Goal: Information Seeking & Learning: Learn about a topic

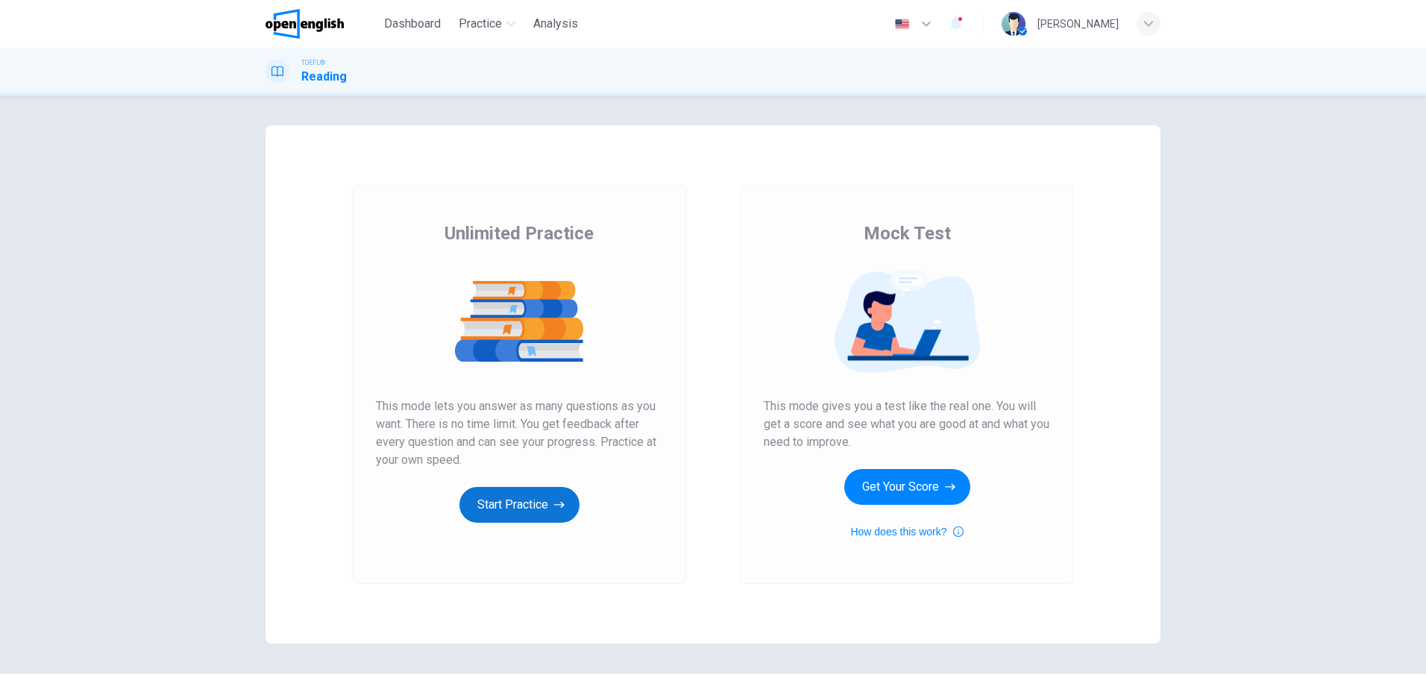
click at [487, 506] on button "Start Practice" at bounding box center [519, 505] width 120 height 36
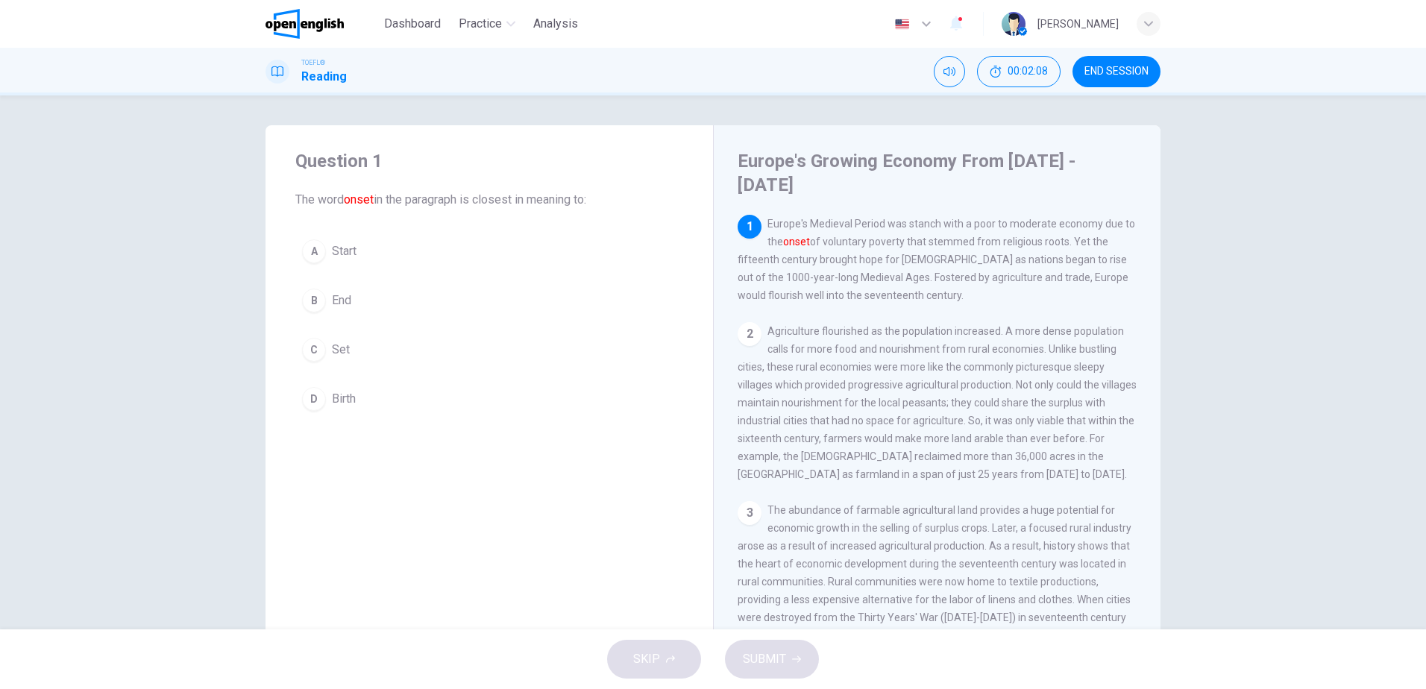
click at [324, 394] on button "D Birth" at bounding box center [489, 398] width 388 height 37
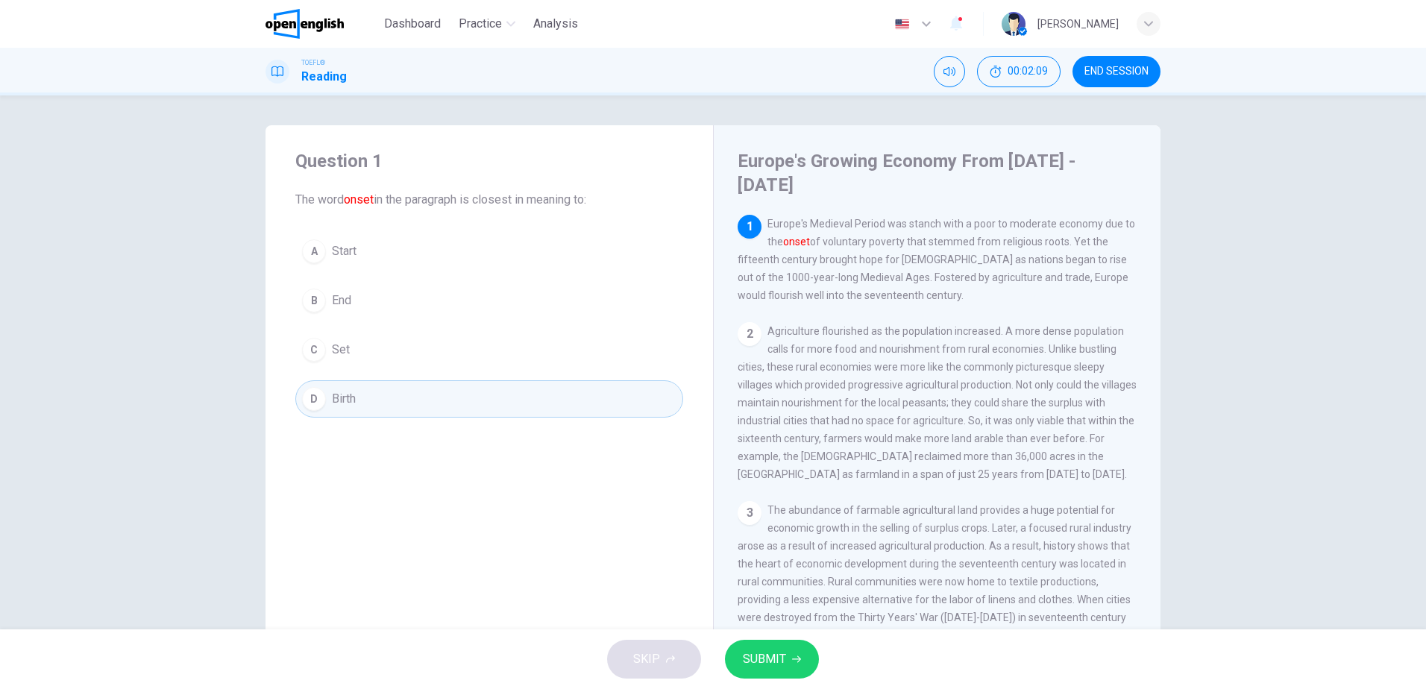
click at [789, 660] on button "SUBMIT" at bounding box center [772, 659] width 94 height 39
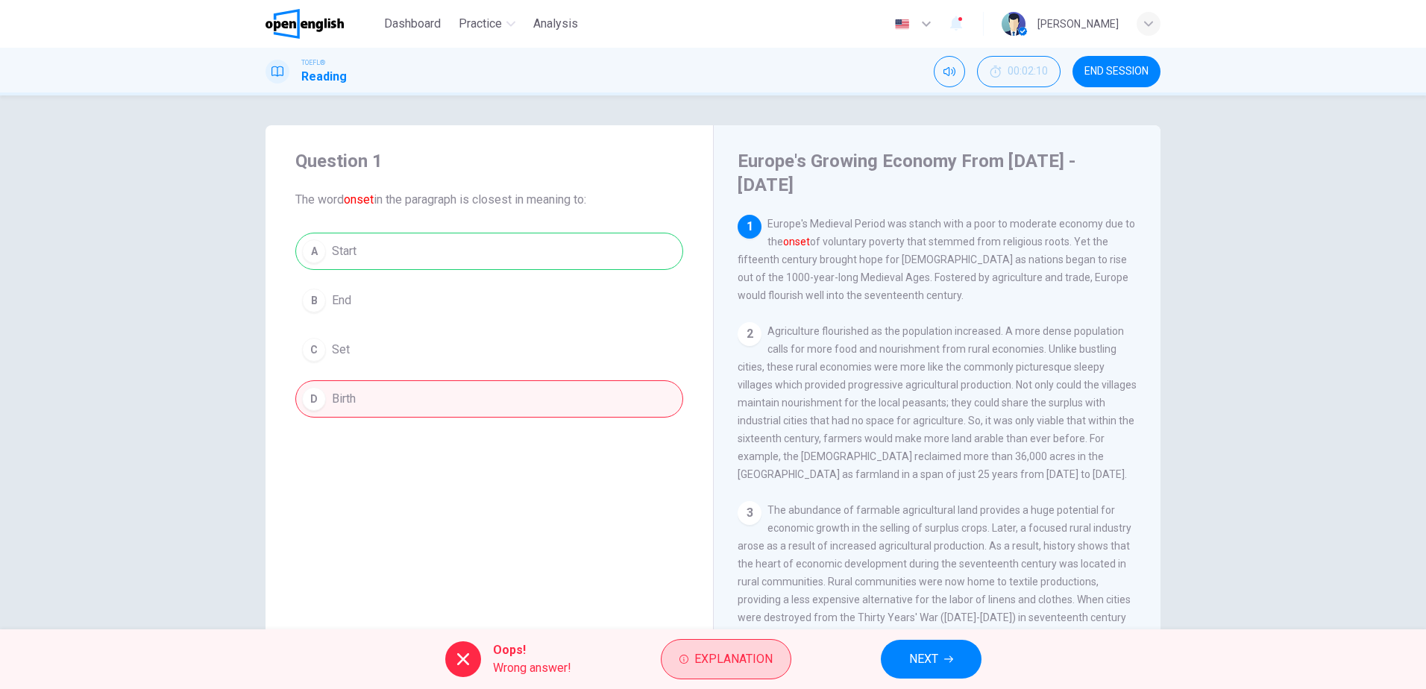
click at [720, 655] on span "Explanation" at bounding box center [733, 659] width 78 height 21
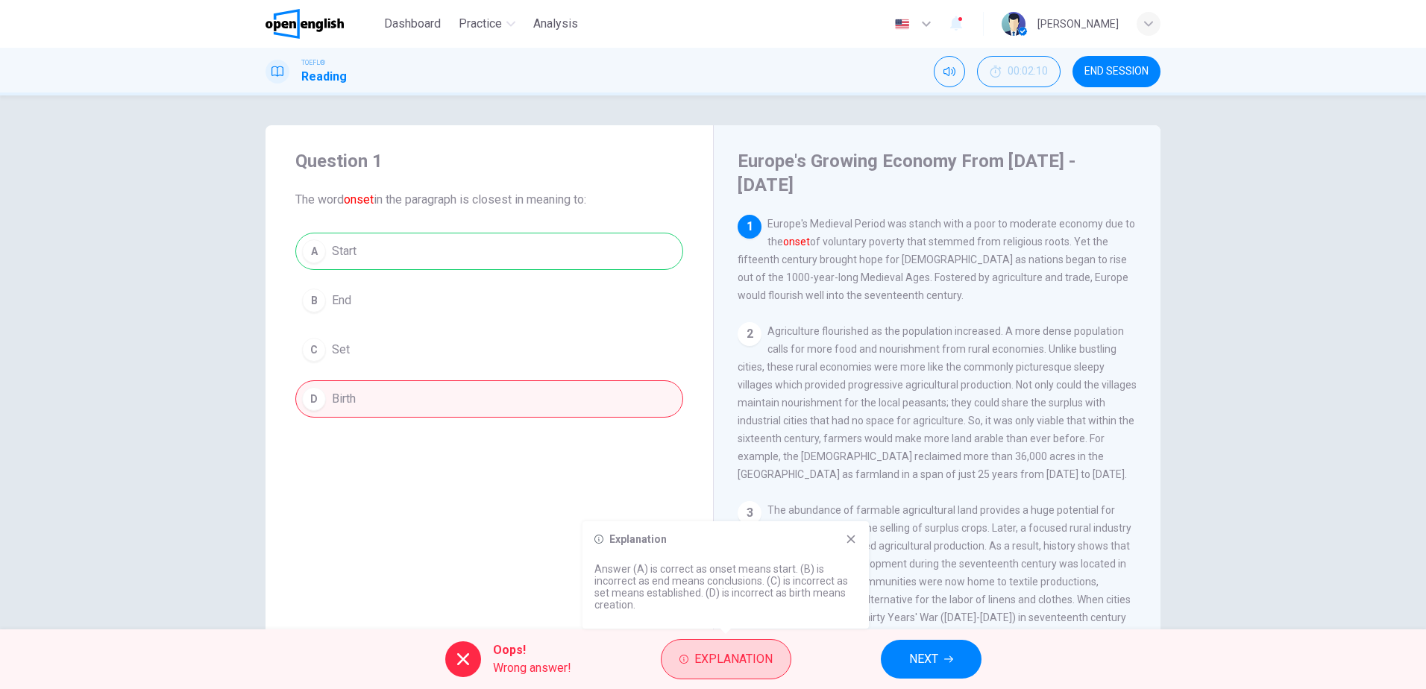
click at [720, 655] on span "Explanation" at bounding box center [733, 659] width 78 height 21
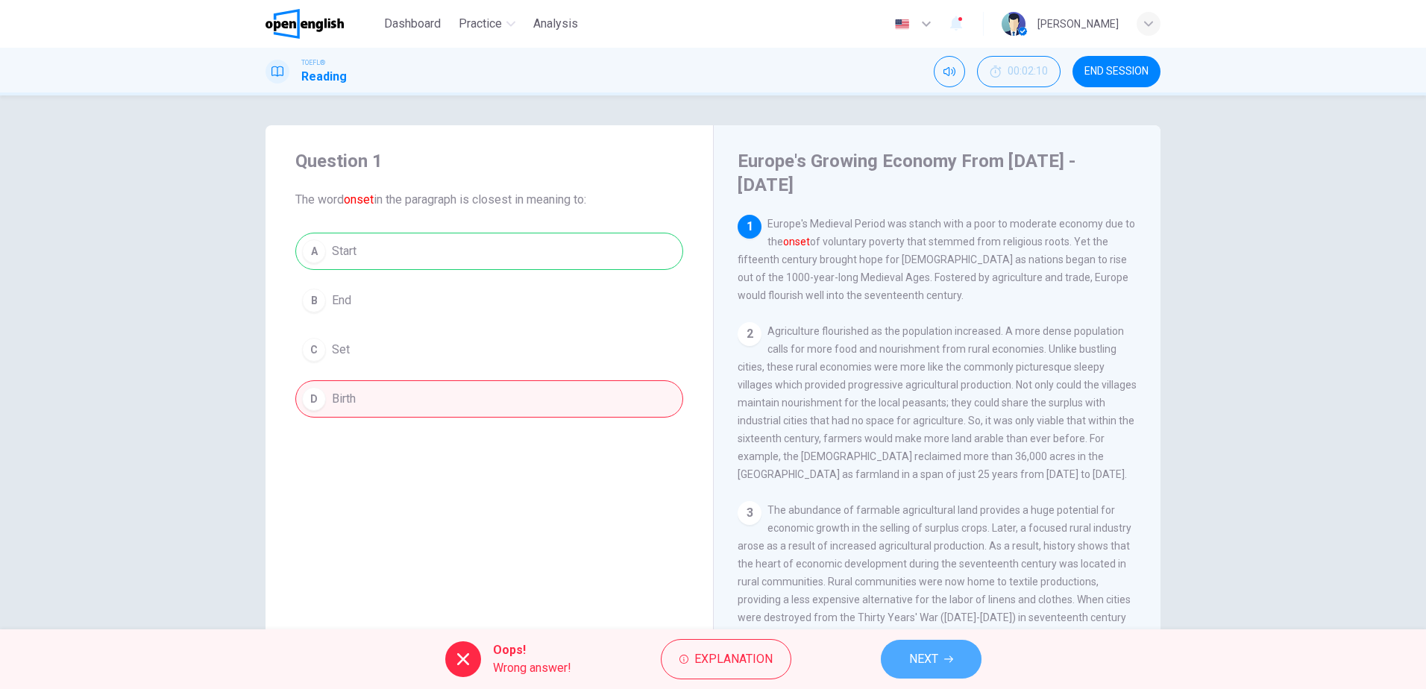
click at [933, 663] on span "NEXT" at bounding box center [923, 659] width 29 height 21
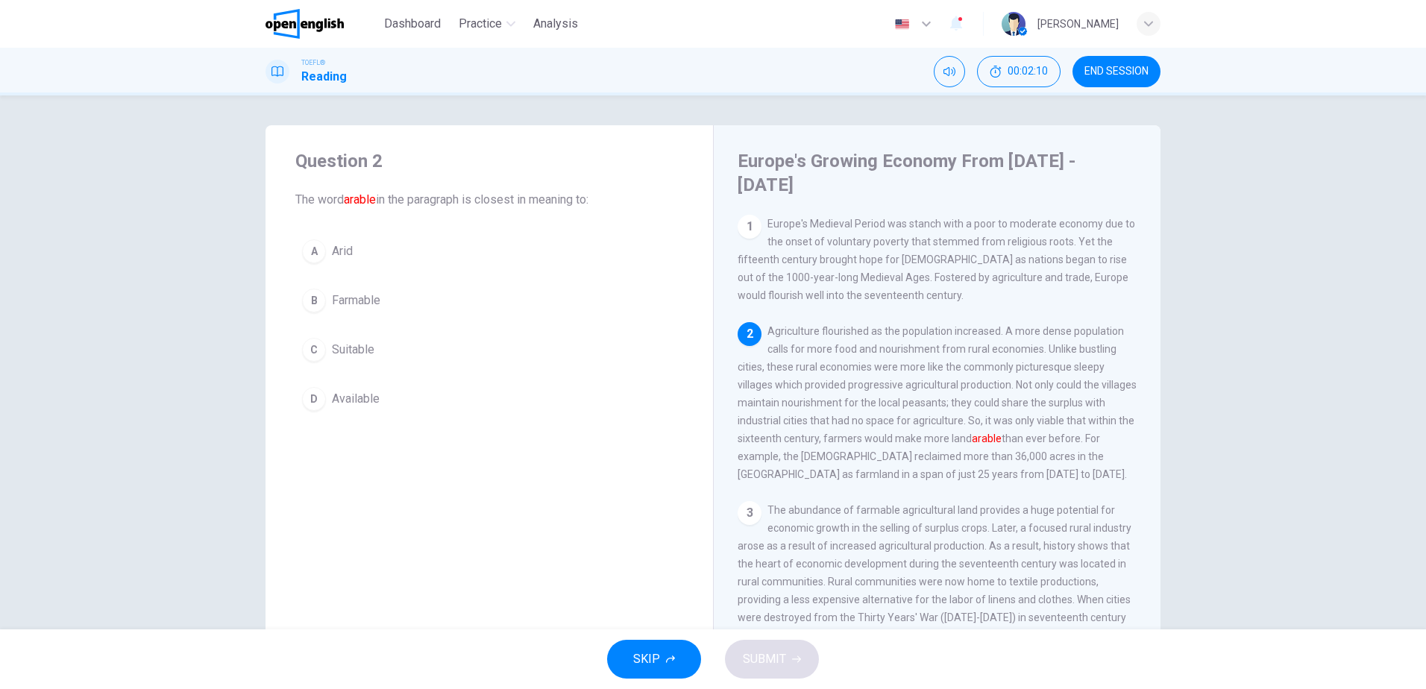
scroll to position [111, 0]
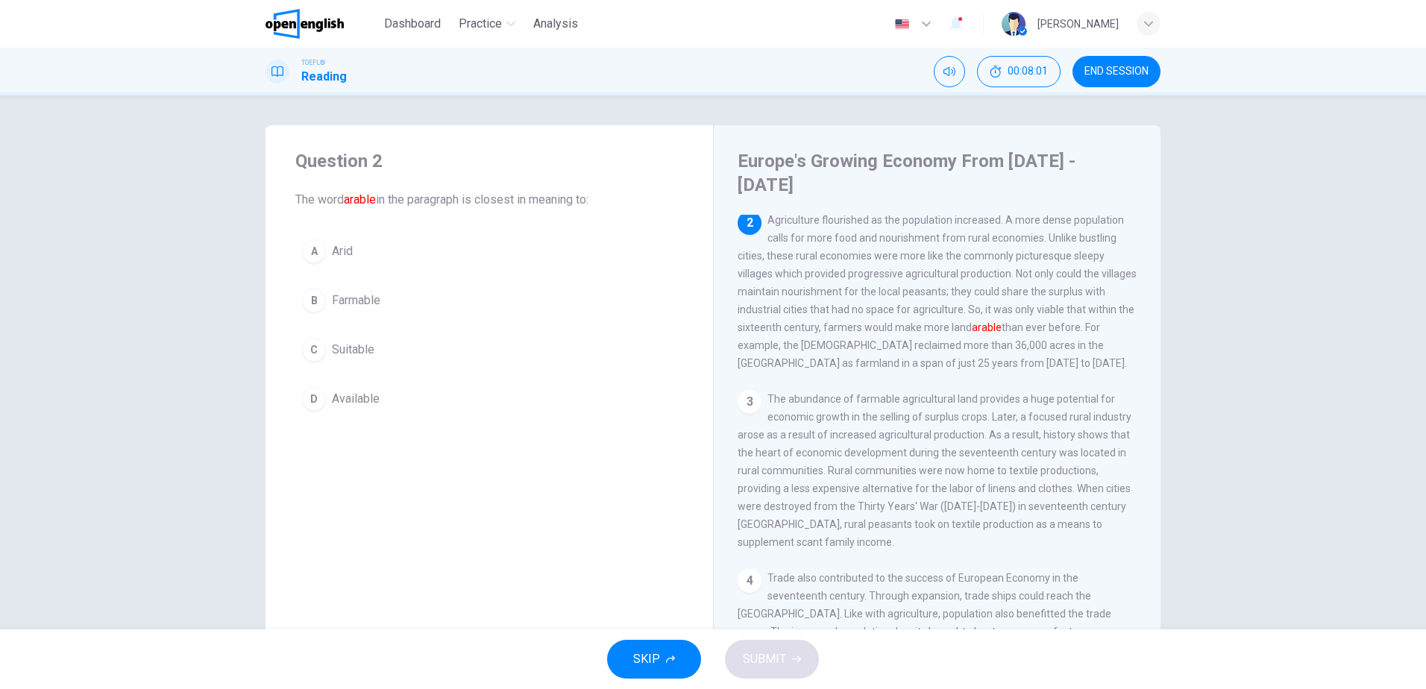
click at [362, 299] on span "Farmable" at bounding box center [356, 301] width 48 height 18
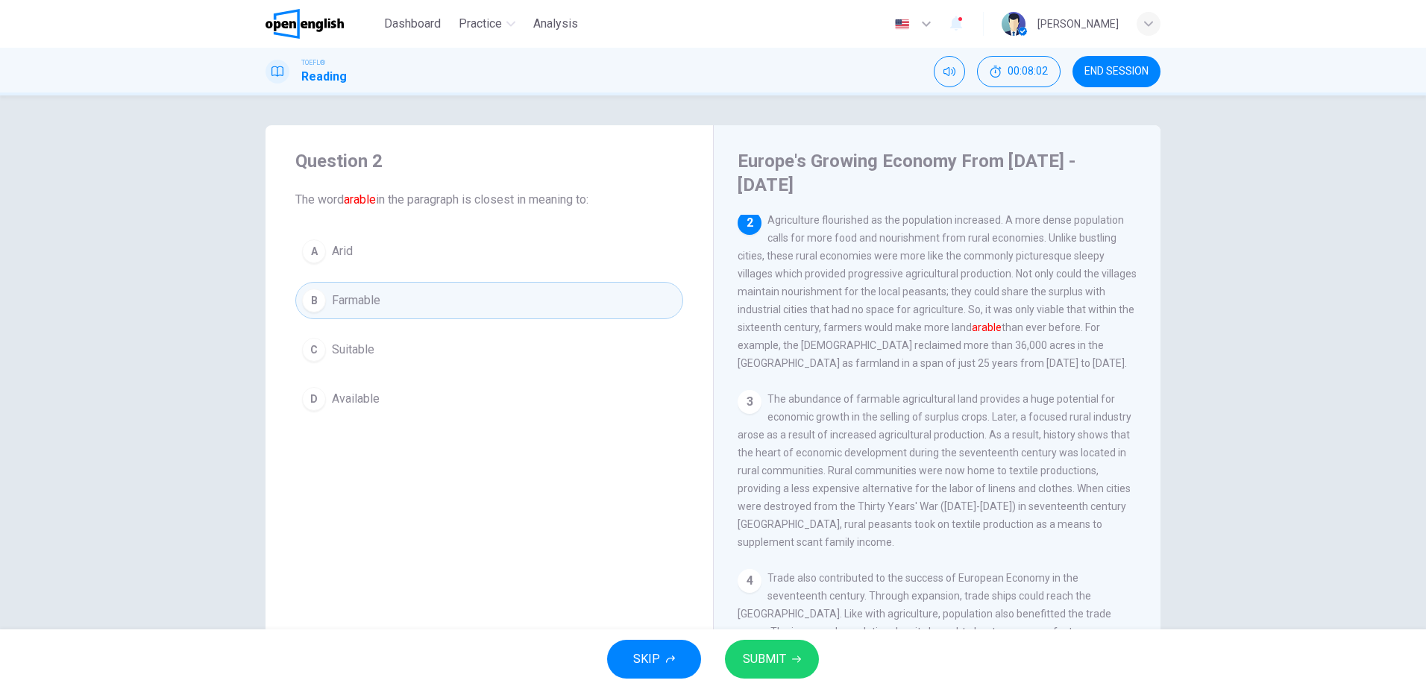
click at [773, 664] on span "SUBMIT" at bounding box center [764, 659] width 43 height 21
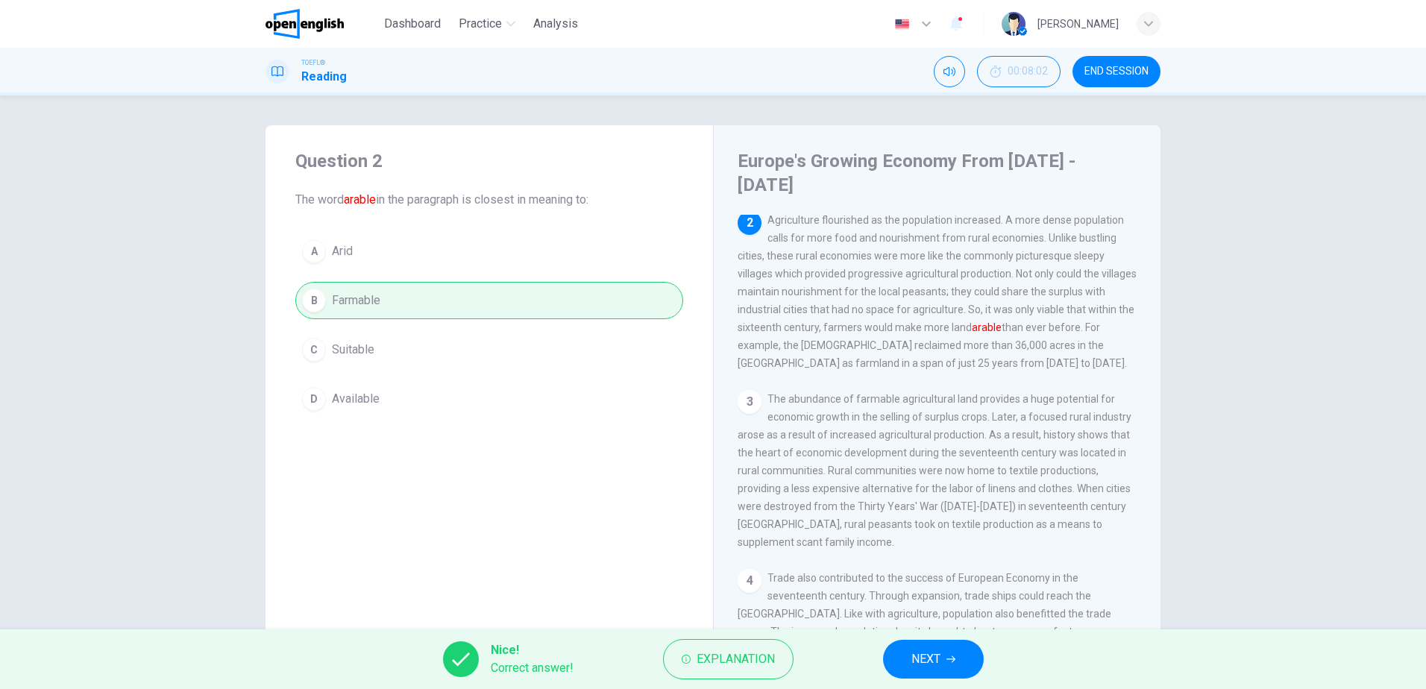
click at [944, 659] on button "NEXT" at bounding box center [933, 659] width 101 height 39
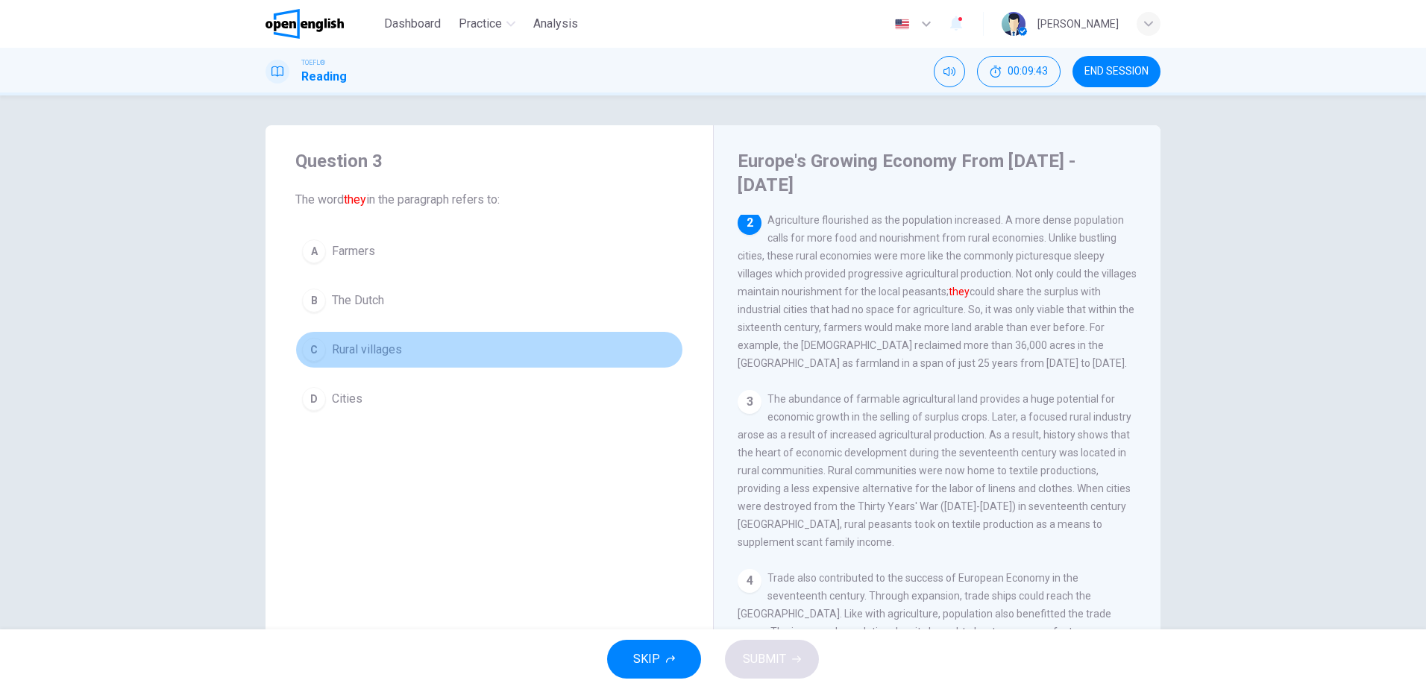
click at [345, 349] on span "Rural villages" at bounding box center [367, 350] width 70 height 18
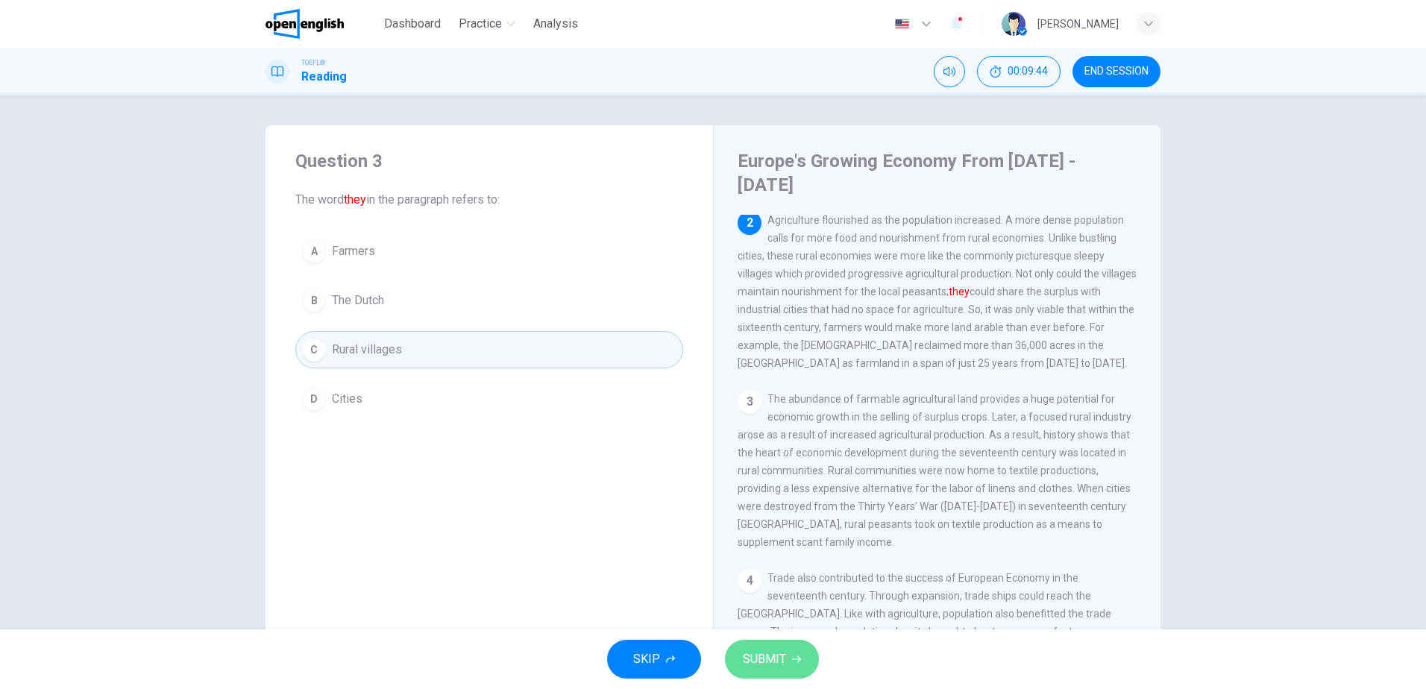
click at [776, 666] on span "SUBMIT" at bounding box center [764, 659] width 43 height 21
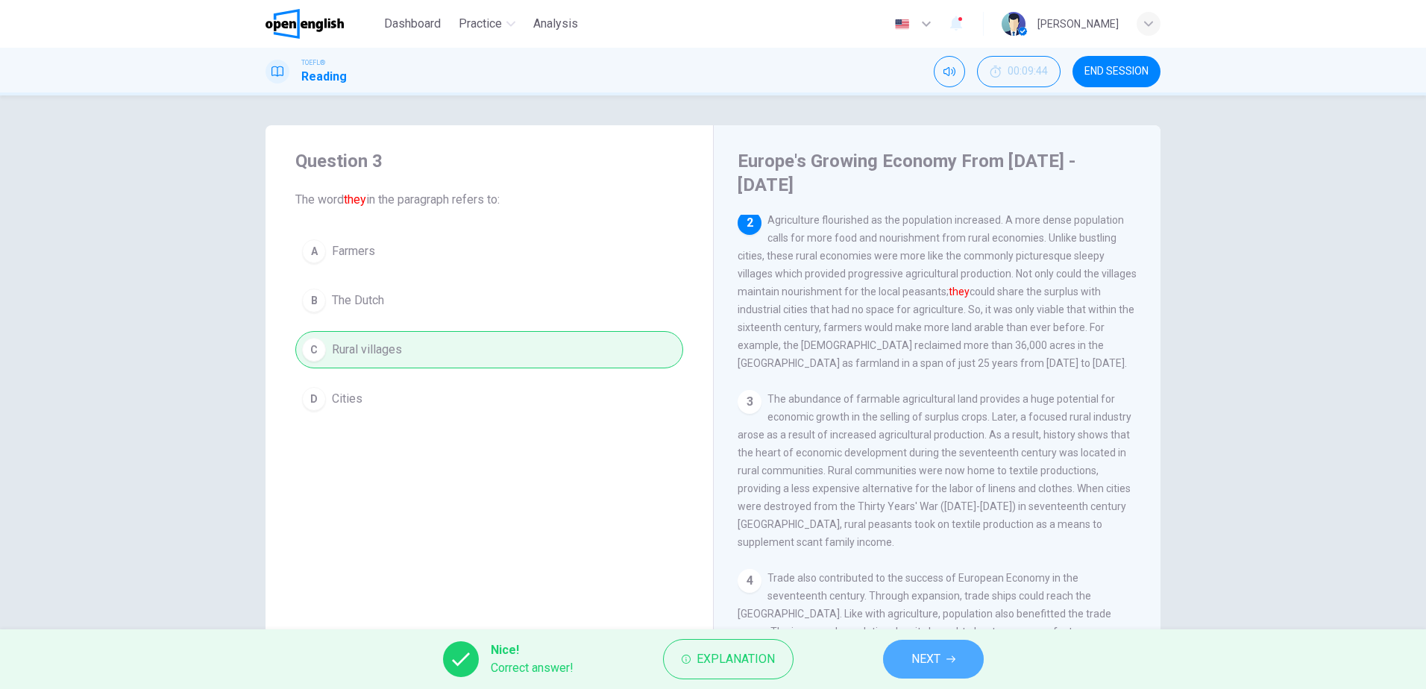
click at [934, 653] on span "NEXT" at bounding box center [925, 659] width 29 height 21
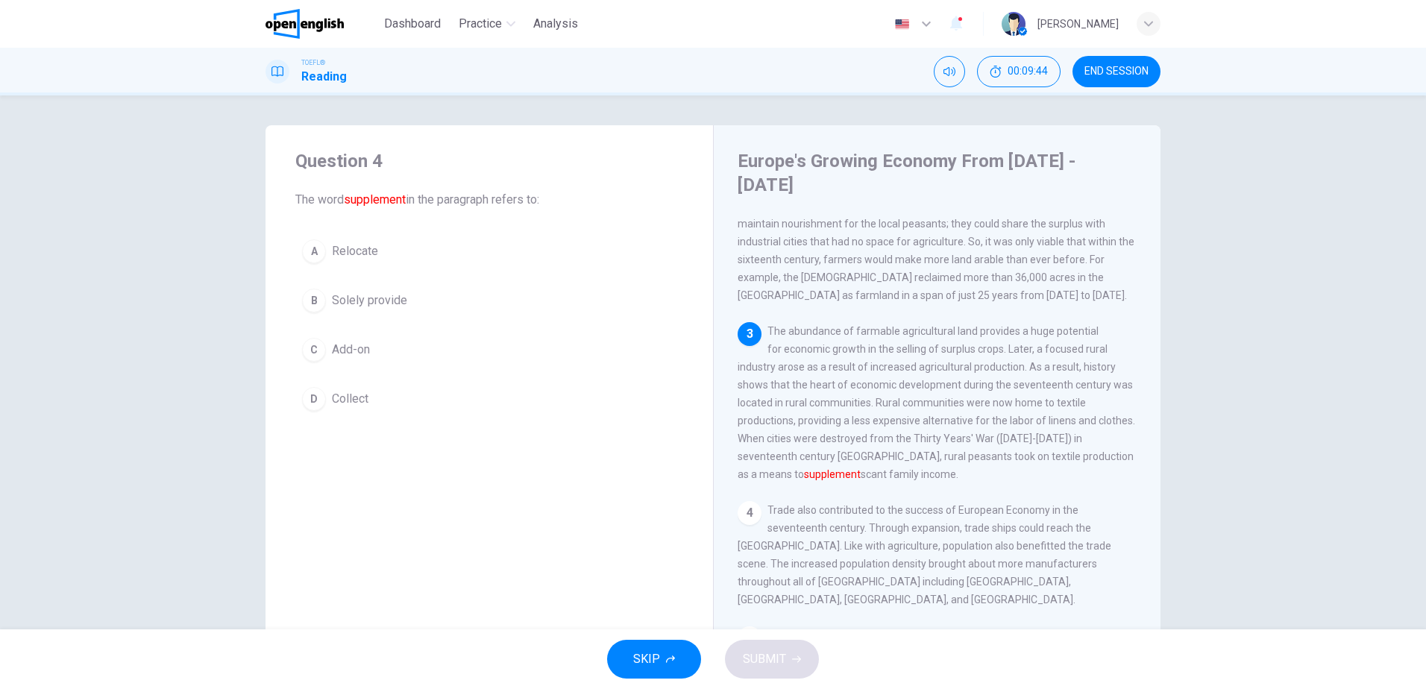
scroll to position [185, 0]
click at [345, 400] on span "Collect" at bounding box center [350, 399] width 37 height 18
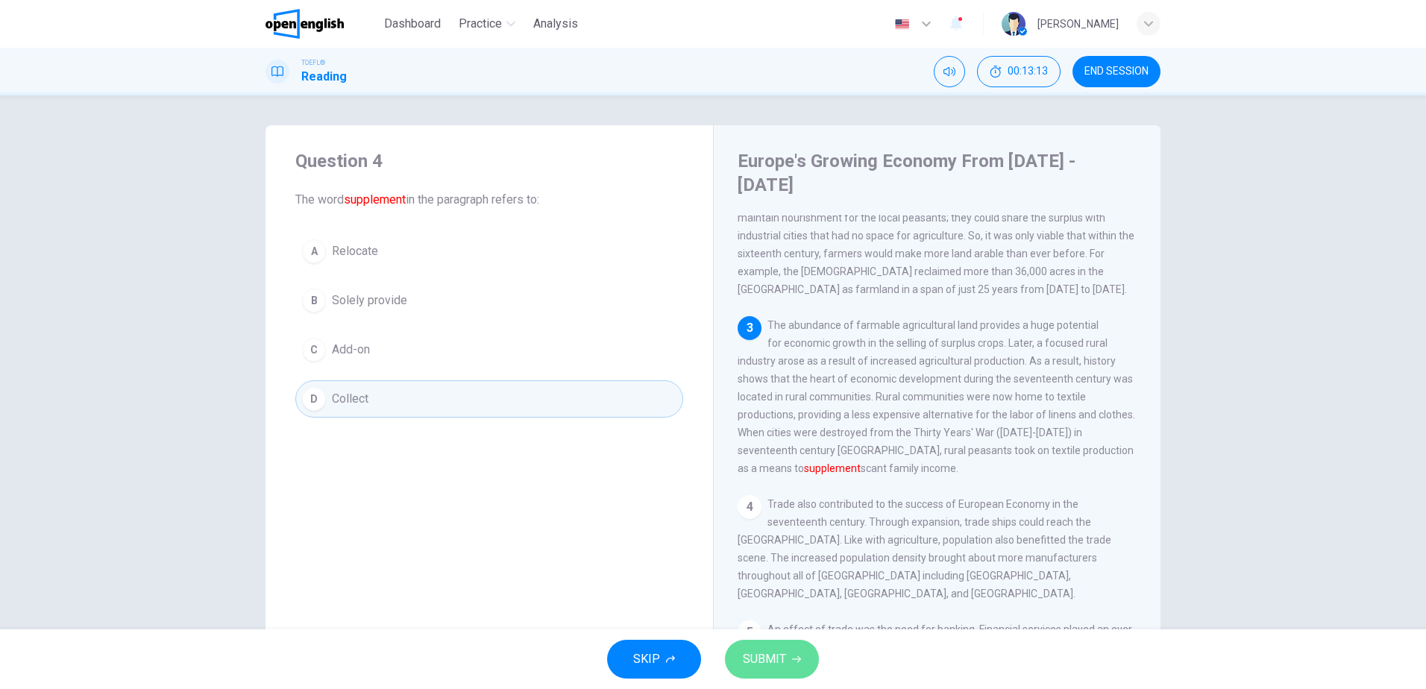
click at [769, 655] on span "SUBMIT" at bounding box center [764, 659] width 43 height 21
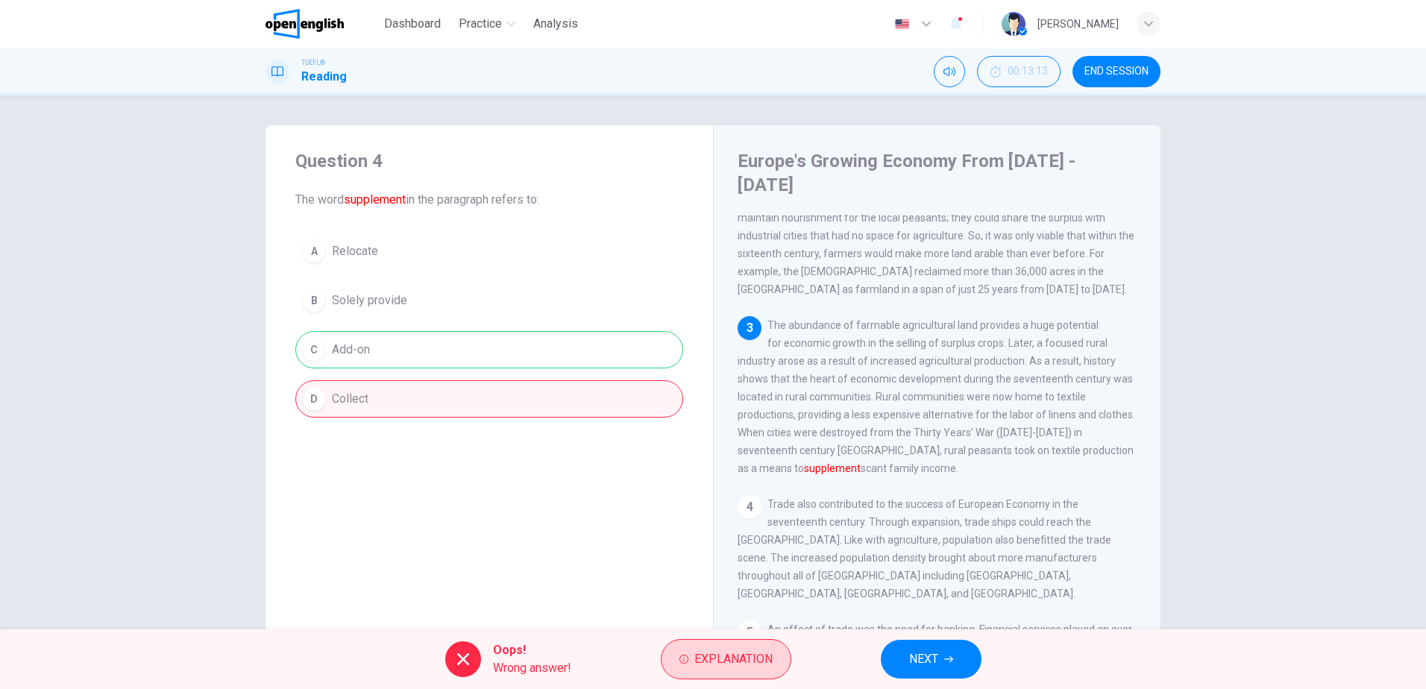
click at [718, 662] on span "Explanation" at bounding box center [733, 659] width 78 height 21
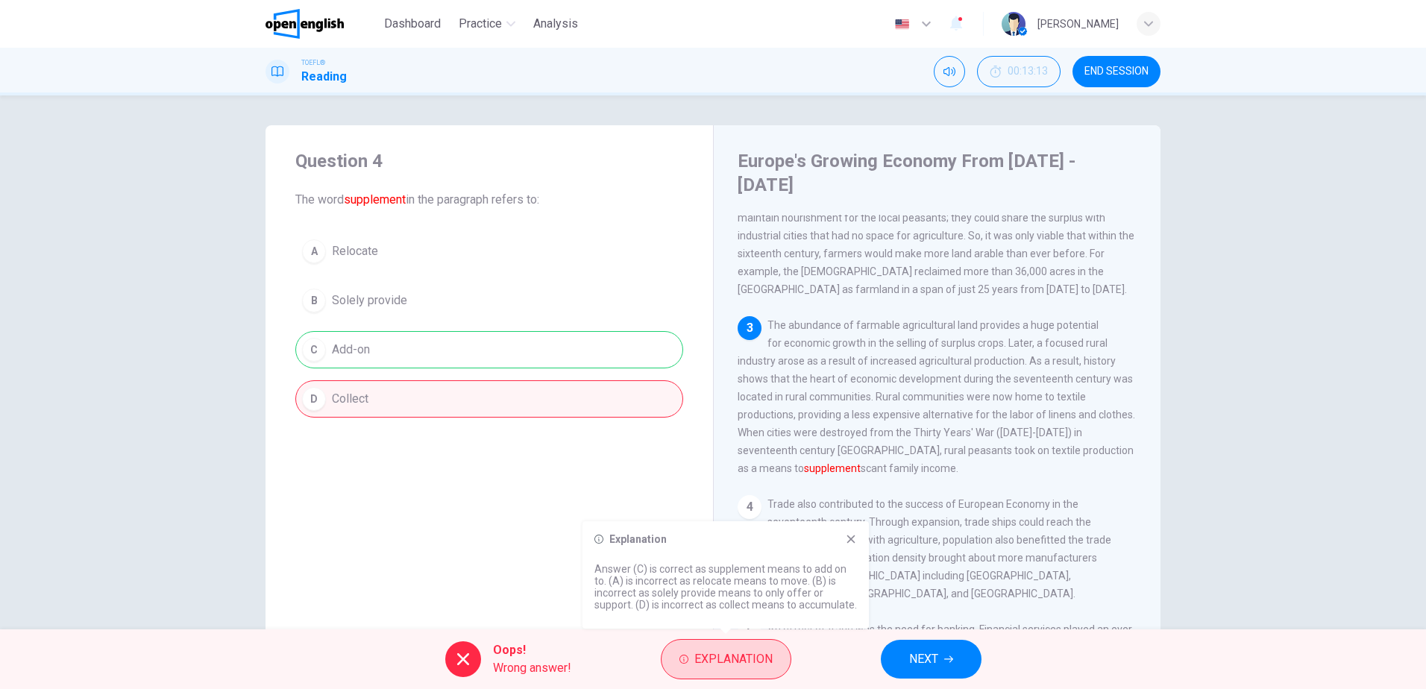
click at [718, 662] on span "Explanation" at bounding box center [733, 659] width 78 height 21
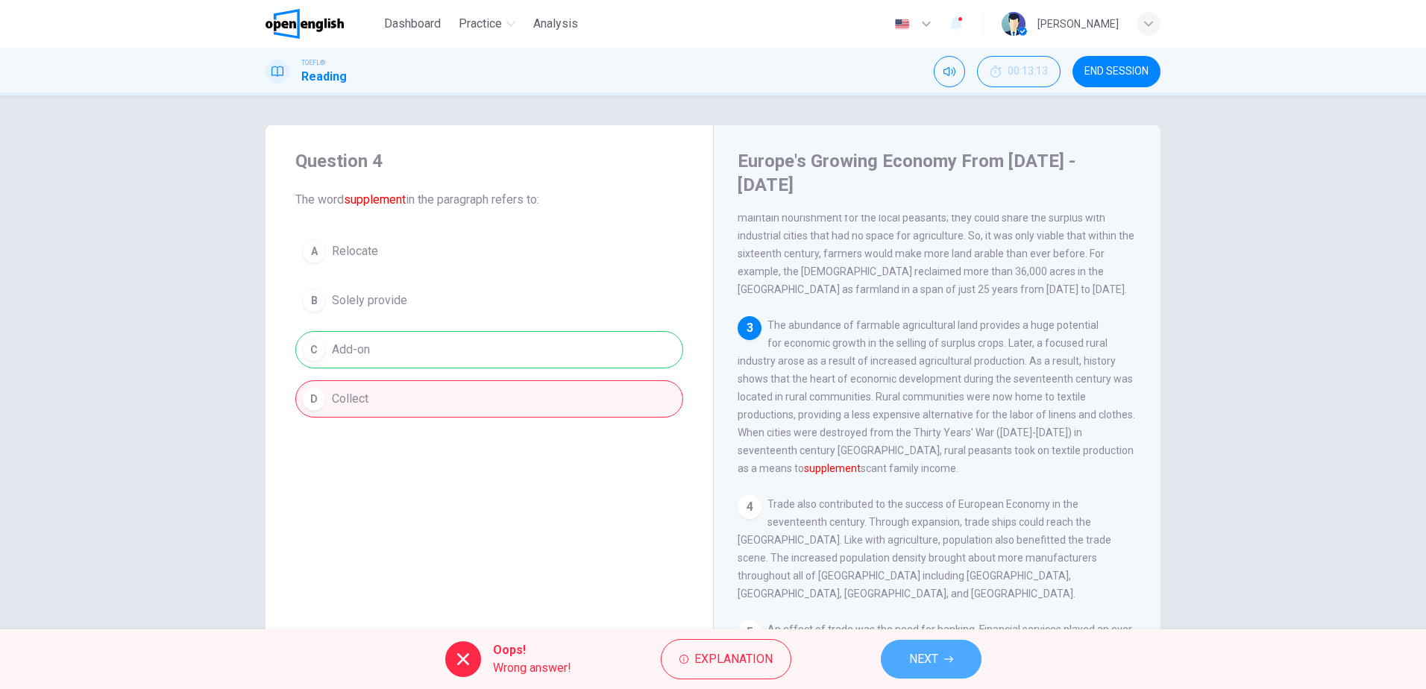
click at [939, 663] on button "NEXT" at bounding box center [931, 659] width 101 height 39
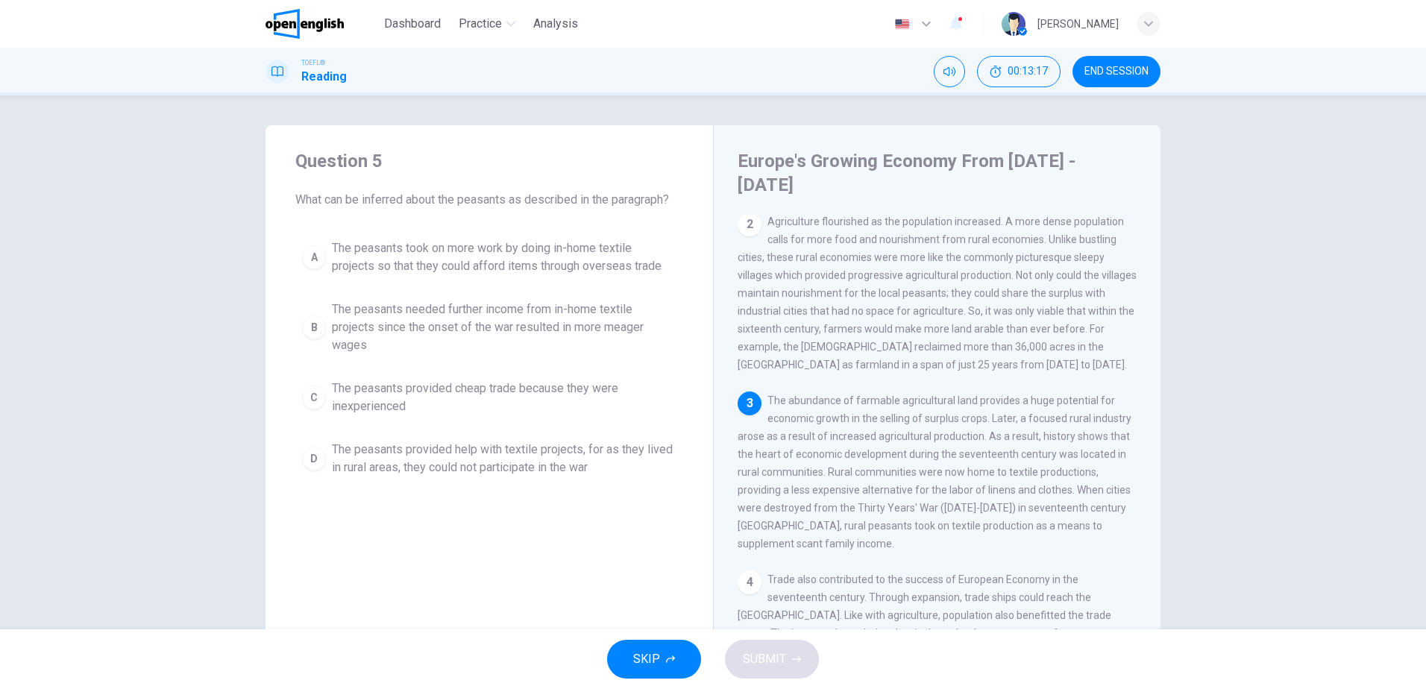
scroll to position [75, 0]
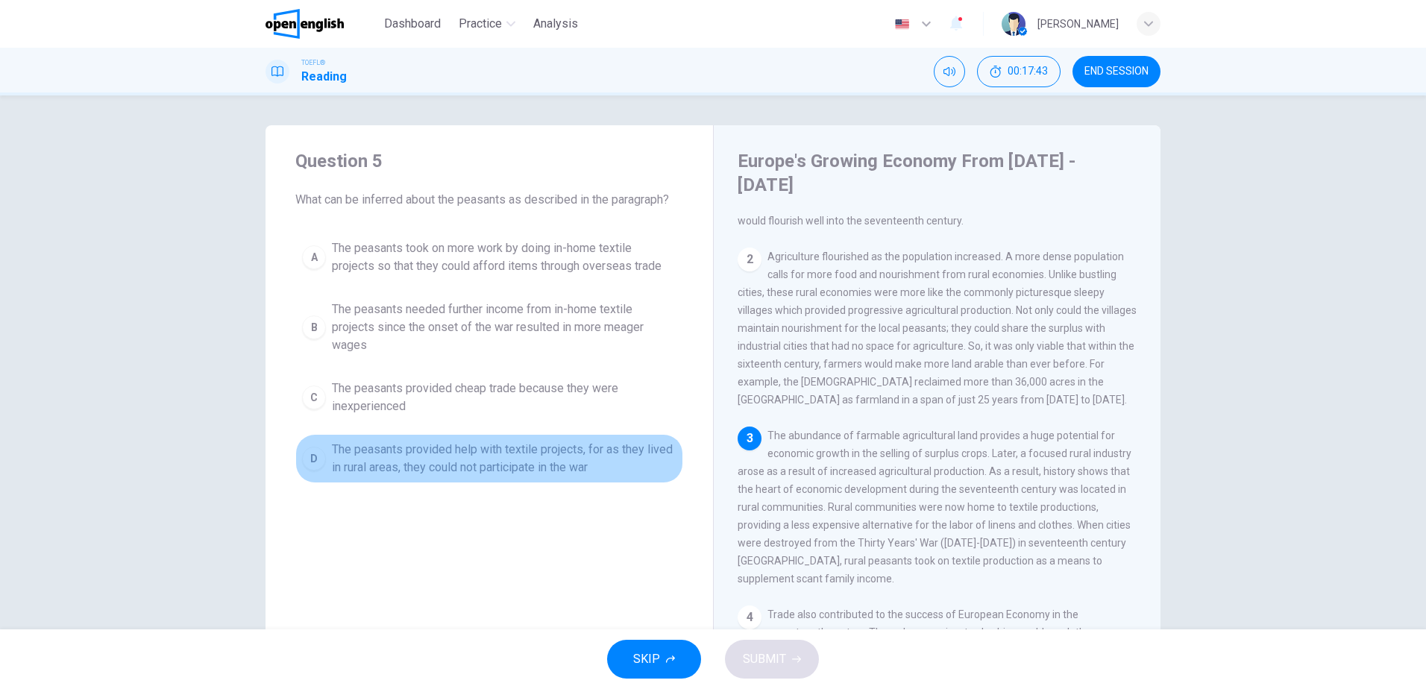
click at [512, 458] on span "The peasants provided help with textile projects, for as they lived in rural ar…" at bounding box center [504, 459] width 345 height 36
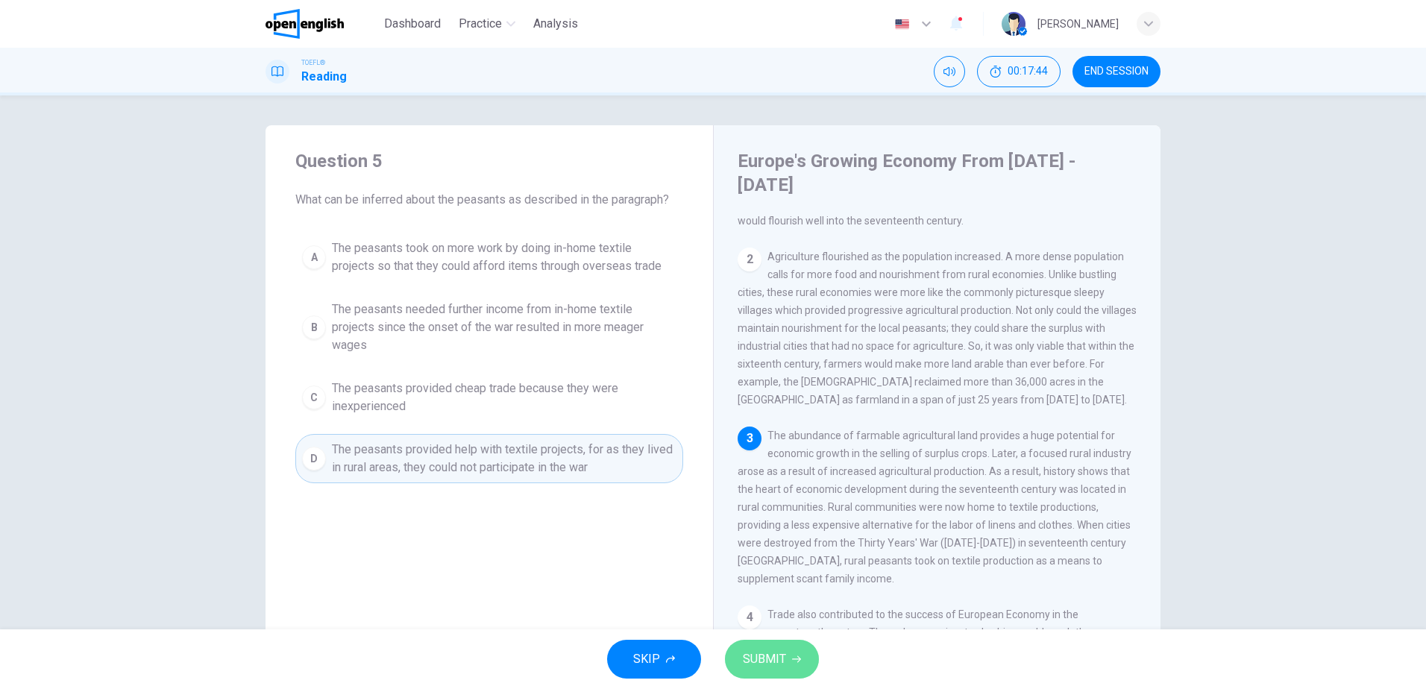
click at [758, 655] on span "SUBMIT" at bounding box center [764, 659] width 43 height 21
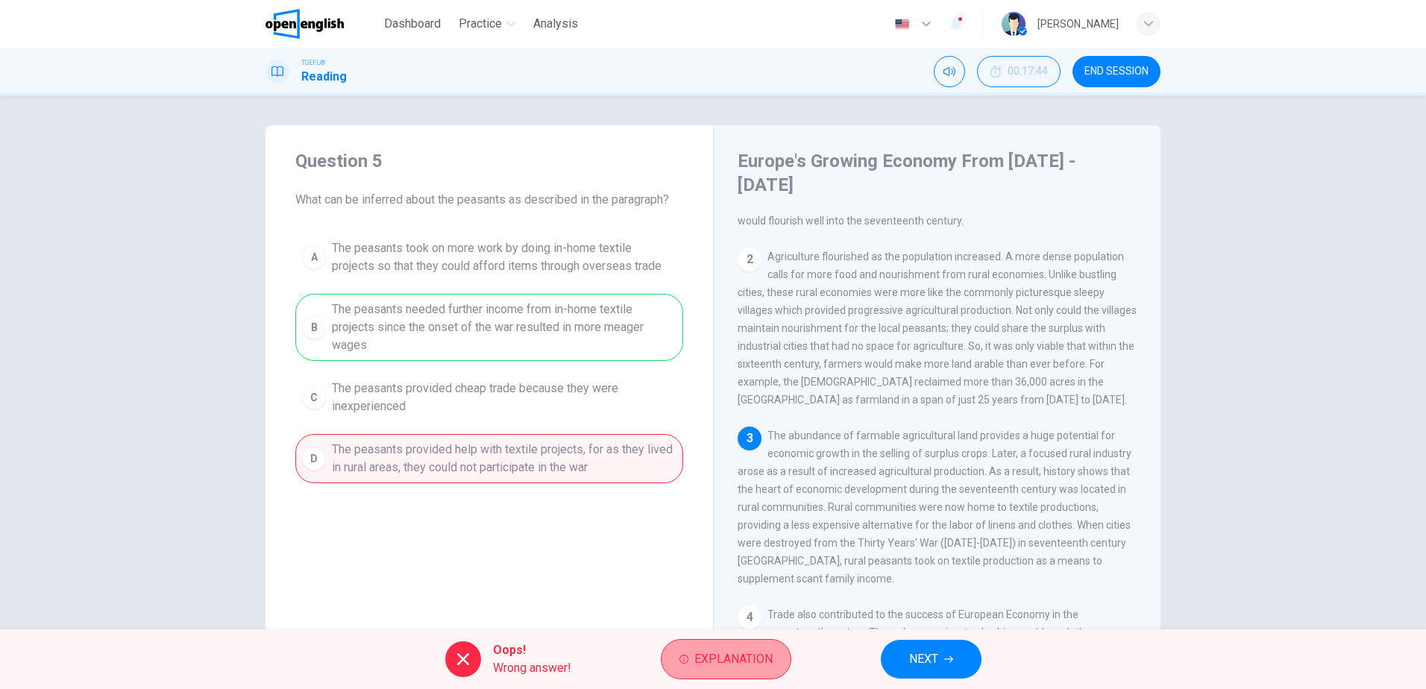
click at [740, 653] on span "Explanation" at bounding box center [733, 659] width 78 height 21
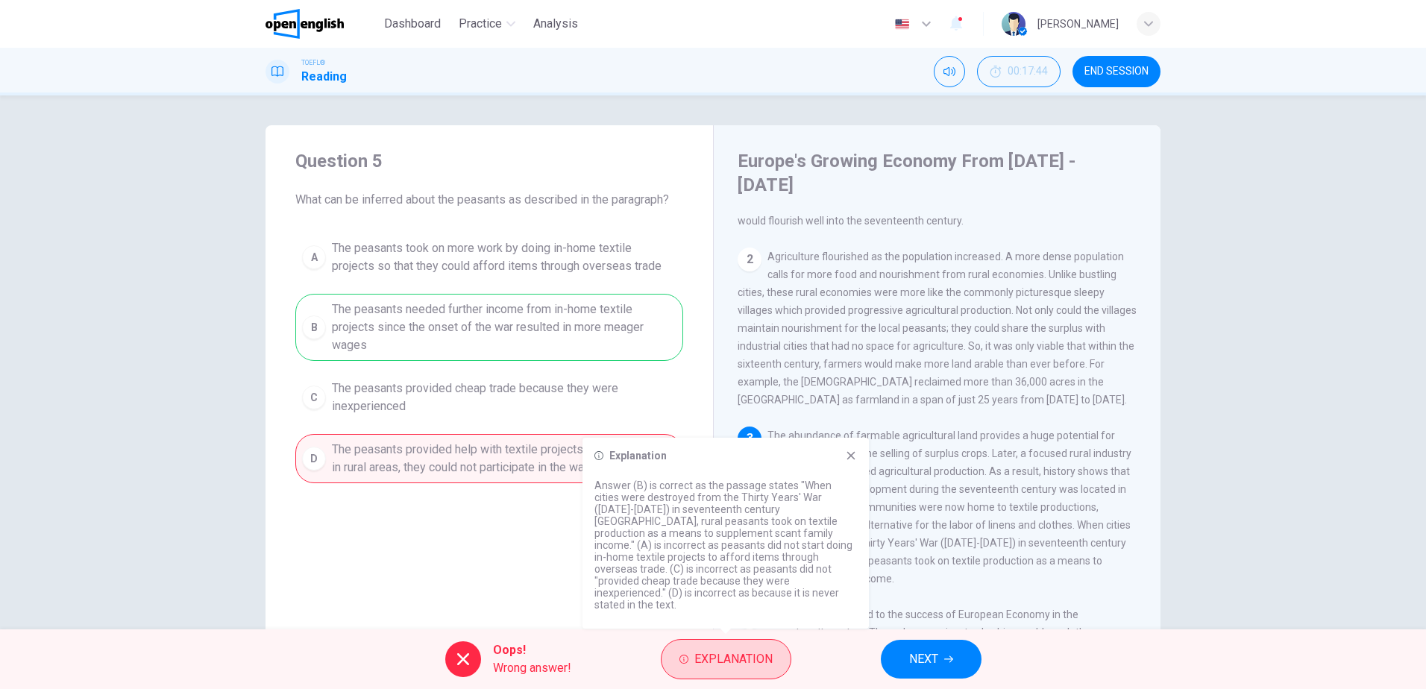
click at [744, 664] on span "Explanation" at bounding box center [733, 659] width 78 height 21
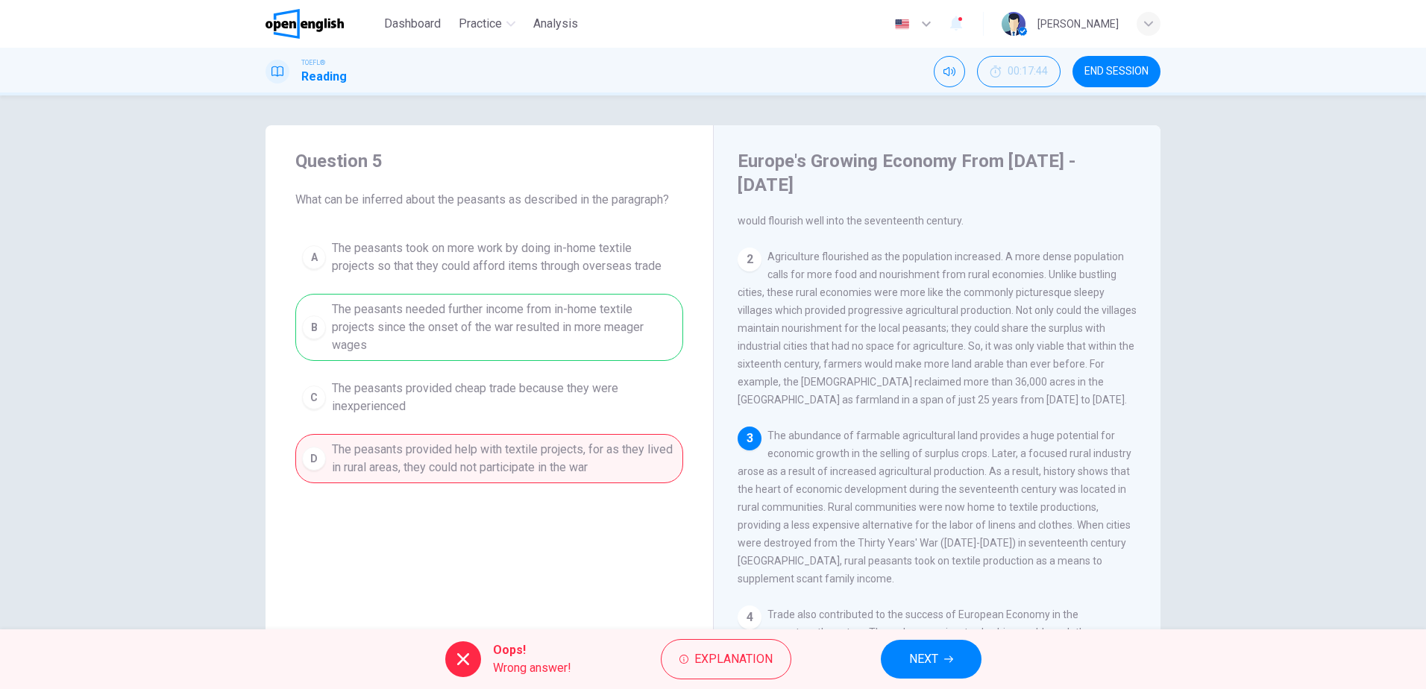
click at [964, 658] on button "NEXT" at bounding box center [931, 659] width 101 height 39
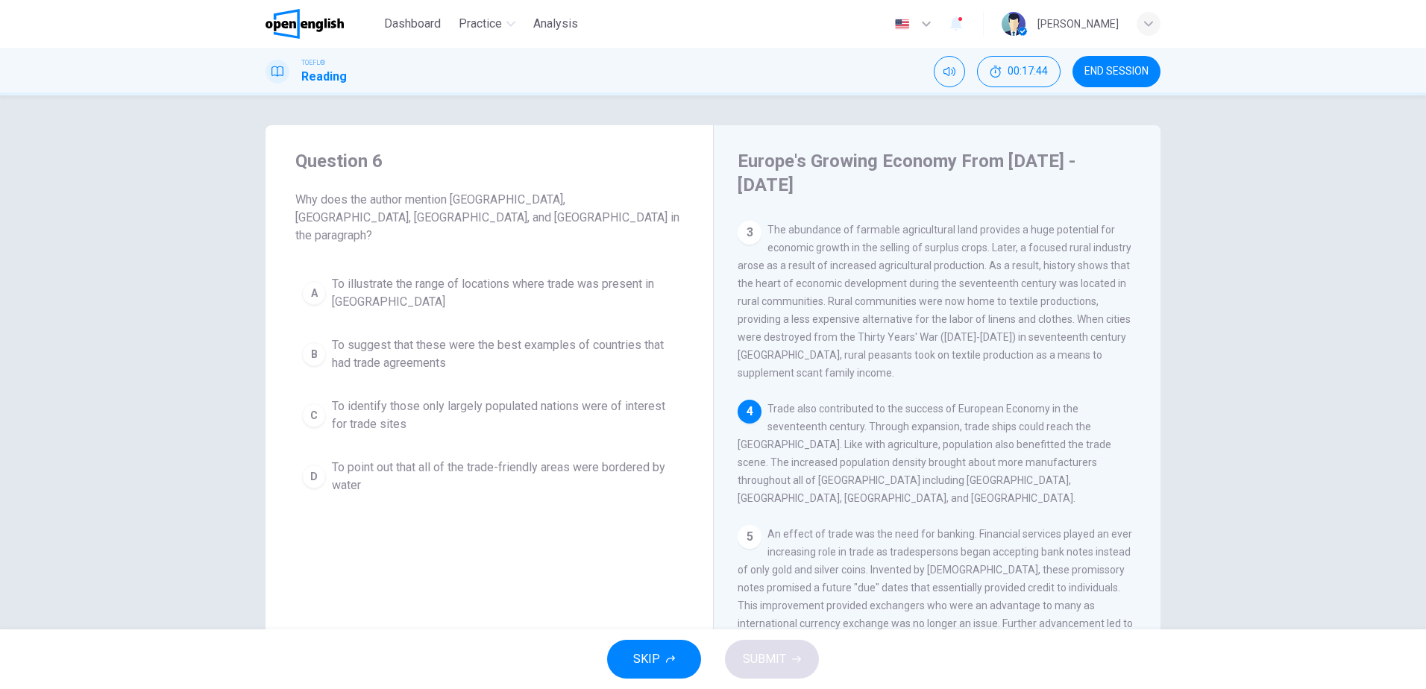
scroll to position [296, 0]
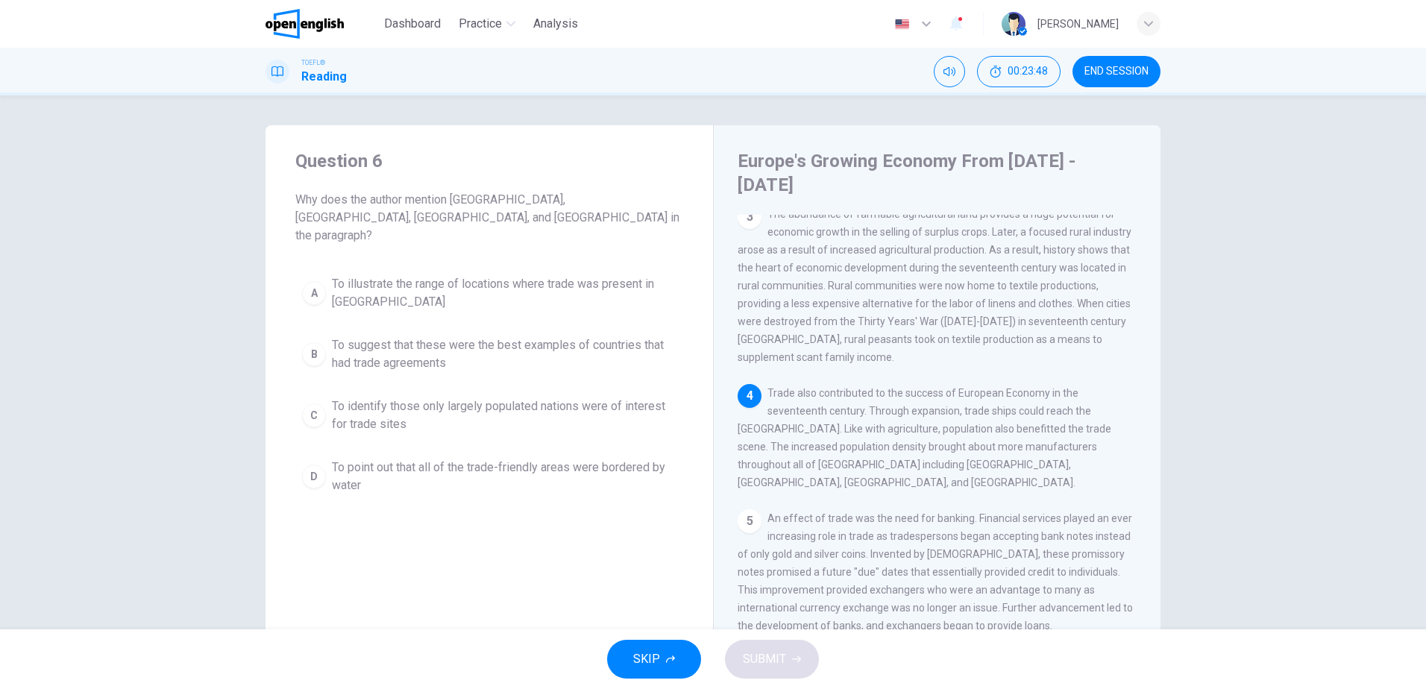
click at [458, 397] on span "To identify those only largely populated nations were of interest for trade sit…" at bounding box center [504, 415] width 345 height 36
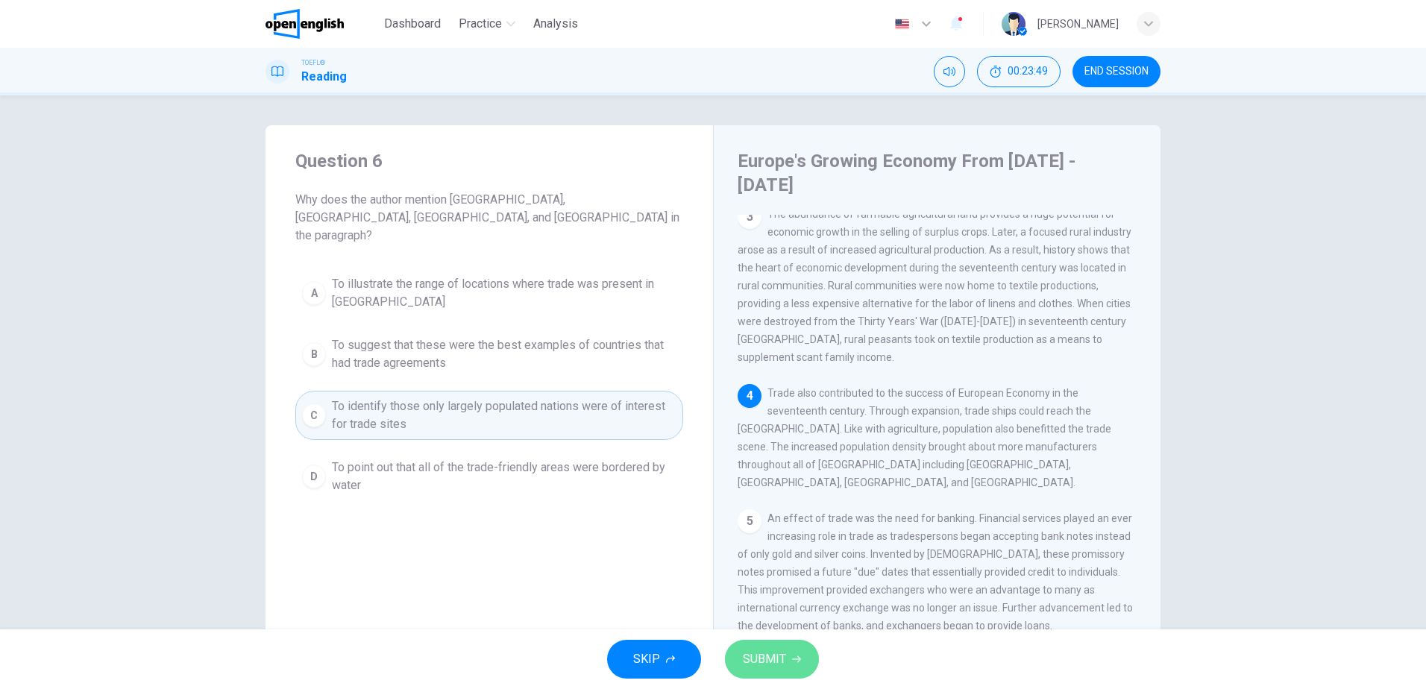
click at [771, 650] on span "SUBMIT" at bounding box center [764, 659] width 43 height 21
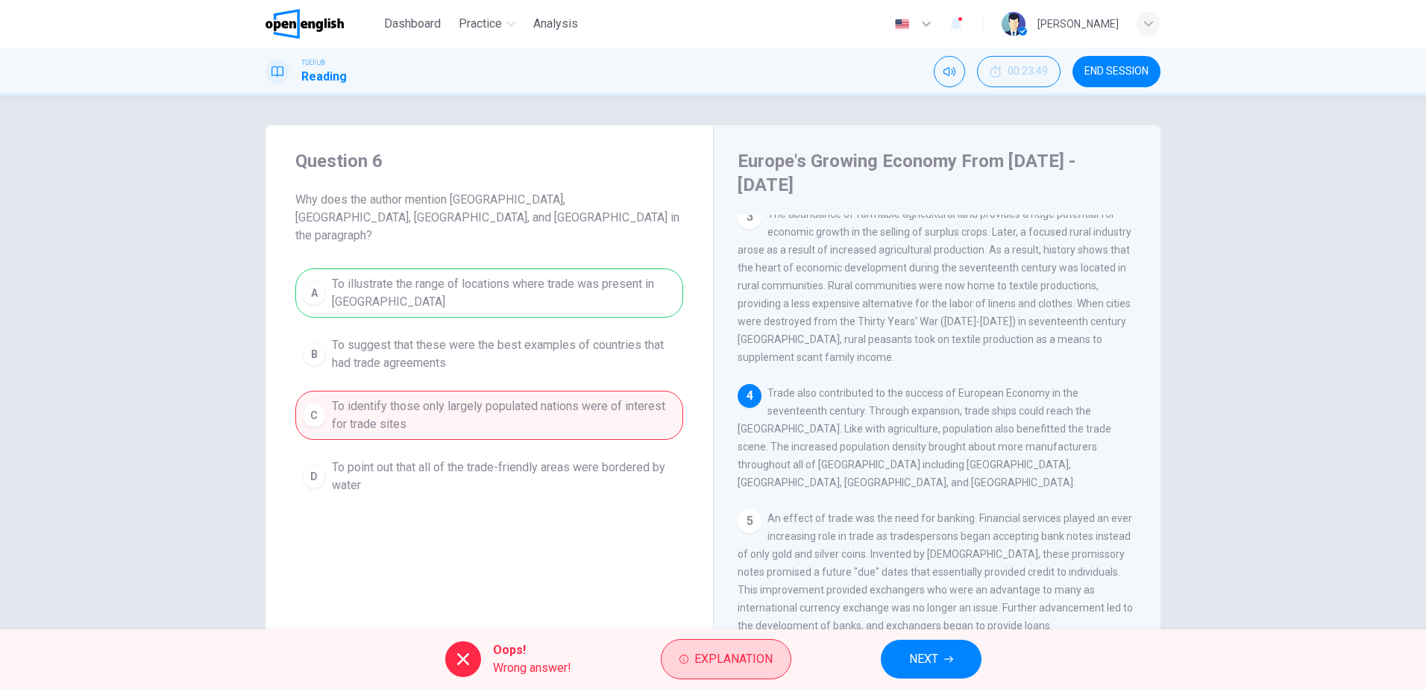
click at [702, 655] on span "Explanation" at bounding box center [733, 659] width 78 height 21
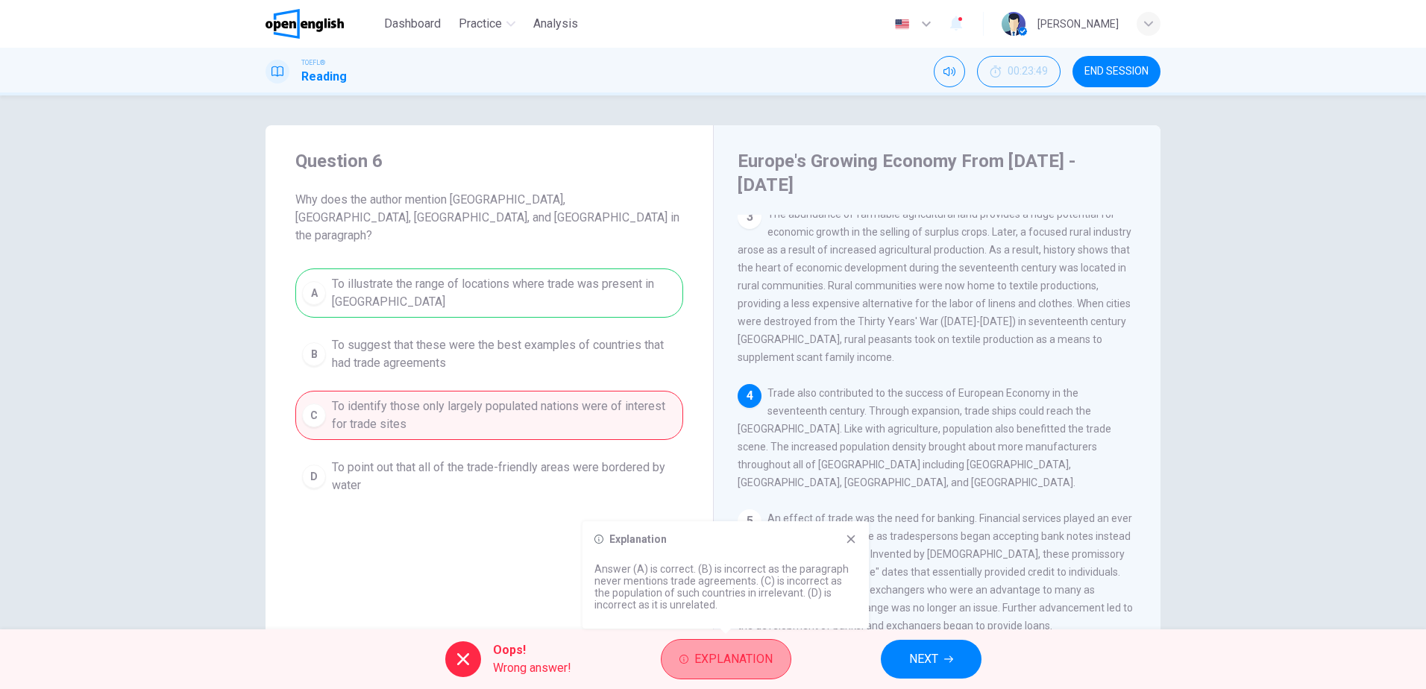
click at [703, 655] on span "Explanation" at bounding box center [733, 659] width 78 height 21
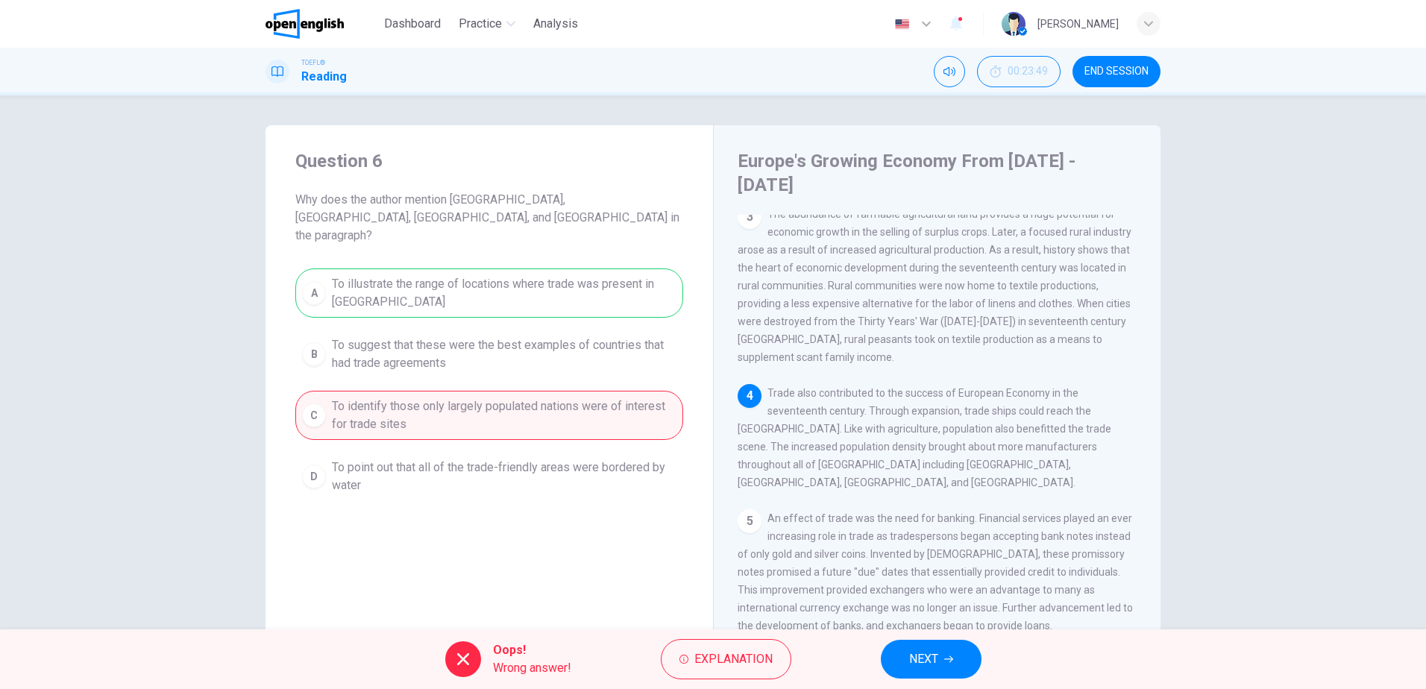
click at [928, 648] on button "NEXT" at bounding box center [931, 659] width 101 height 39
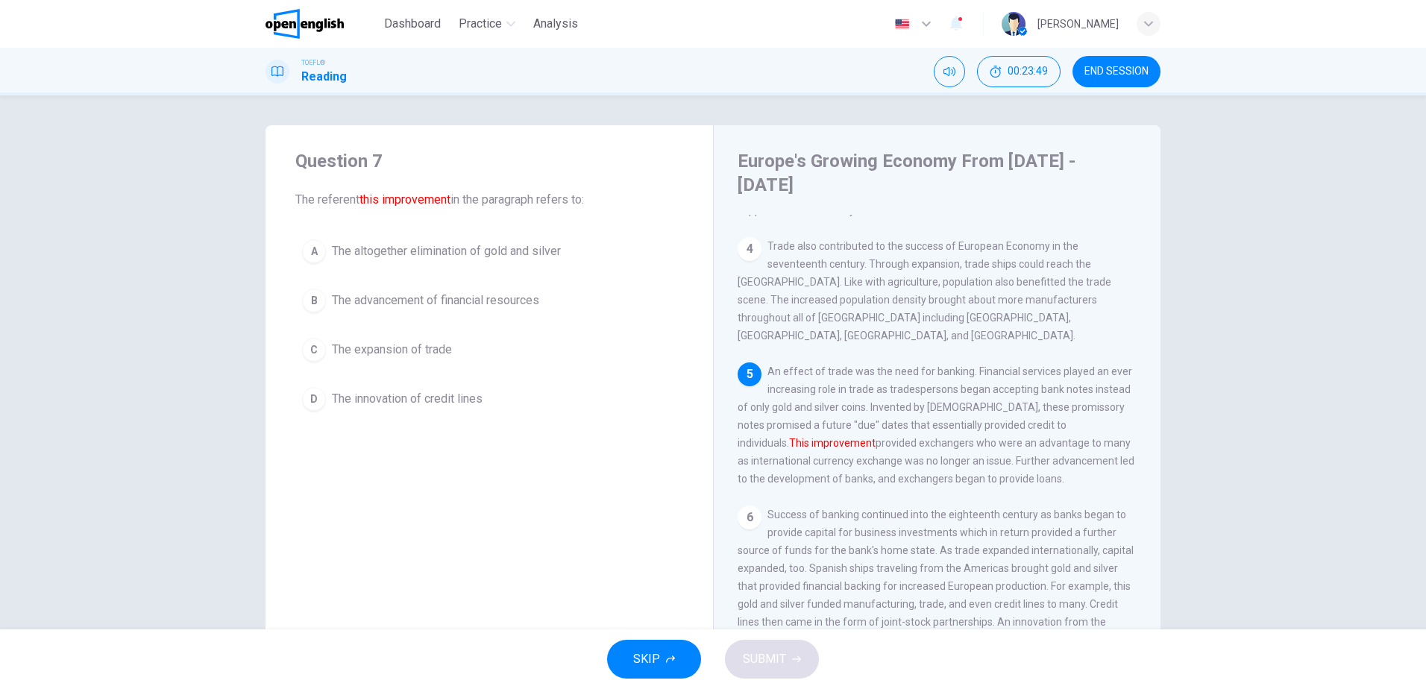
scroll to position [444, 0]
click at [471, 309] on span "The advancement of financial resources" at bounding box center [435, 301] width 207 height 18
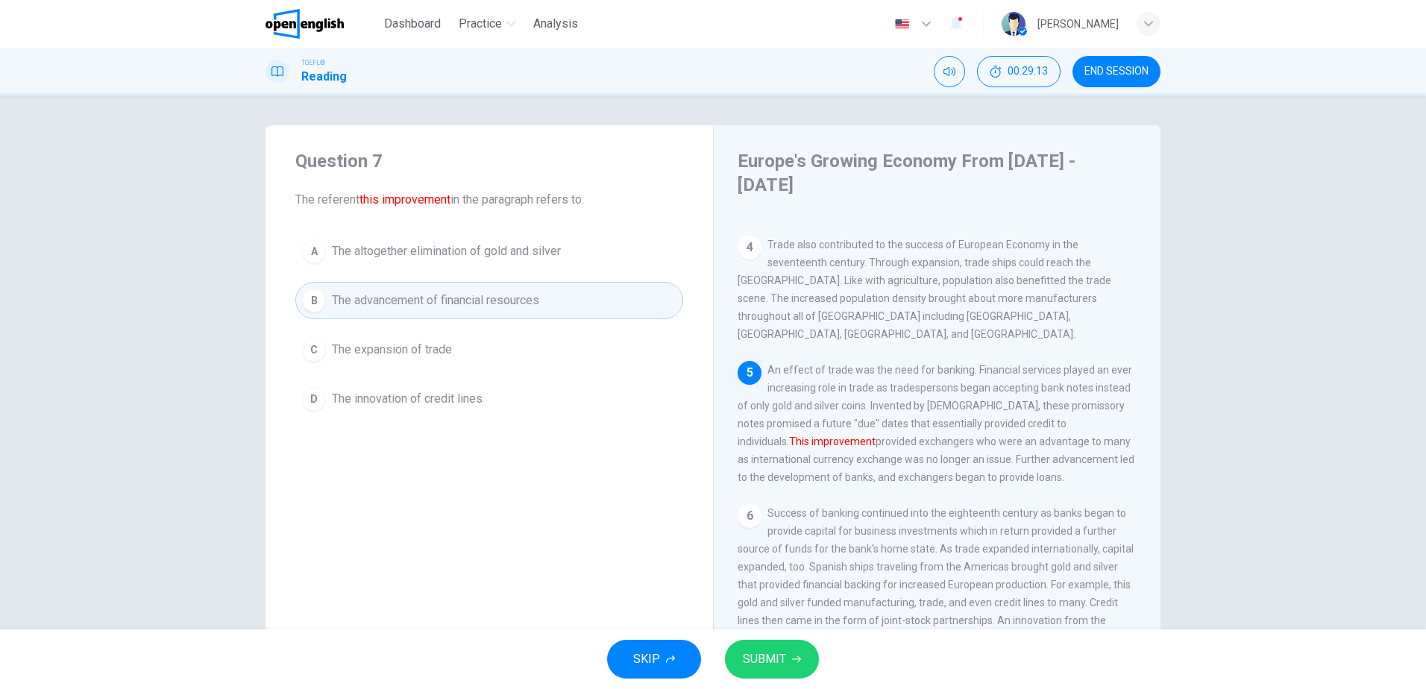
click at [805, 654] on button "SUBMIT" at bounding box center [772, 659] width 94 height 39
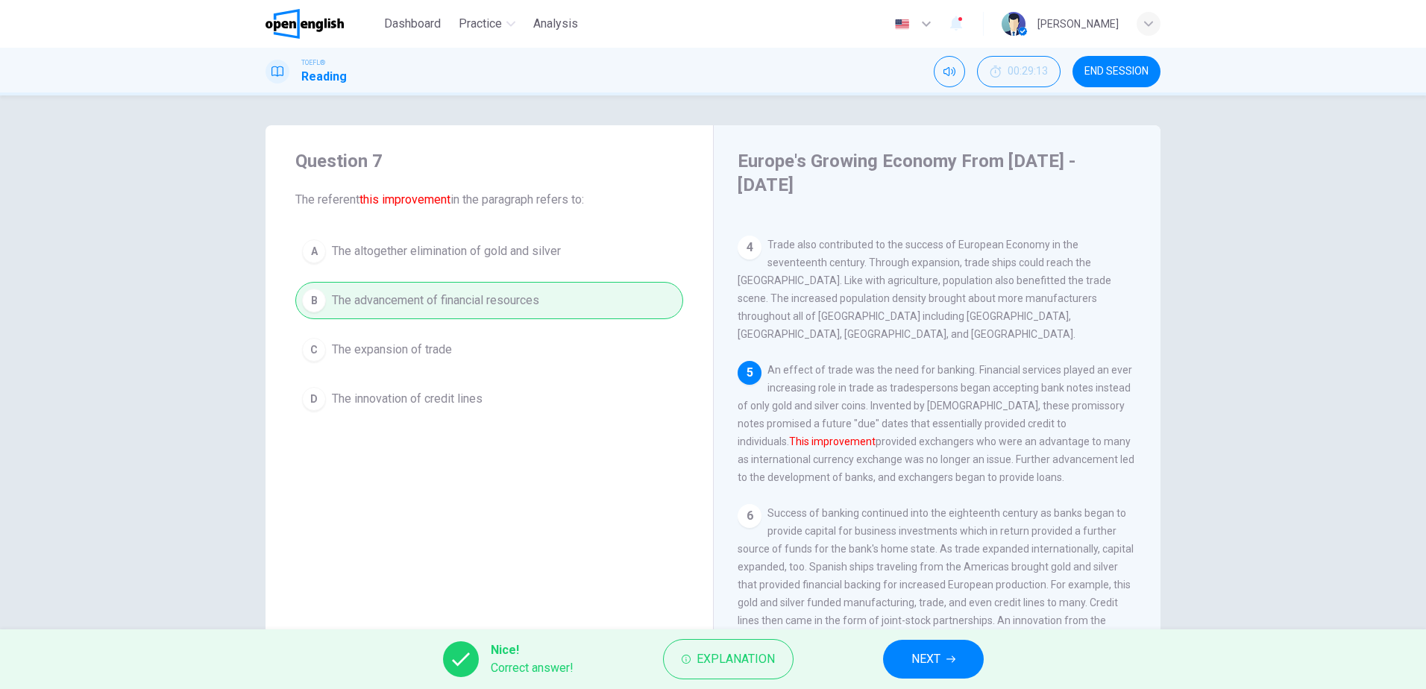
click at [917, 652] on span "NEXT" at bounding box center [925, 659] width 29 height 21
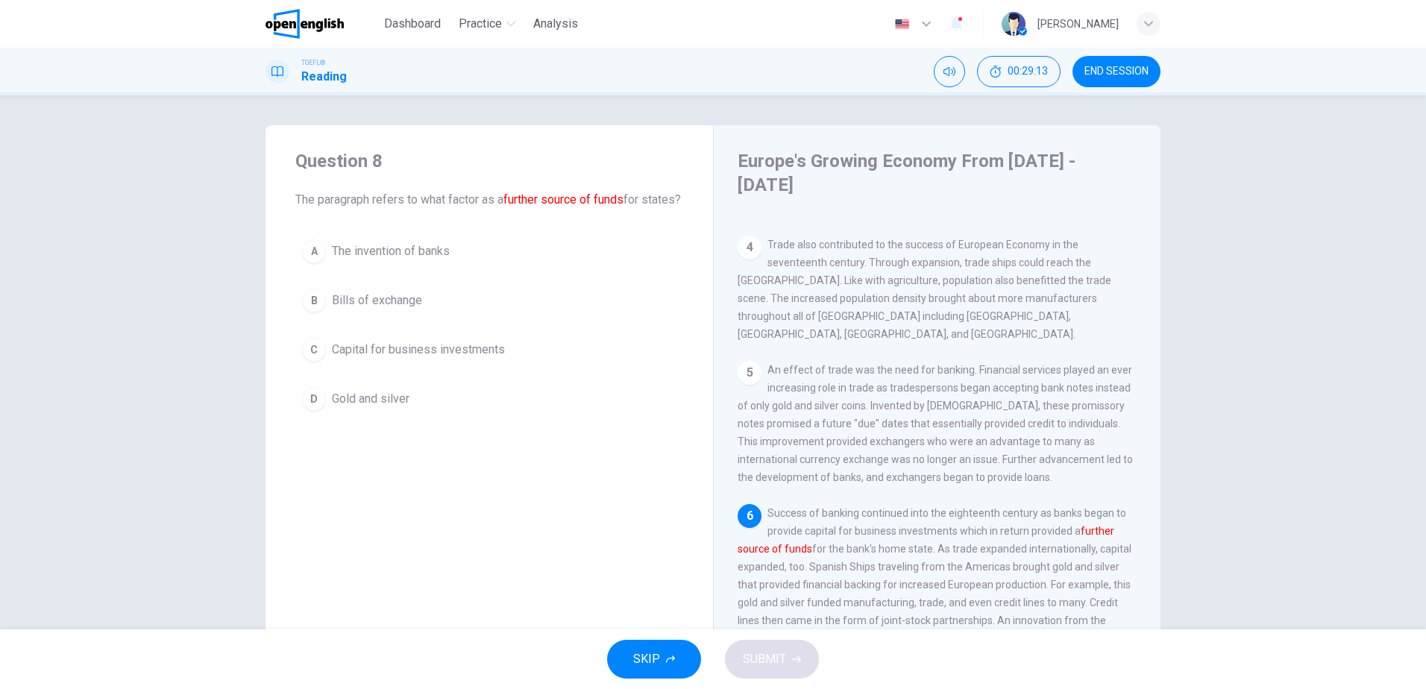
scroll to position [499, 0]
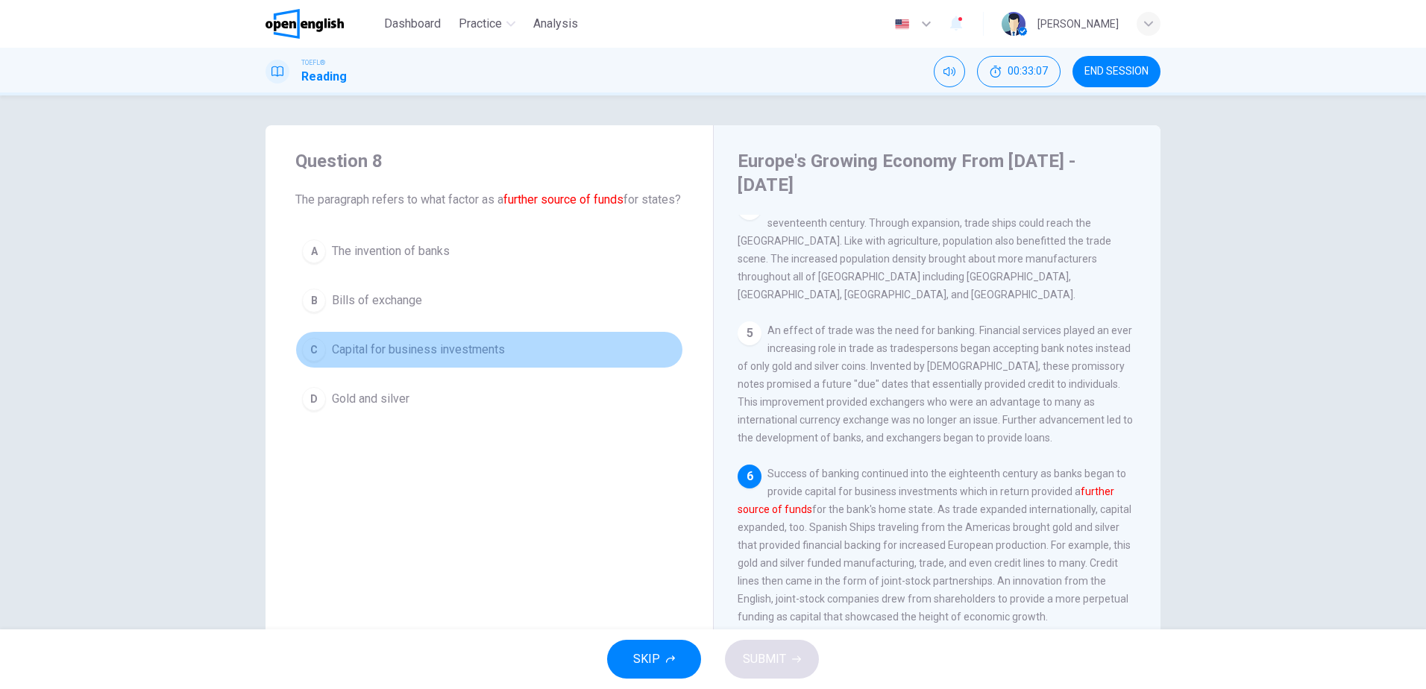
click at [418, 351] on button "C Capital for business investments" at bounding box center [489, 349] width 388 height 37
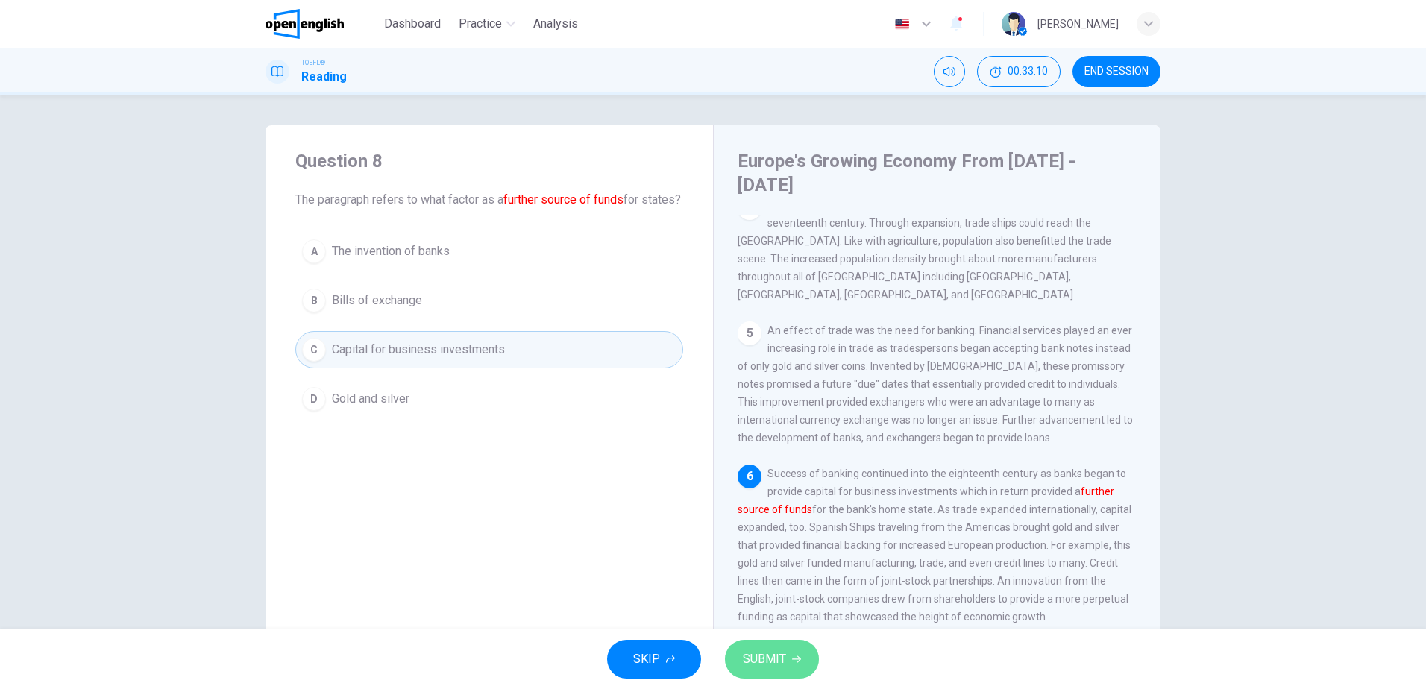
click at [761, 663] on span "SUBMIT" at bounding box center [764, 659] width 43 height 21
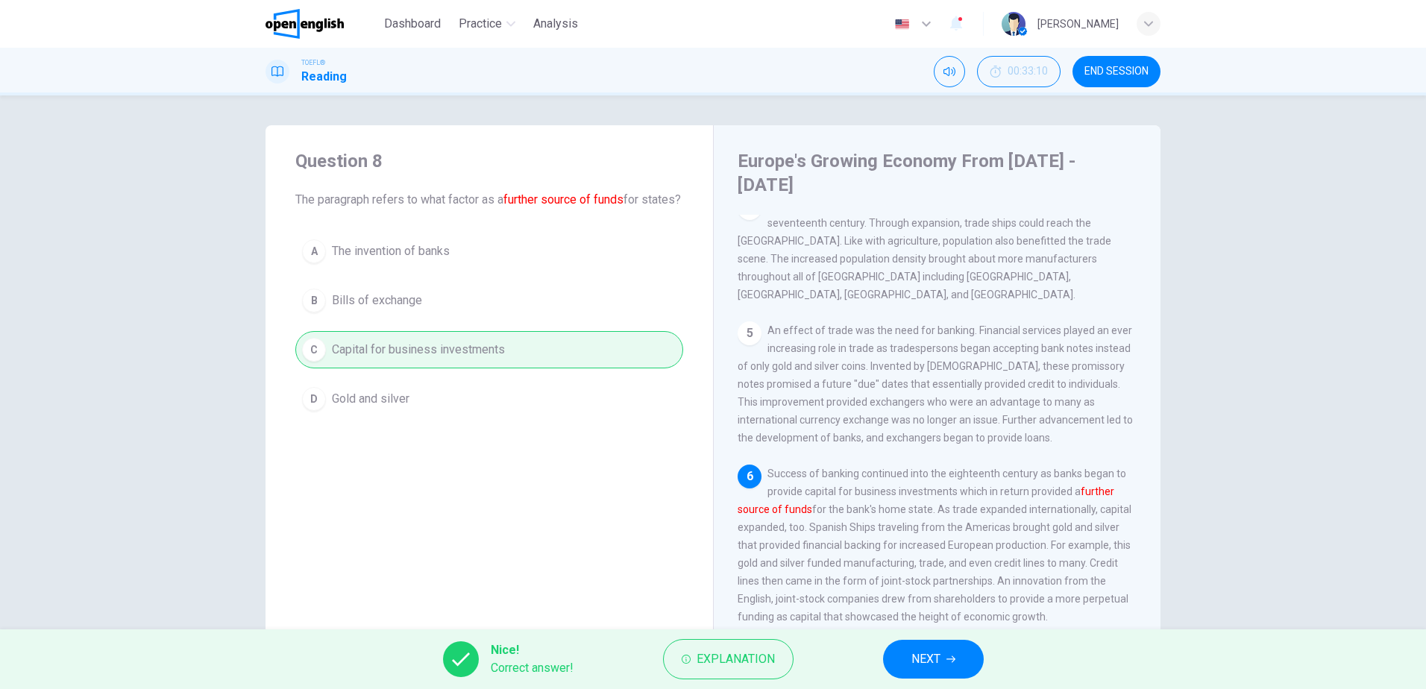
click at [934, 663] on span "NEXT" at bounding box center [925, 659] width 29 height 21
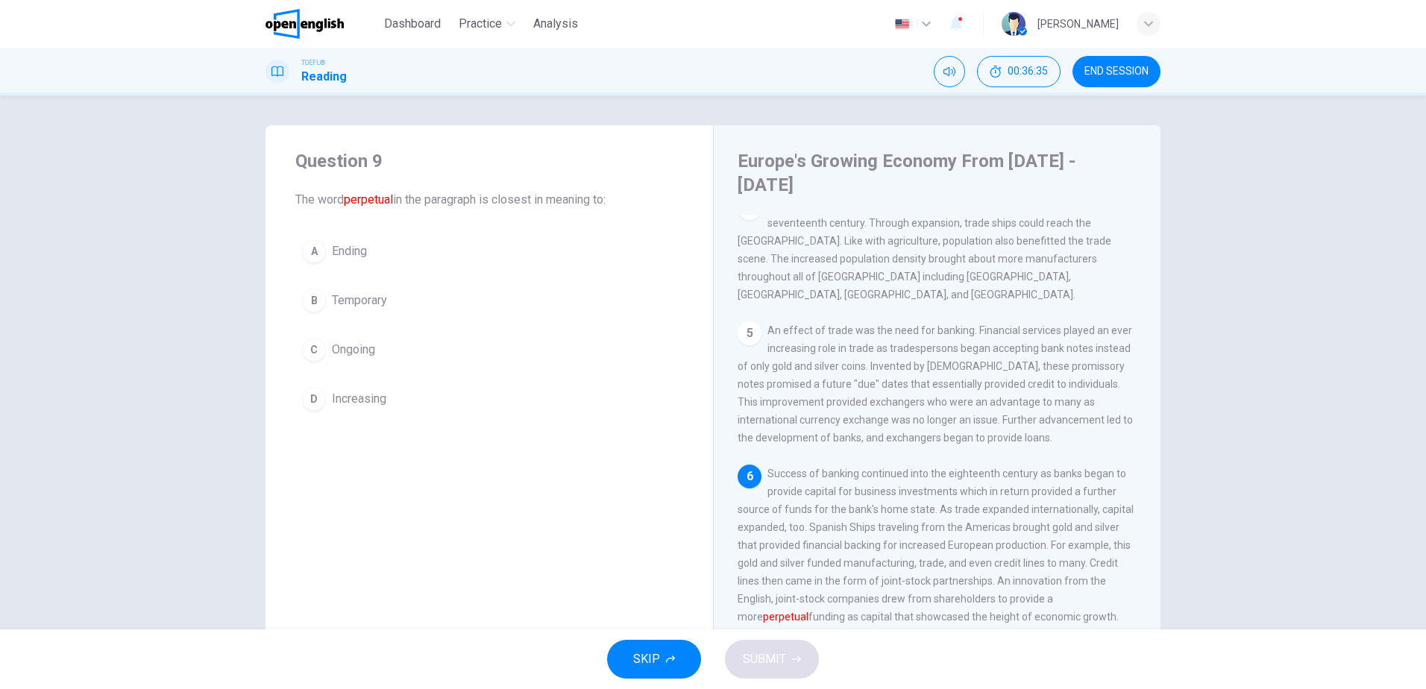
click at [344, 392] on span "Increasing" at bounding box center [359, 399] width 54 height 18
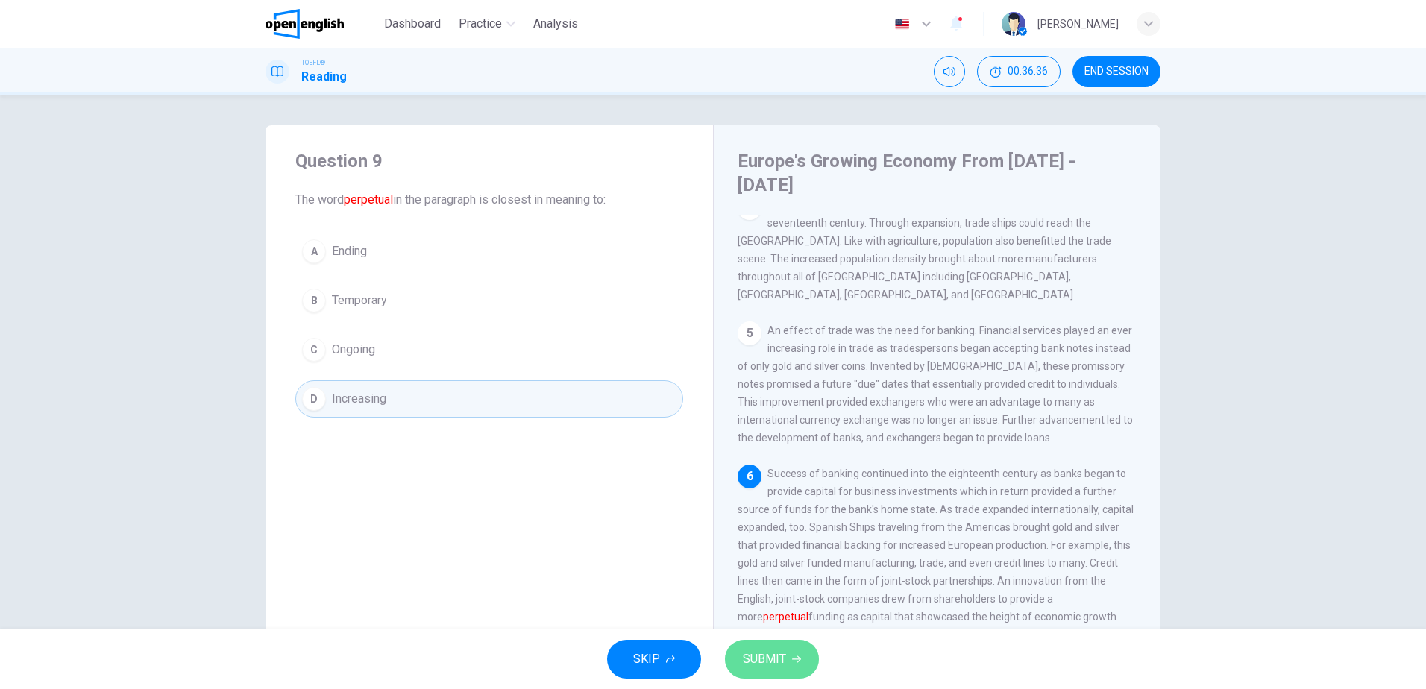
click at [776, 649] on span "SUBMIT" at bounding box center [764, 659] width 43 height 21
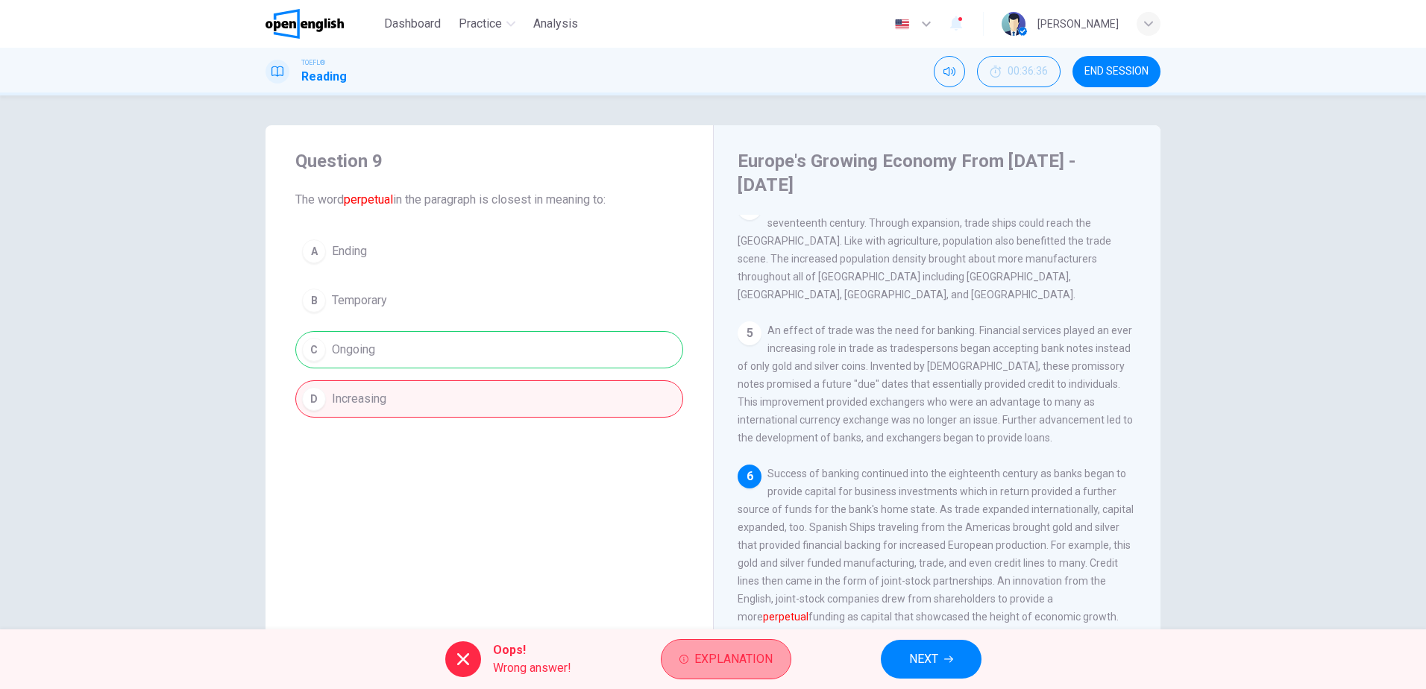
click at [697, 664] on span "Explanation" at bounding box center [733, 659] width 78 height 21
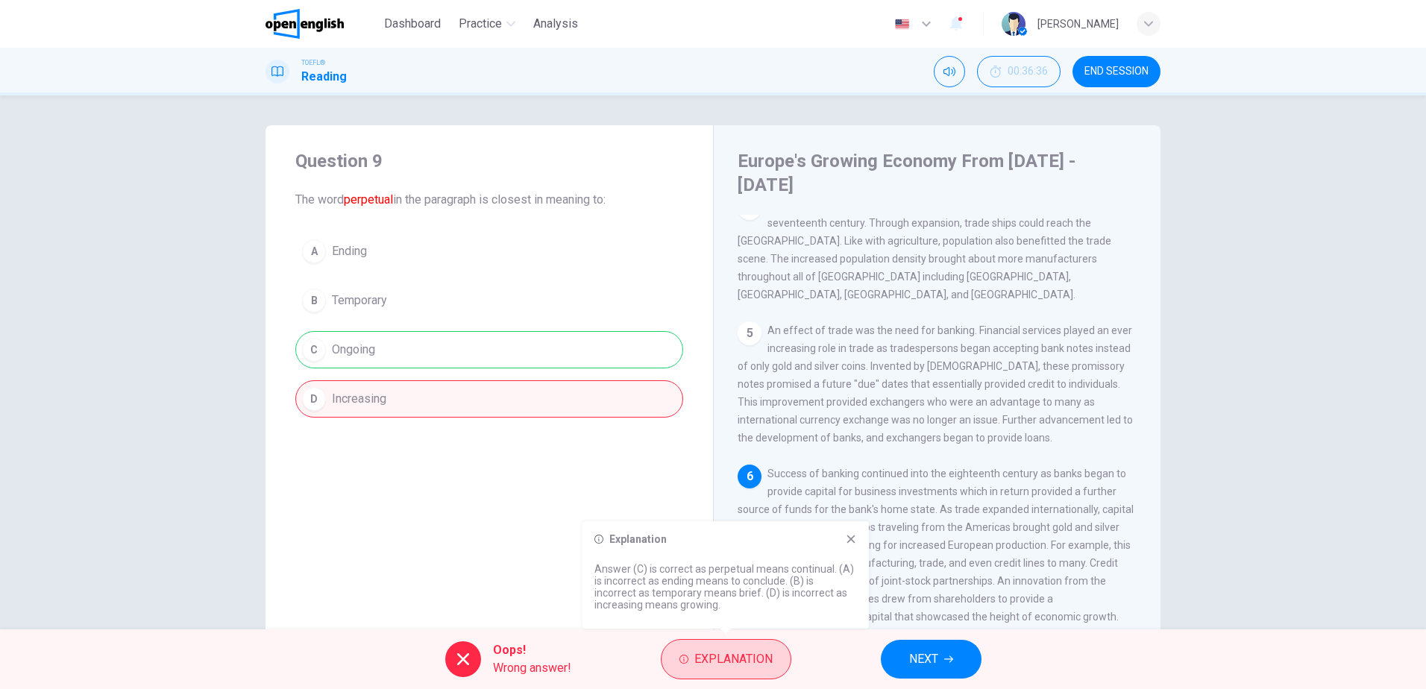
click at [697, 664] on span "Explanation" at bounding box center [733, 659] width 78 height 21
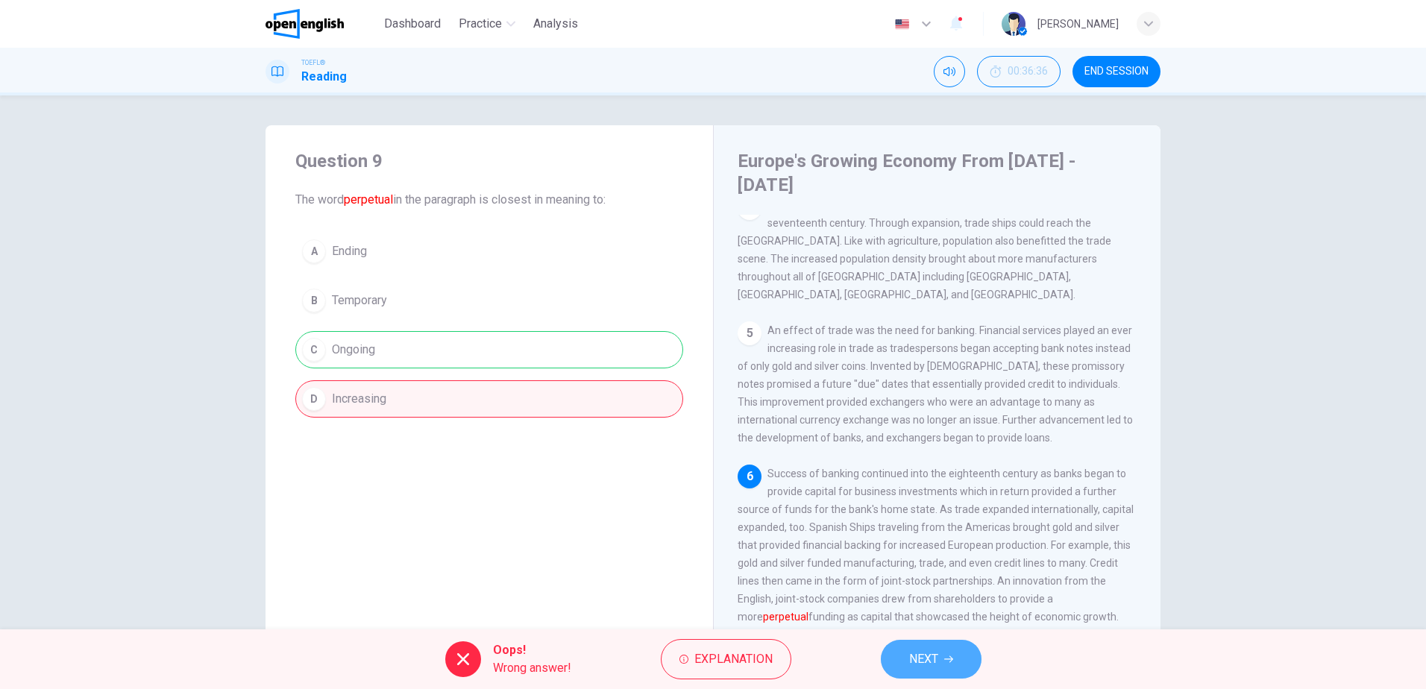
click at [900, 658] on button "NEXT" at bounding box center [931, 659] width 101 height 39
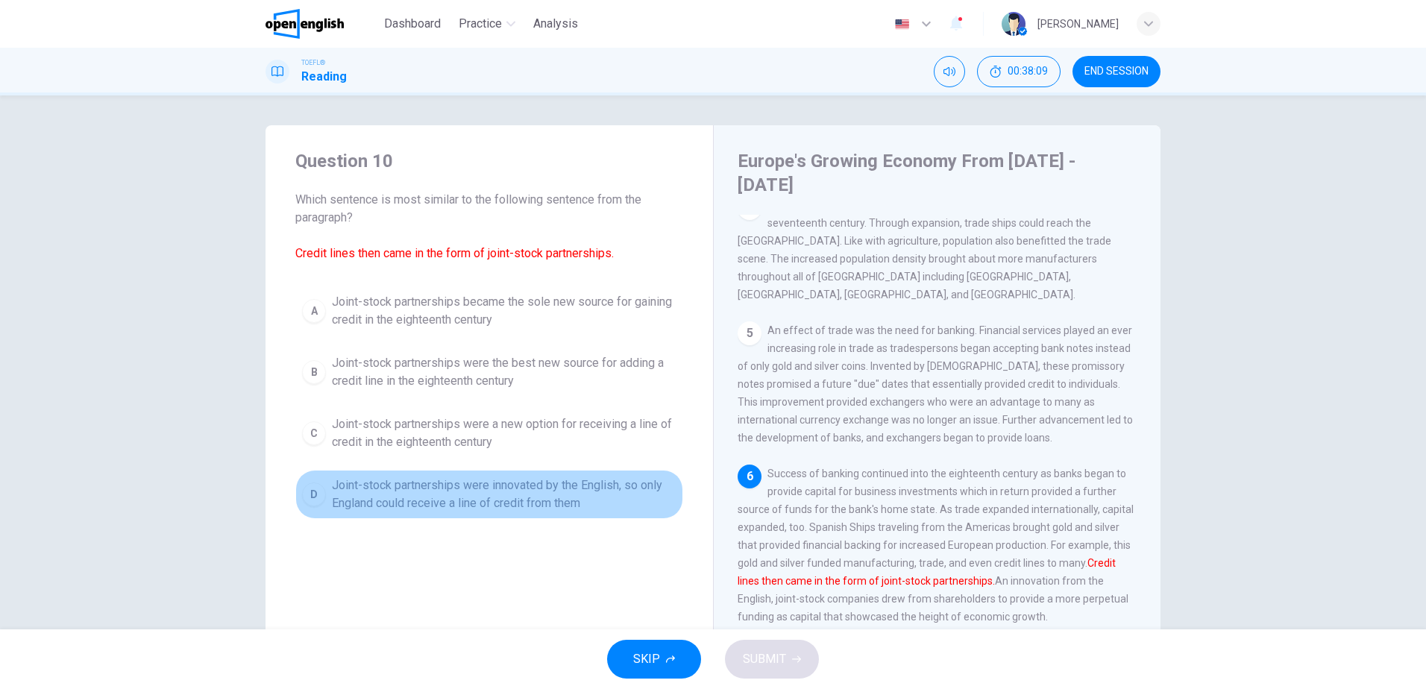
click at [529, 499] on span "Joint-stock partnerships were innovated by the English, so only England could r…" at bounding box center [504, 495] width 345 height 36
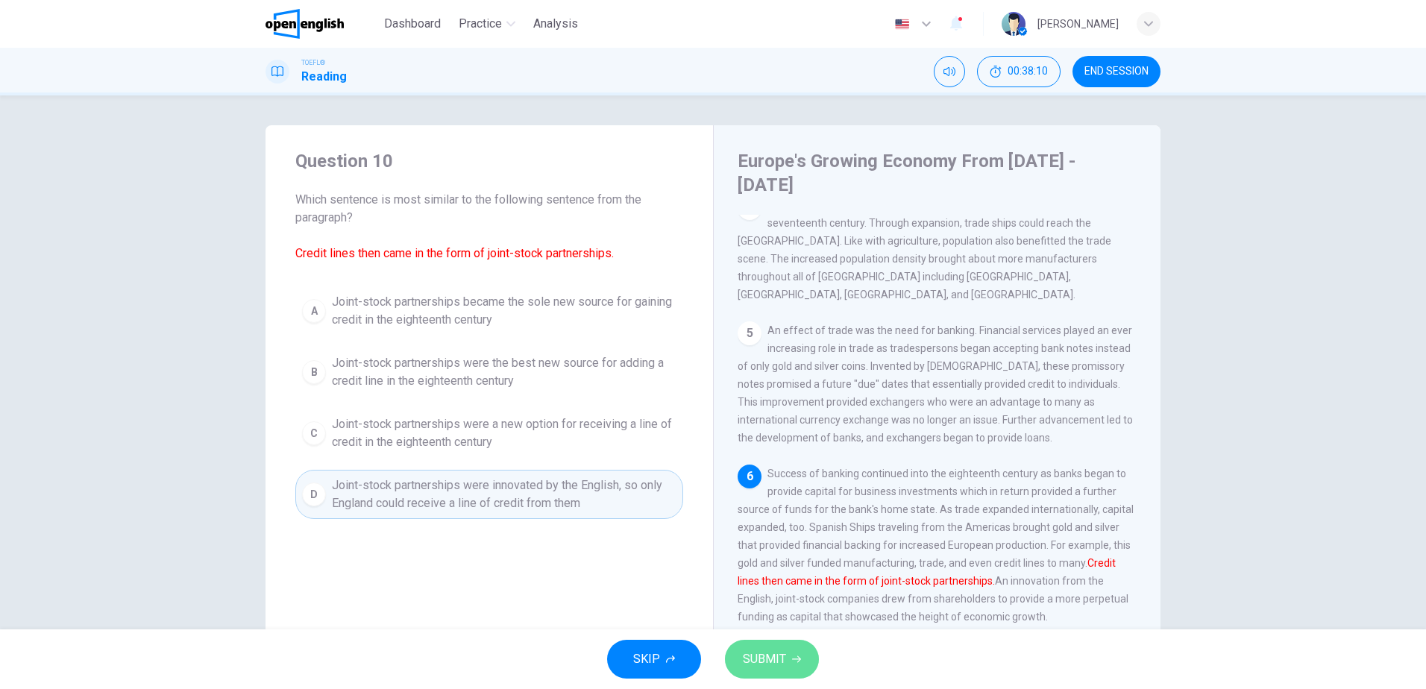
click at [747, 644] on button "SUBMIT" at bounding box center [772, 659] width 94 height 39
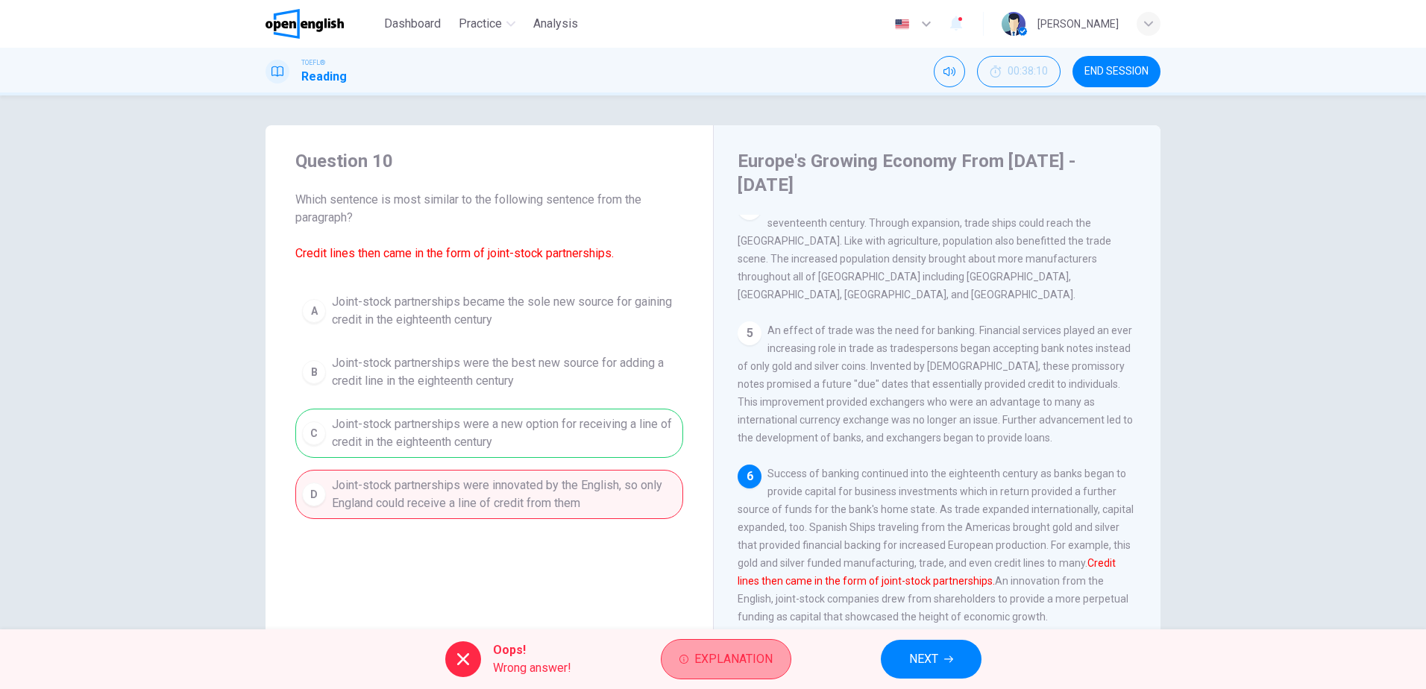
click at [737, 656] on span "Explanation" at bounding box center [733, 659] width 78 height 21
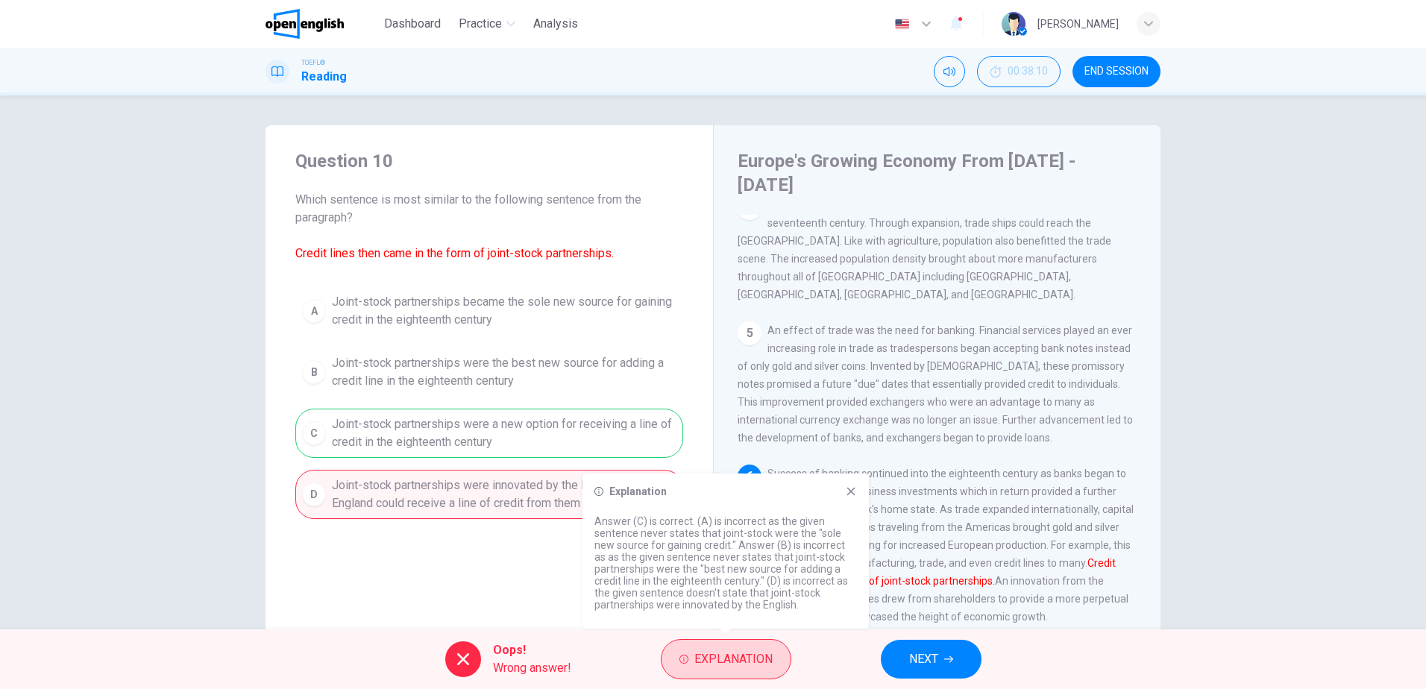
click at [737, 656] on span "Explanation" at bounding box center [733, 659] width 78 height 21
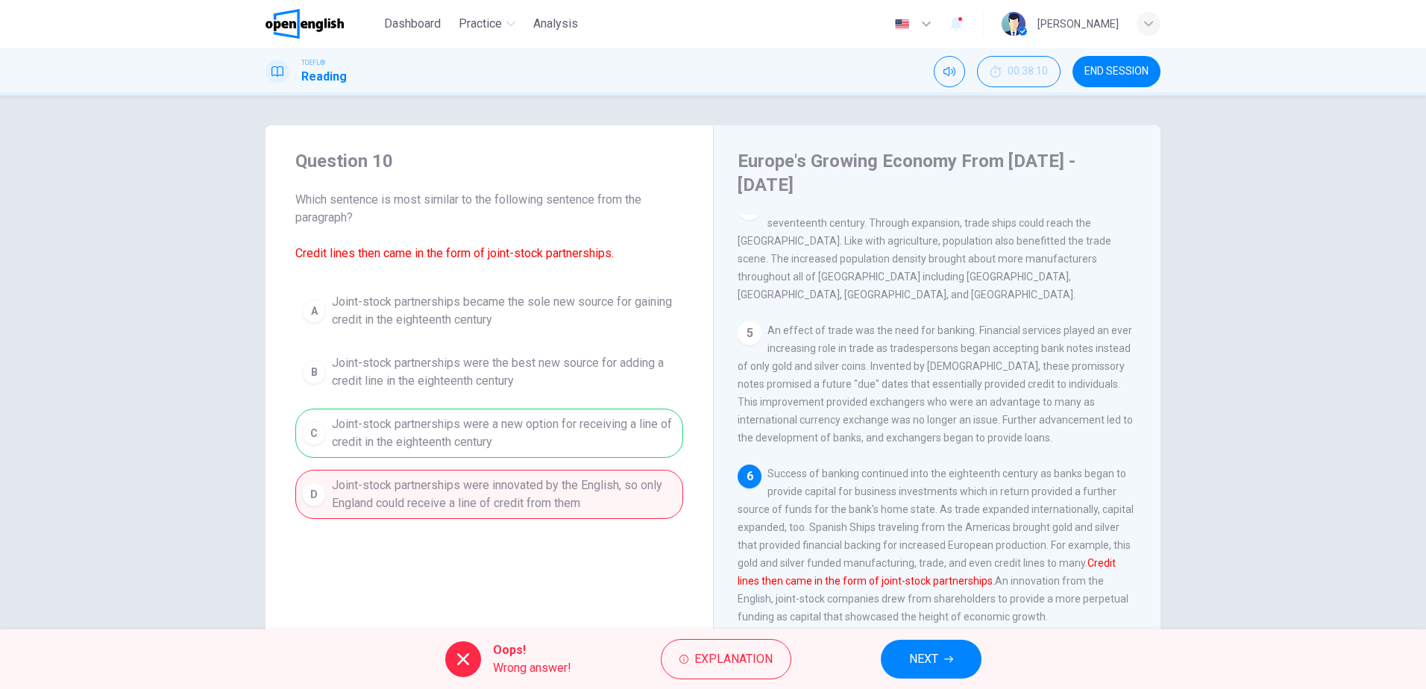
click at [898, 659] on button "NEXT" at bounding box center [931, 659] width 101 height 39
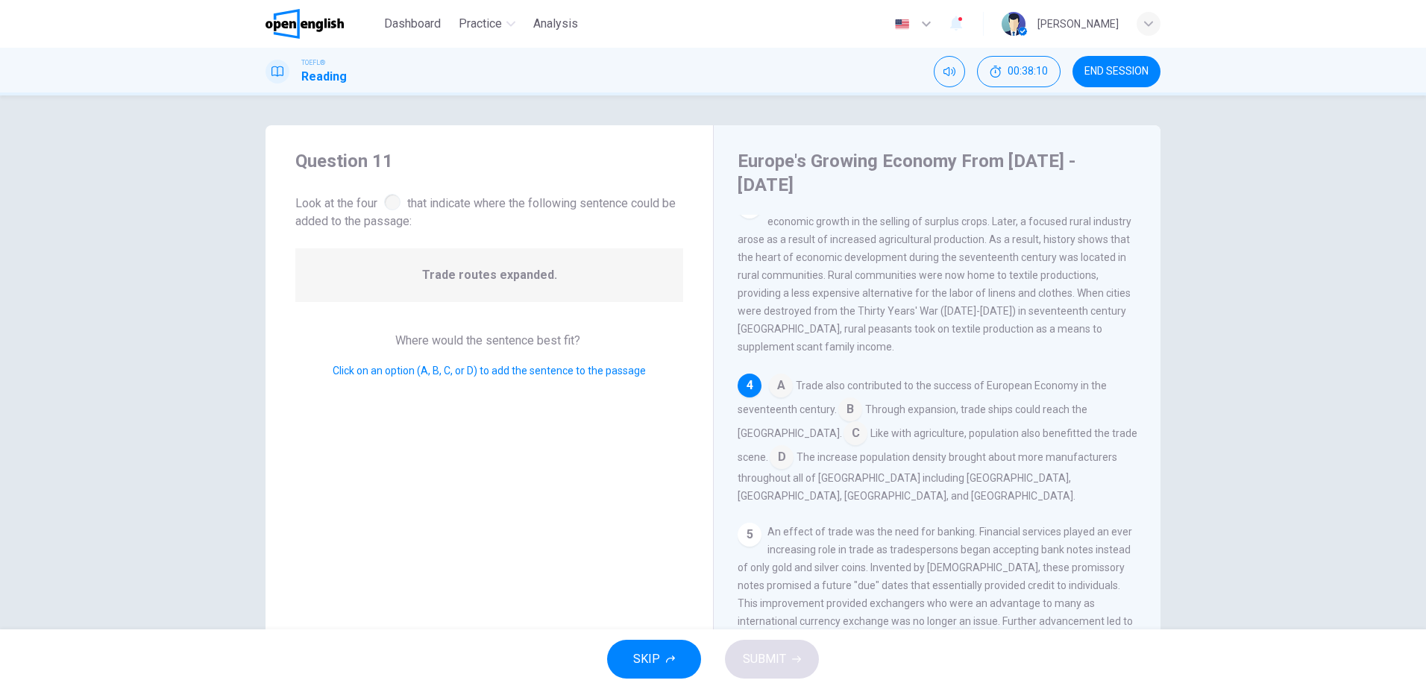
scroll to position [316, 0]
click at [843, 417] on input at bounding box center [855, 425] width 24 height 24
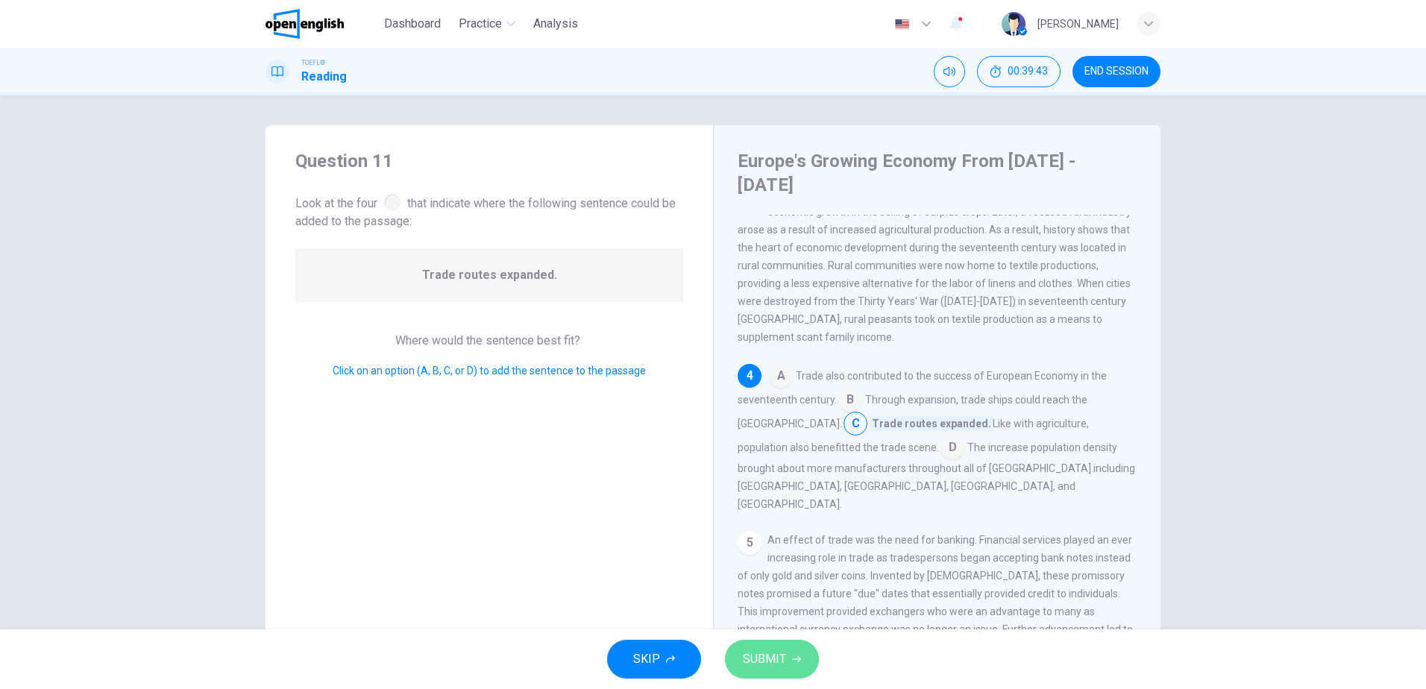
click at [767, 662] on span "SUBMIT" at bounding box center [764, 659] width 43 height 21
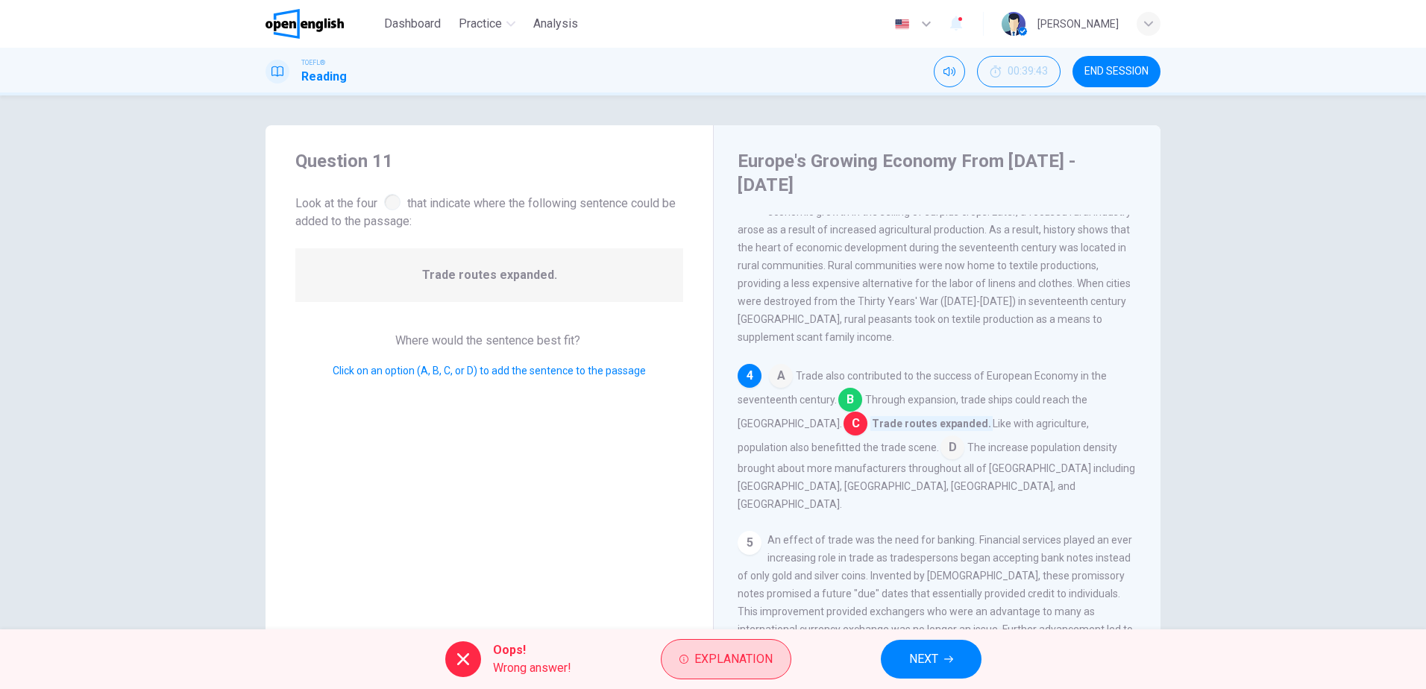
click at [715, 665] on span "Explanation" at bounding box center [733, 659] width 78 height 21
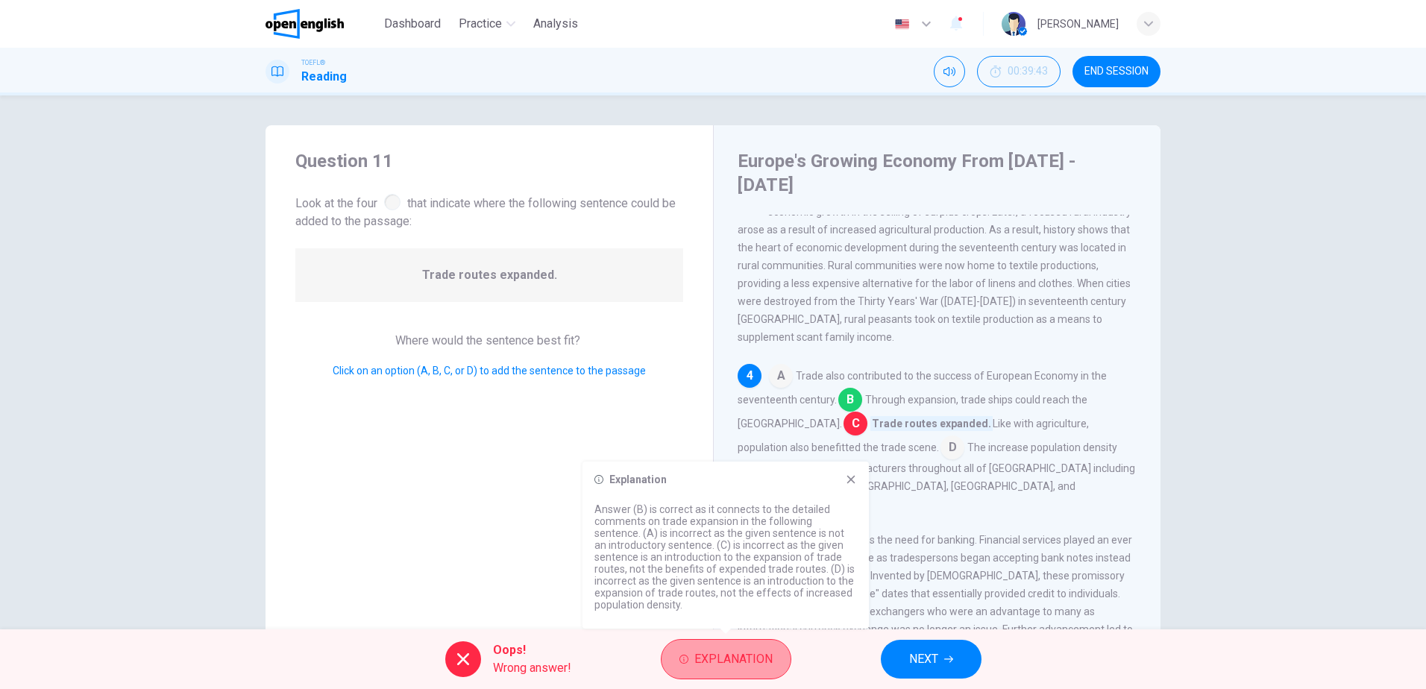
click at [715, 665] on span "Explanation" at bounding box center [733, 659] width 78 height 21
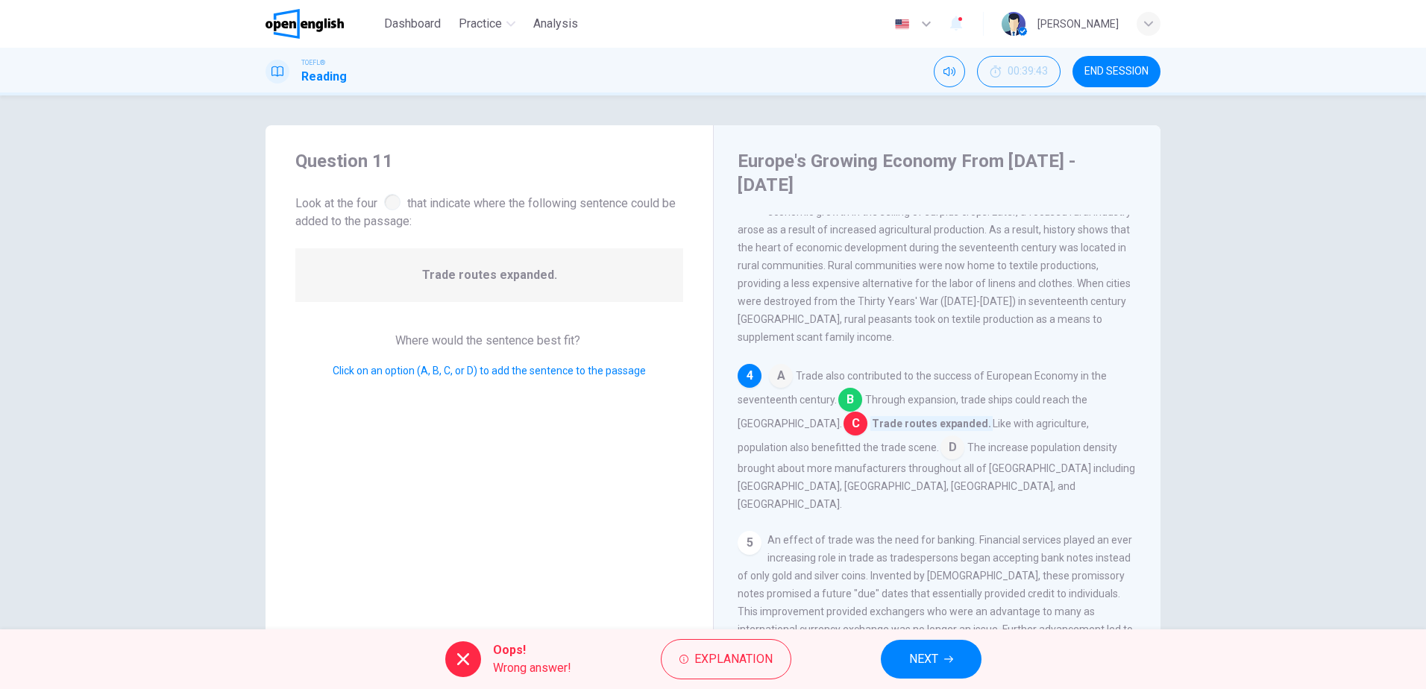
click at [939, 664] on button "NEXT" at bounding box center [931, 659] width 101 height 39
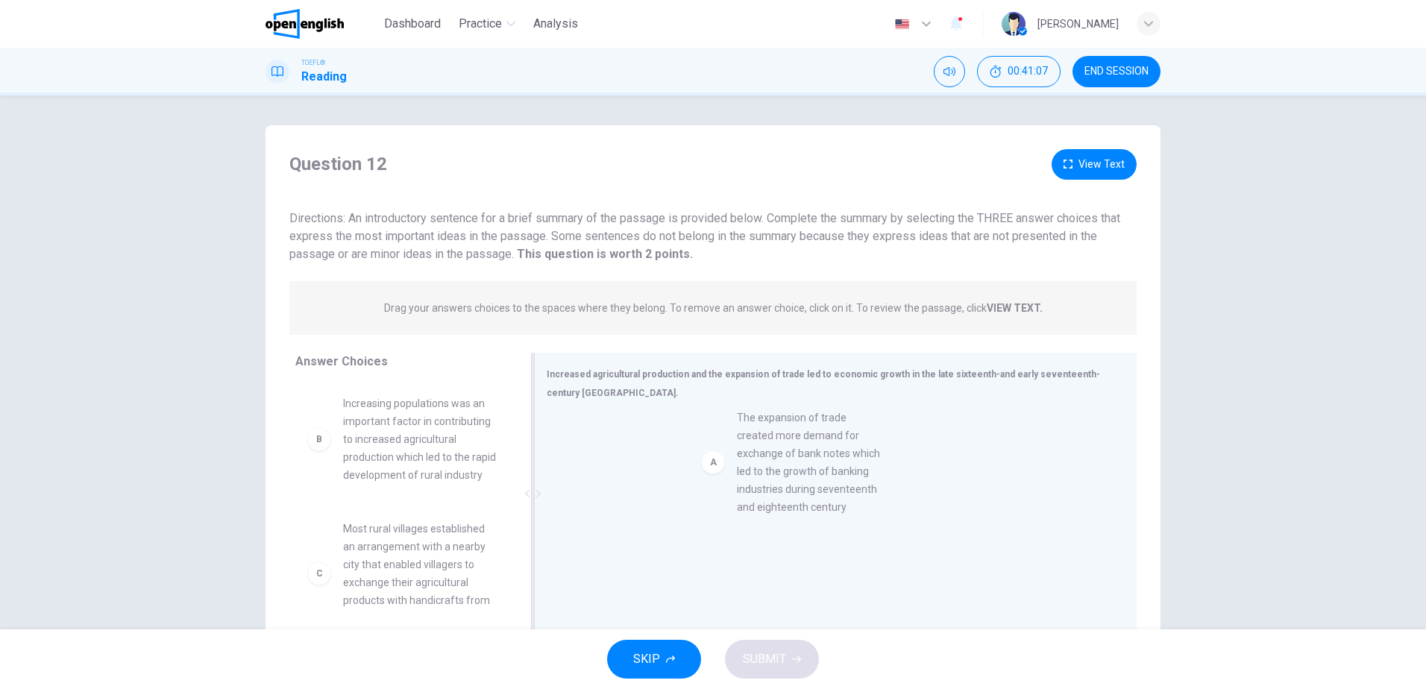
drag, startPoint x: 418, startPoint y: 445, endPoint x: 829, endPoint y: 462, distance: 412.0
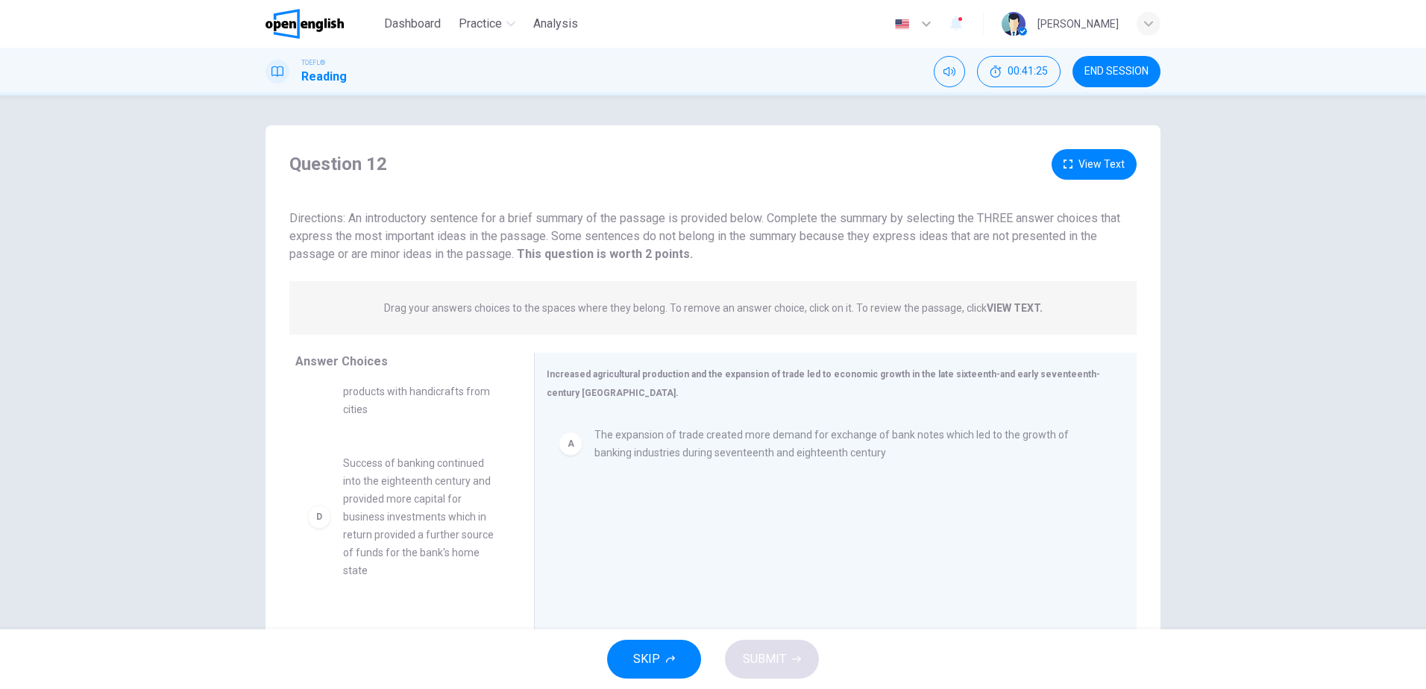
scroll to position [224, 0]
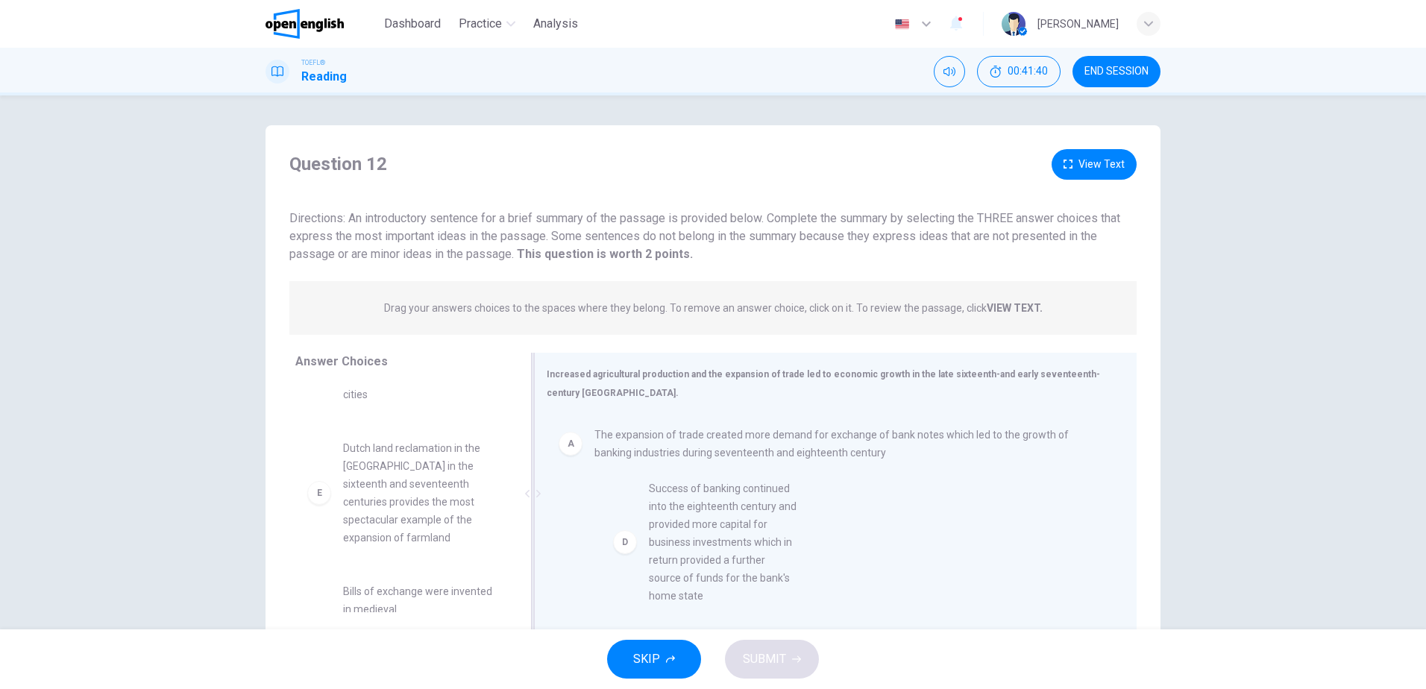
drag, startPoint x: 394, startPoint y: 497, endPoint x: 767, endPoint y: 524, distance: 373.8
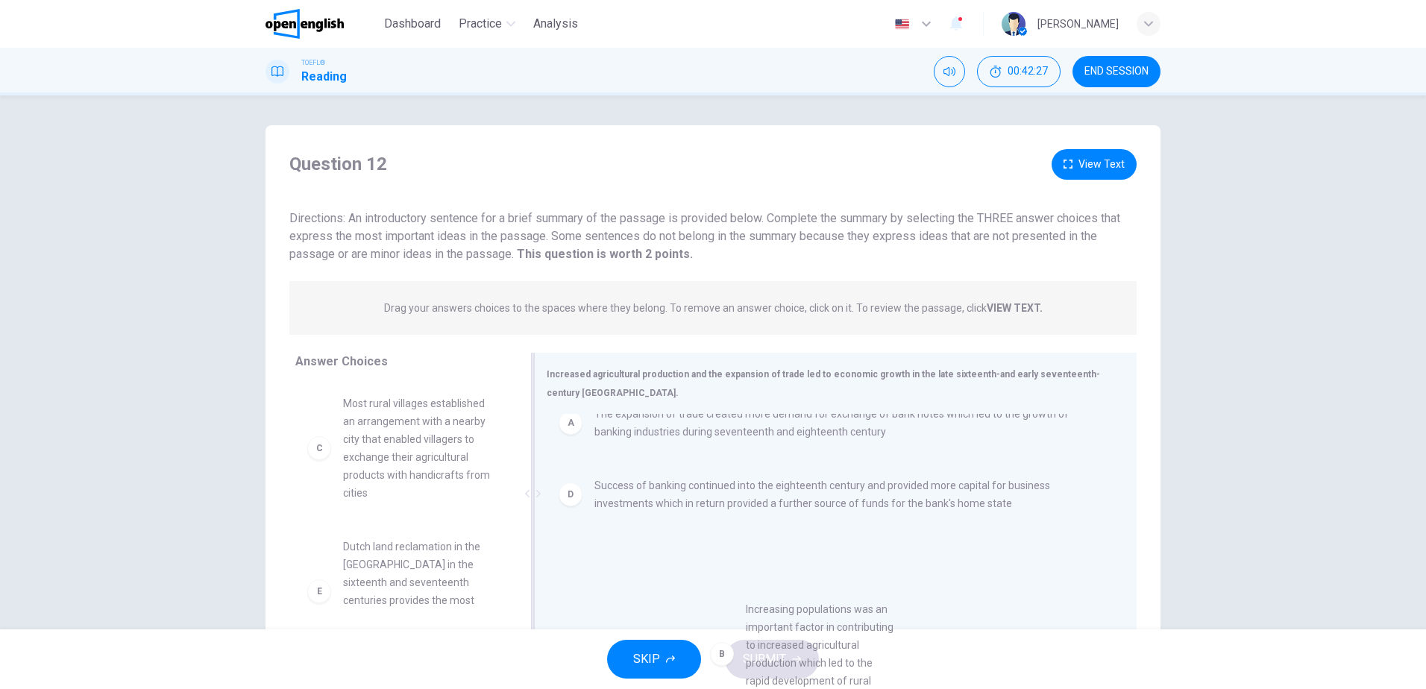
scroll to position [75, 0]
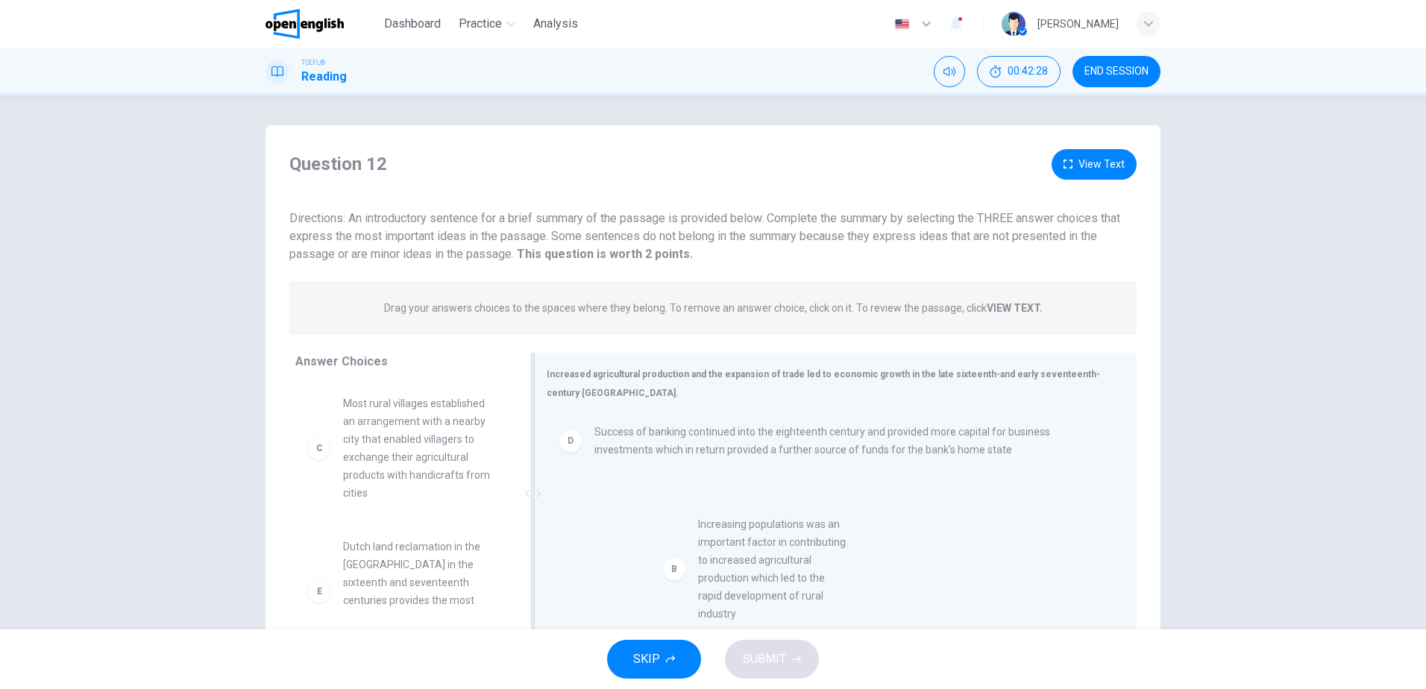
drag, startPoint x: 391, startPoint y: 444, endPoint x: 765, endPoint y: 585, distance: 400.3
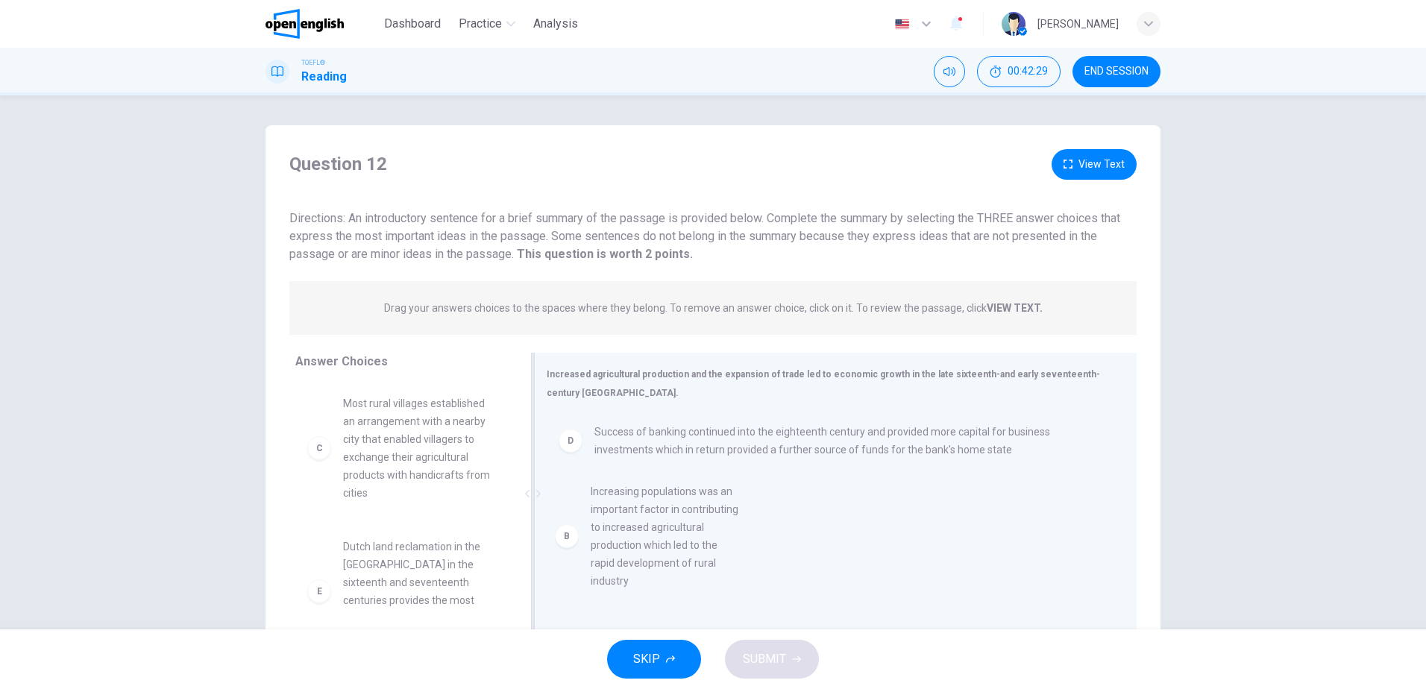
scroll to position [3, 0]
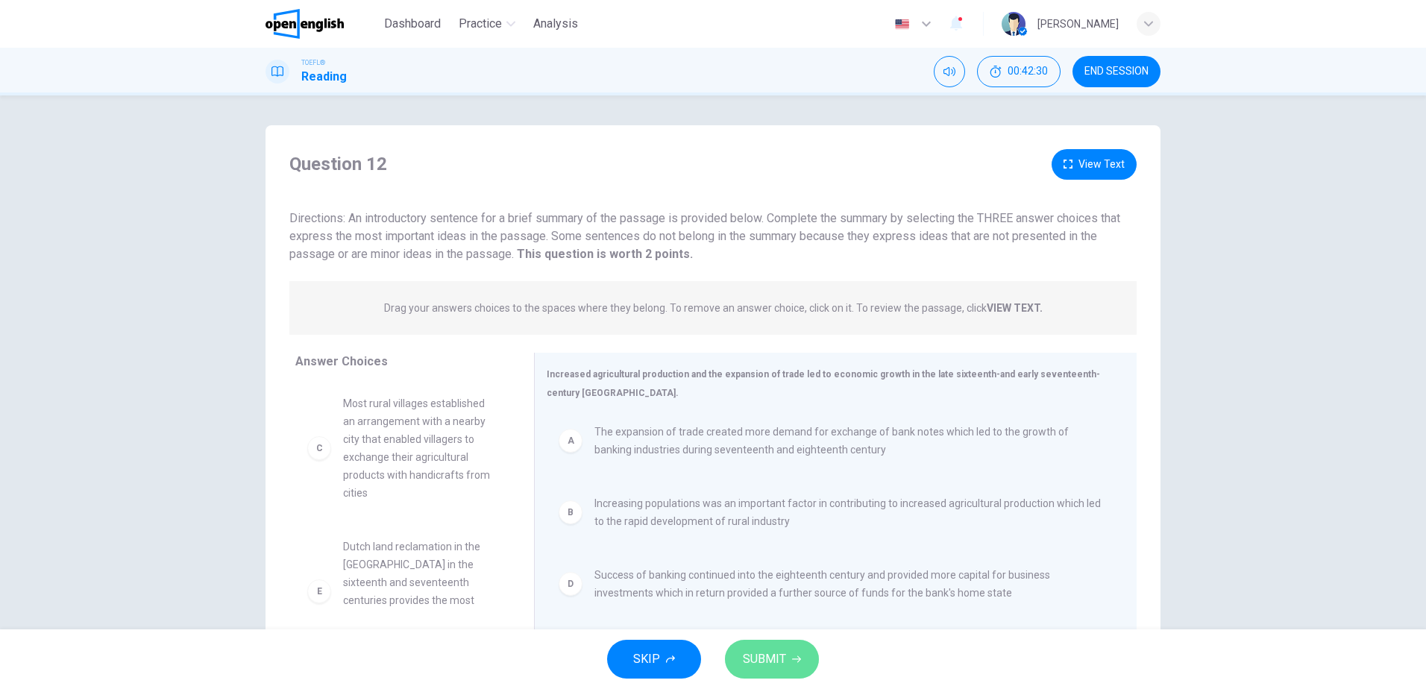
click at [770, 651] on span "SUBMIT" at bounding box center [764, 659] width 43 height 21
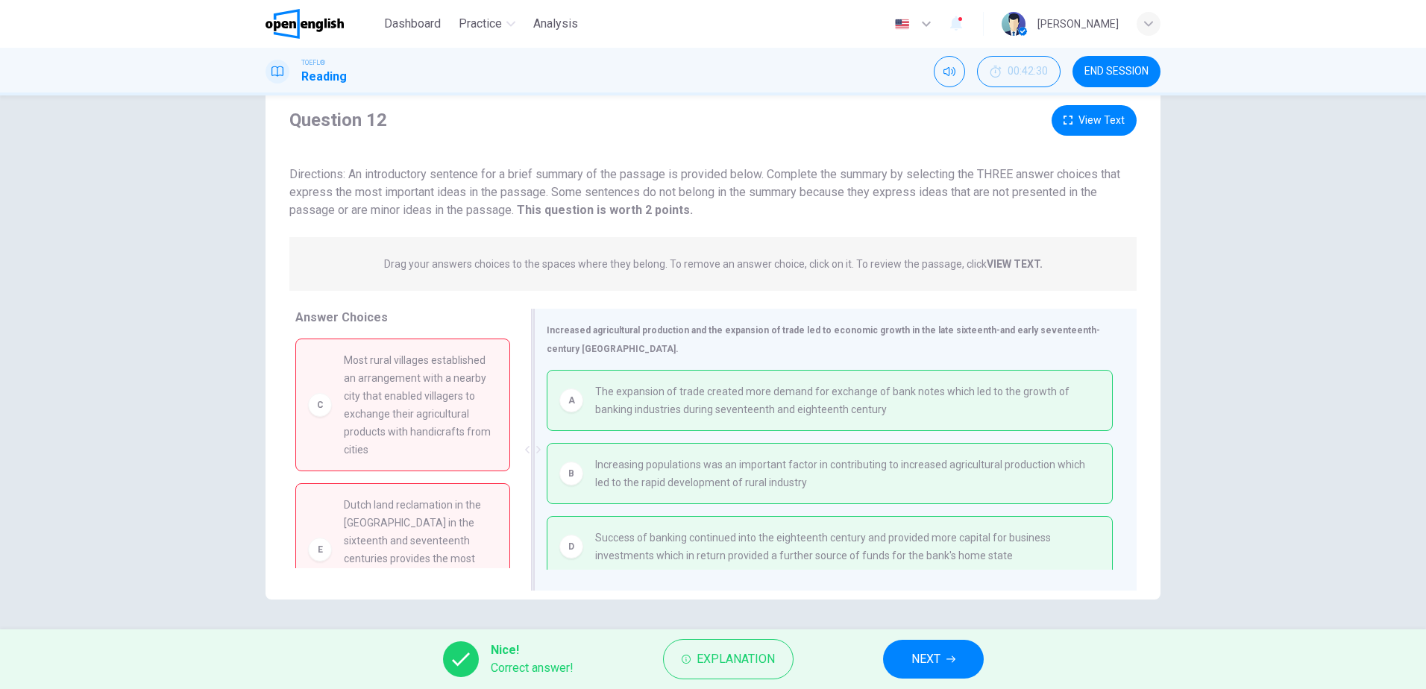
scroll to position [7, 0]
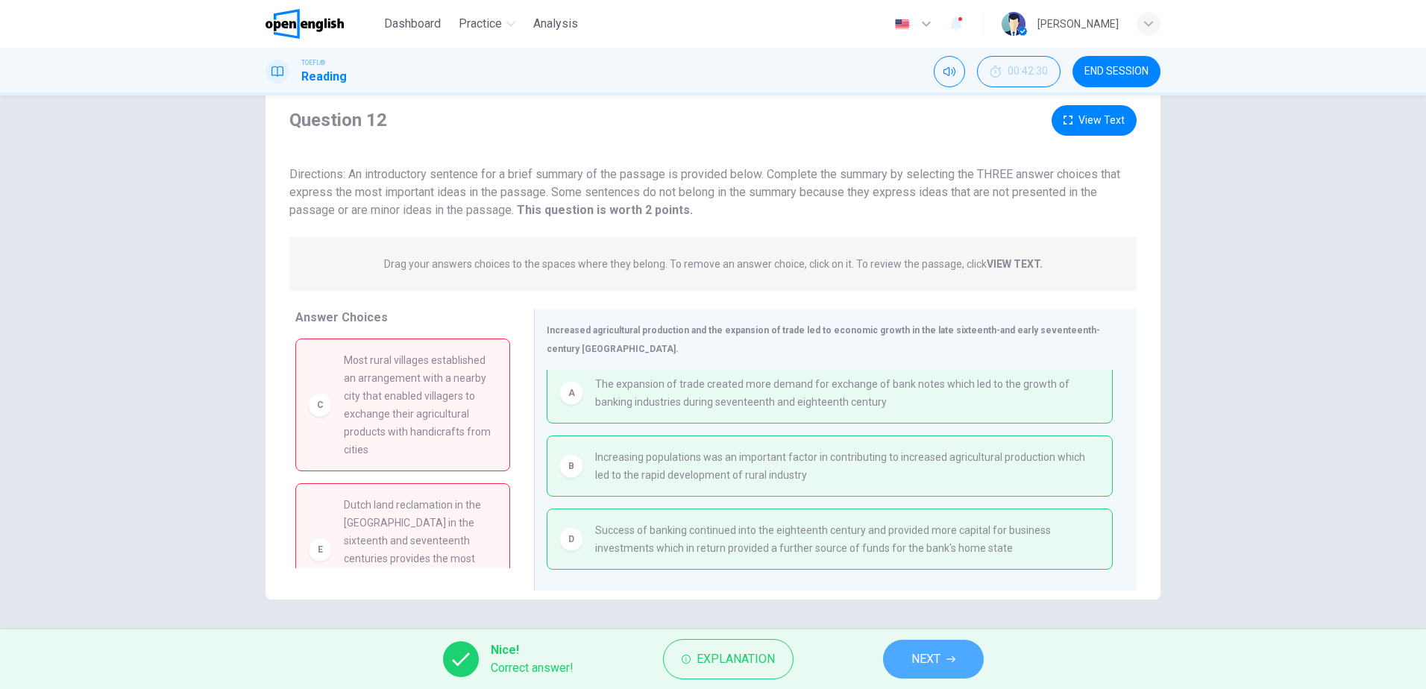
click at [910, 673] on button "NEXT" at bounding box center [933, 659] width 101 height 39
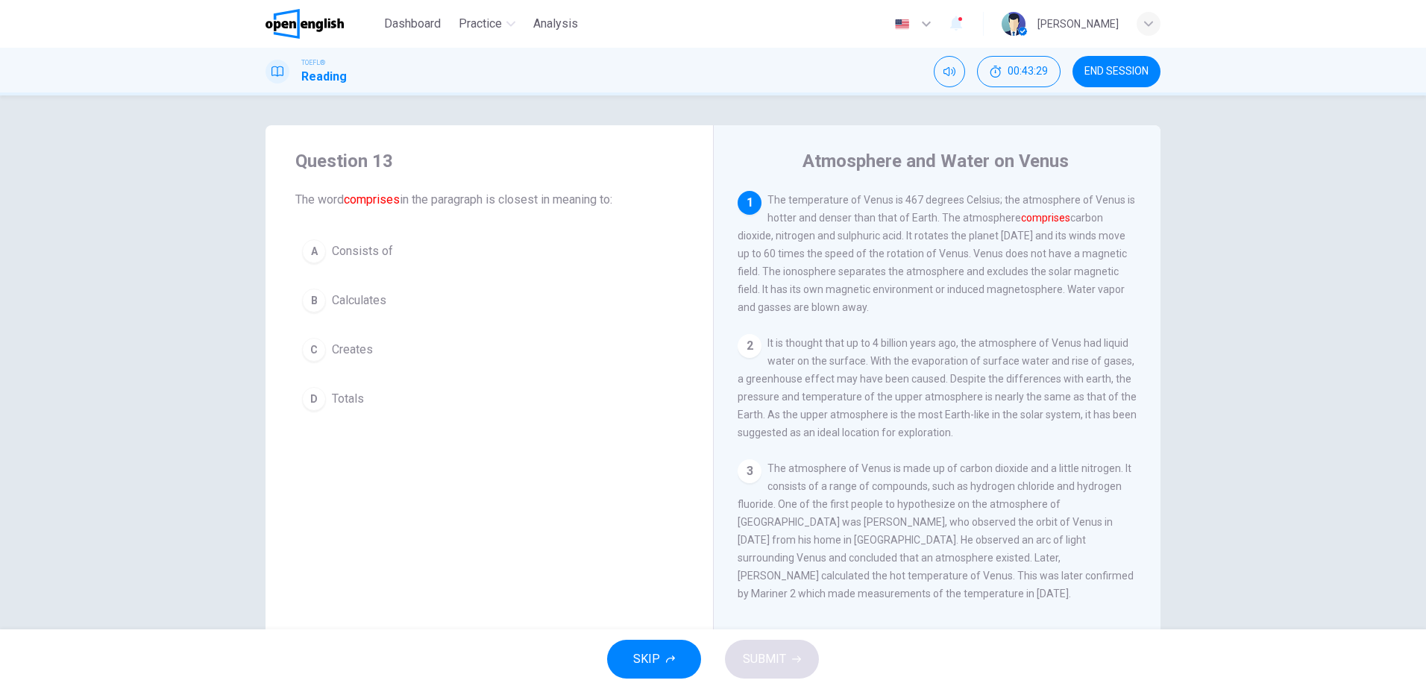
click at [357, 245] on span "Consists of" at bounding box center [362, 251] width 61 height 18
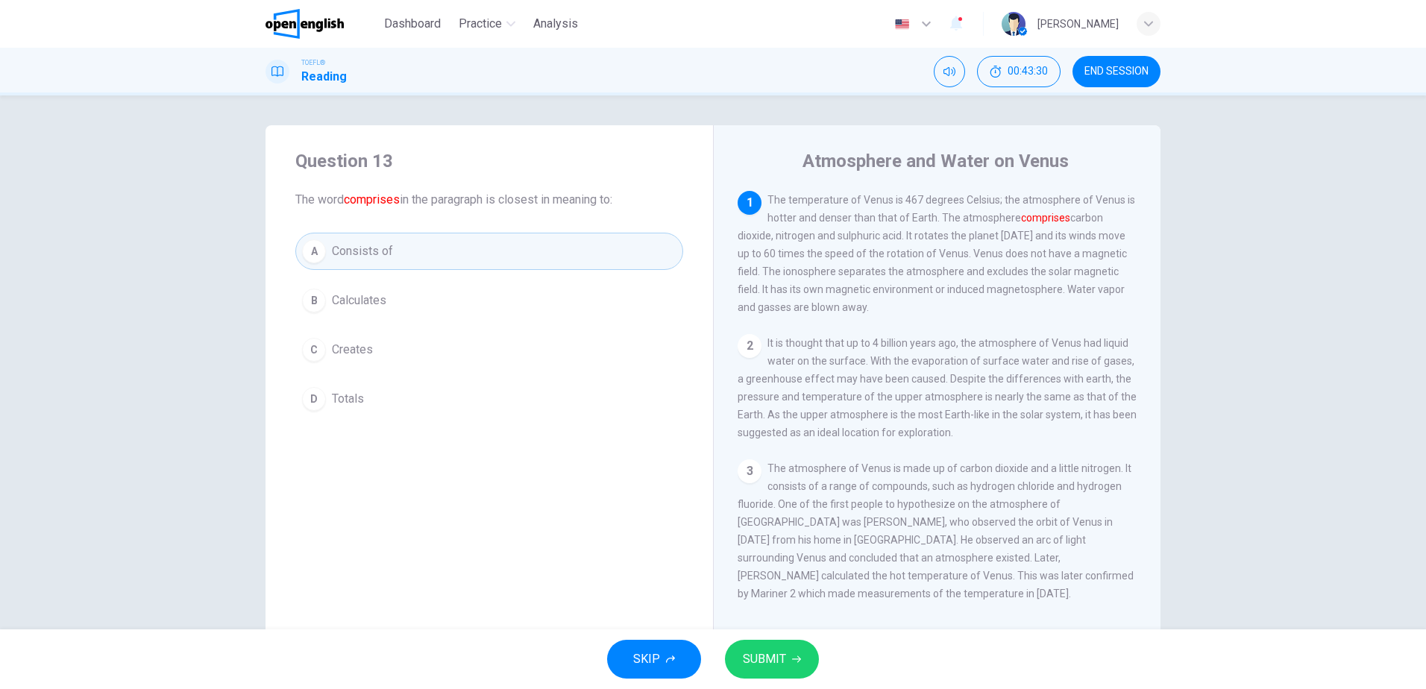
click at [797, 655] on icon "button" at bounding box center [796, 659] width 9 height 9
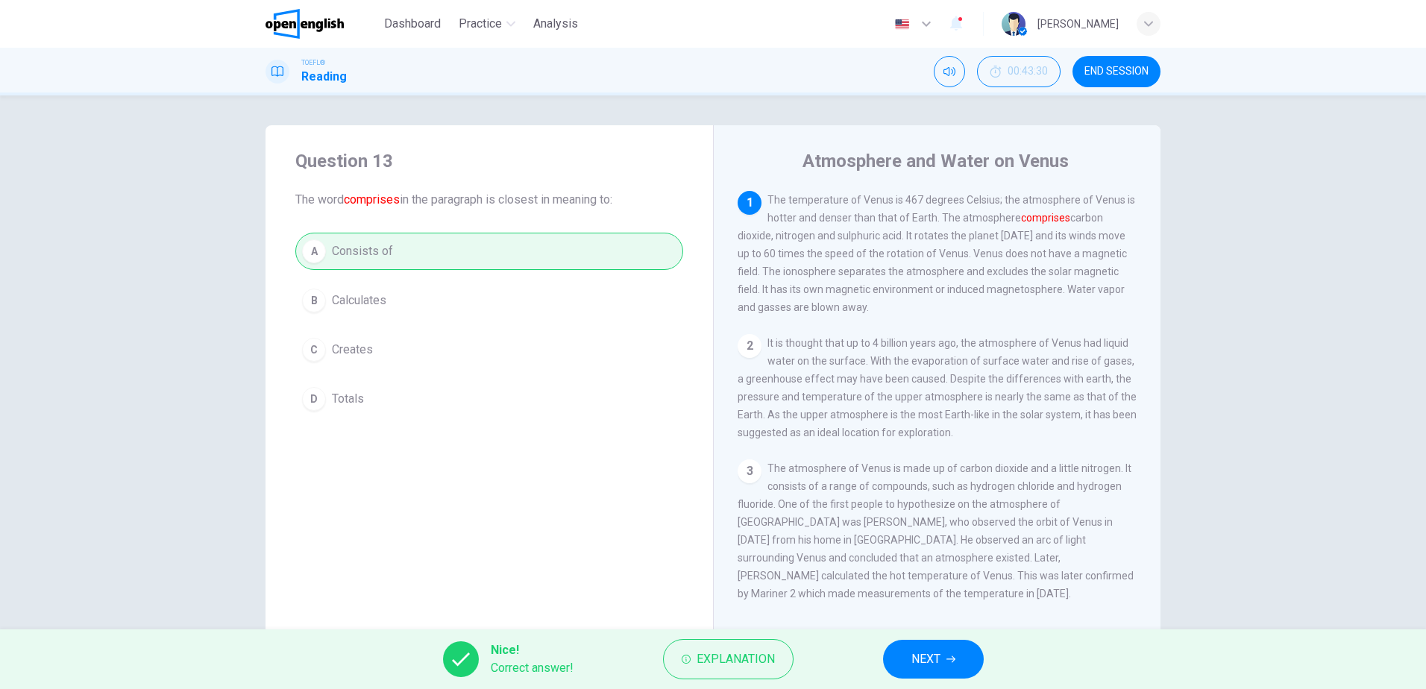
click at [938, 653] on span "NEXT" at bounding box center [925, 659] width 29 height 21
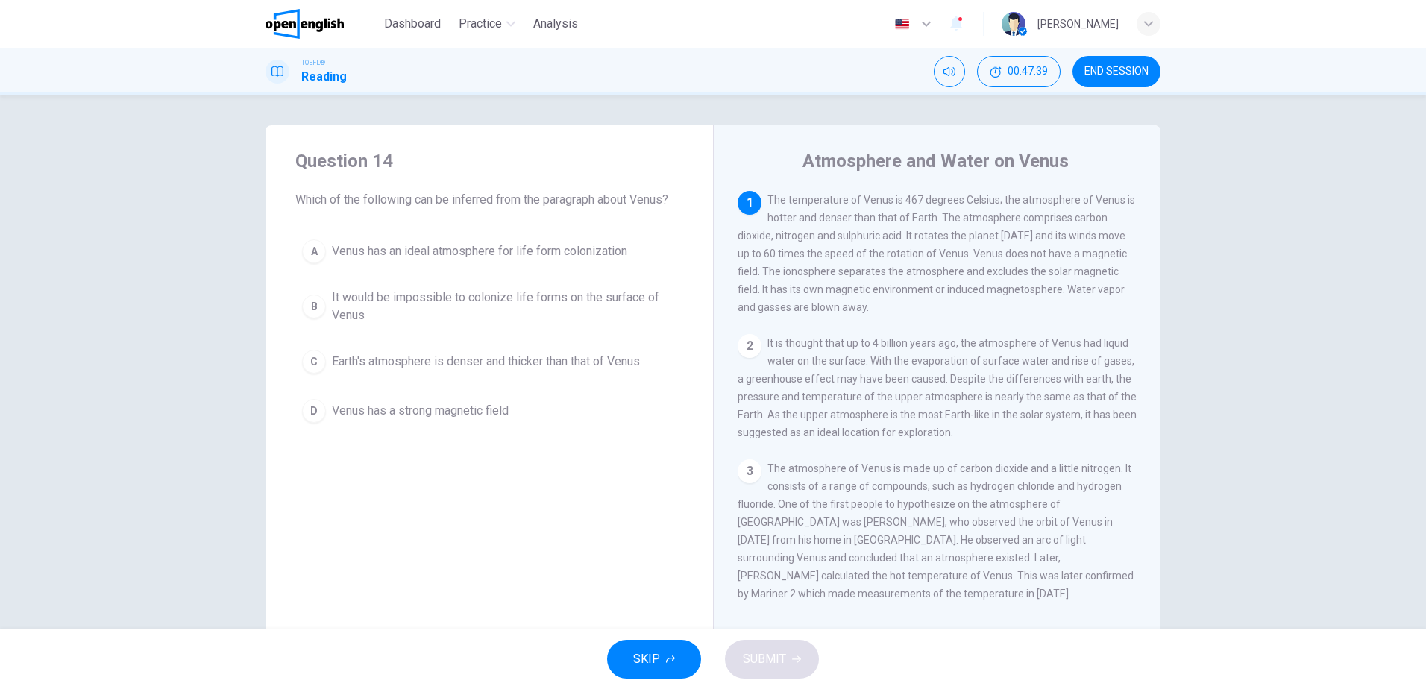
click at [581, 301] on span "It would be impossible to colonize life forms on the surface of Venus" at bounding box center [504, 307] width 345 height 36
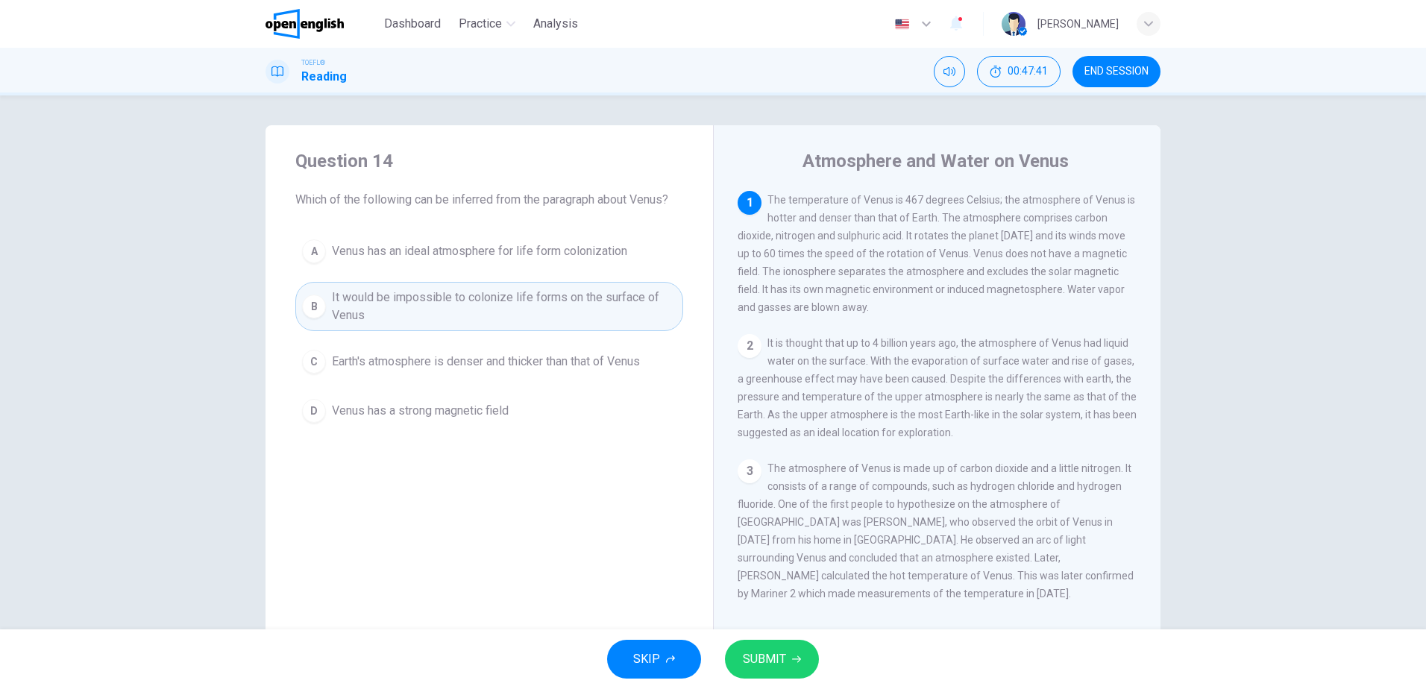
click at [749, 653] on span "SUBMIT" at bounding box center [764, 659] width 43 height 21
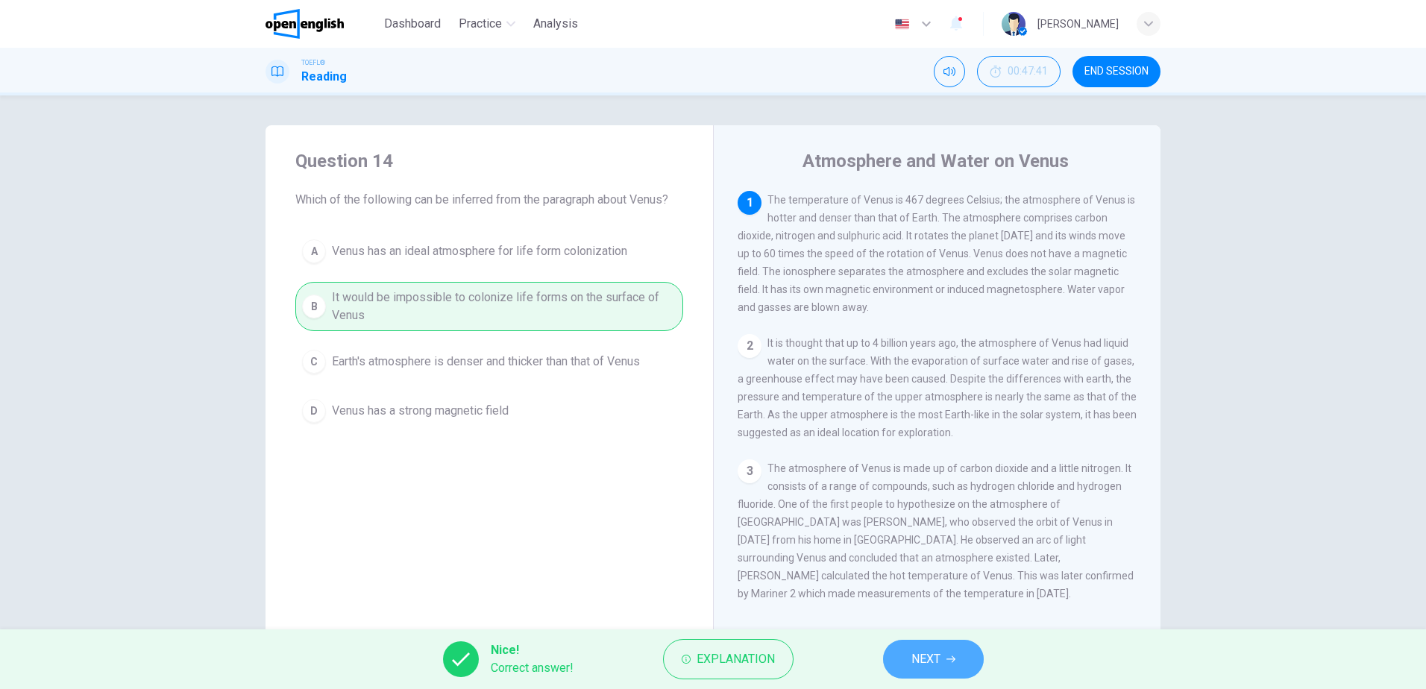
click at [937, 655] on span "NEXT" at bounding box center [925, 659] width 29 height 21
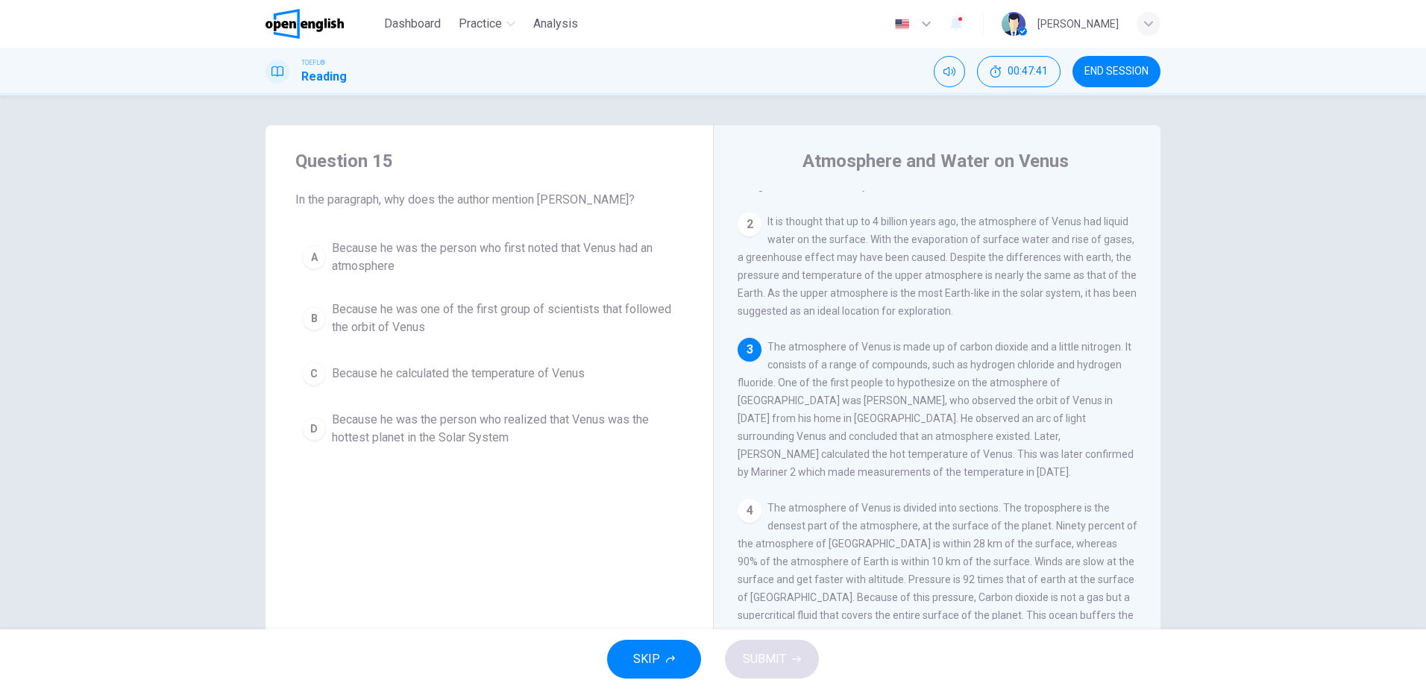
scroll to position [148, 0]
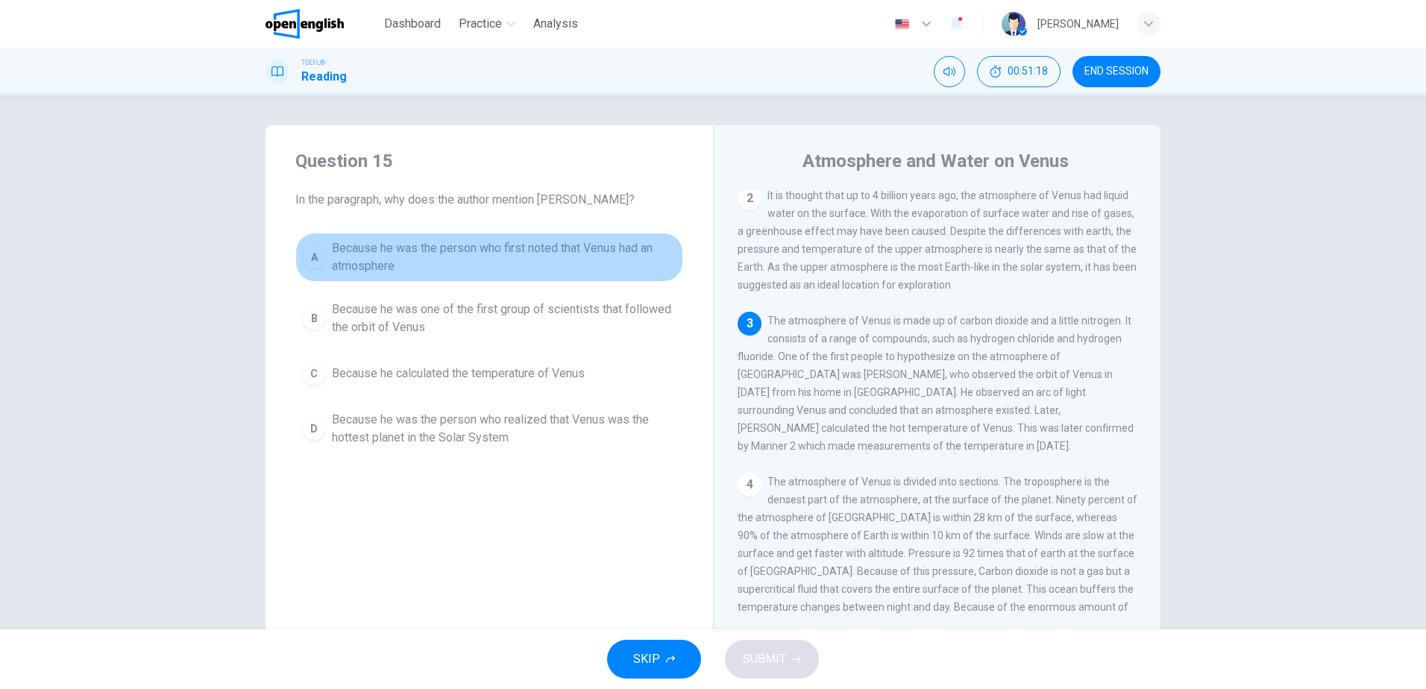
click at [537, 248] on span "Because he was the person who first noted that Venus had an atmosphere" at bounding box center [504, 257] width 345 height 36
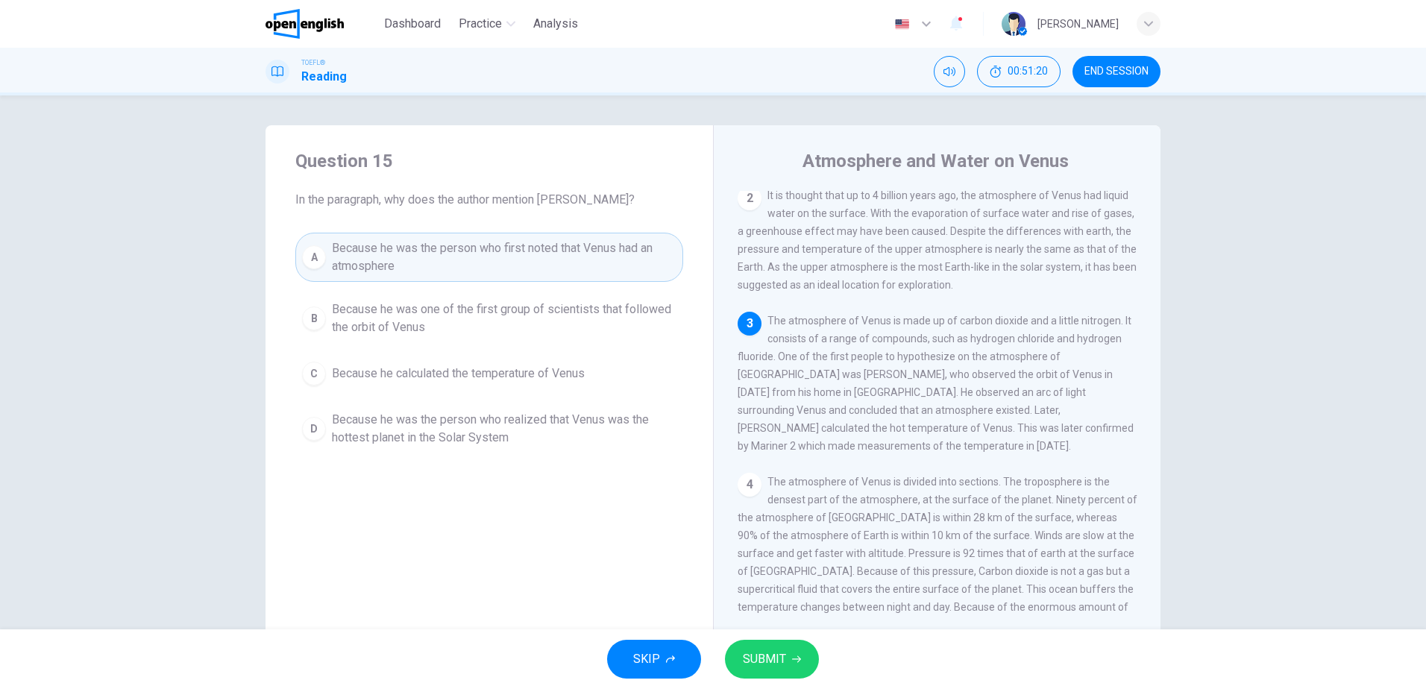
click at [774, 657] on span "SUBMIT" at bounding box center [764, 659] width 43 height 21
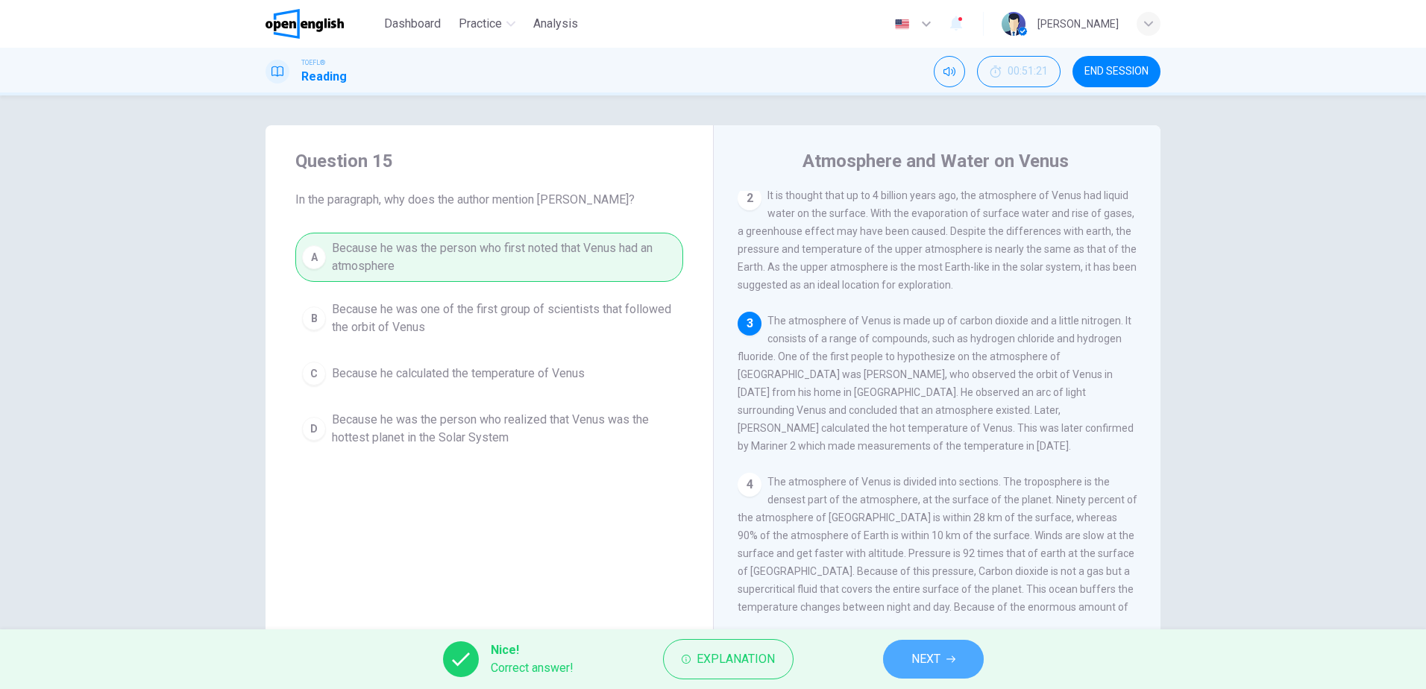
click at [929, 651] on span "NEXT" at bounding box center [925, 659] width 29 height 21
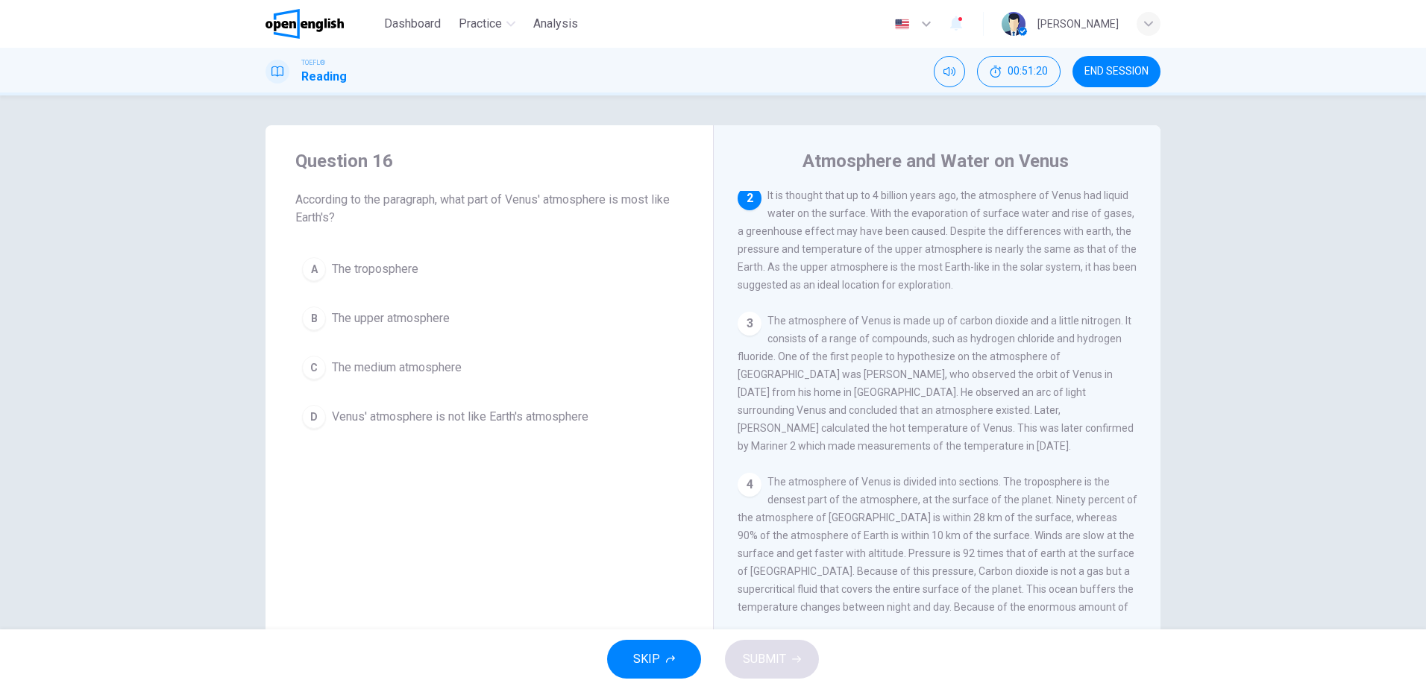
scroll to position [148, 0]
click at [372, 313] on span "The upper atmosphere" at bounding box center [391, 318] width 118 height 18
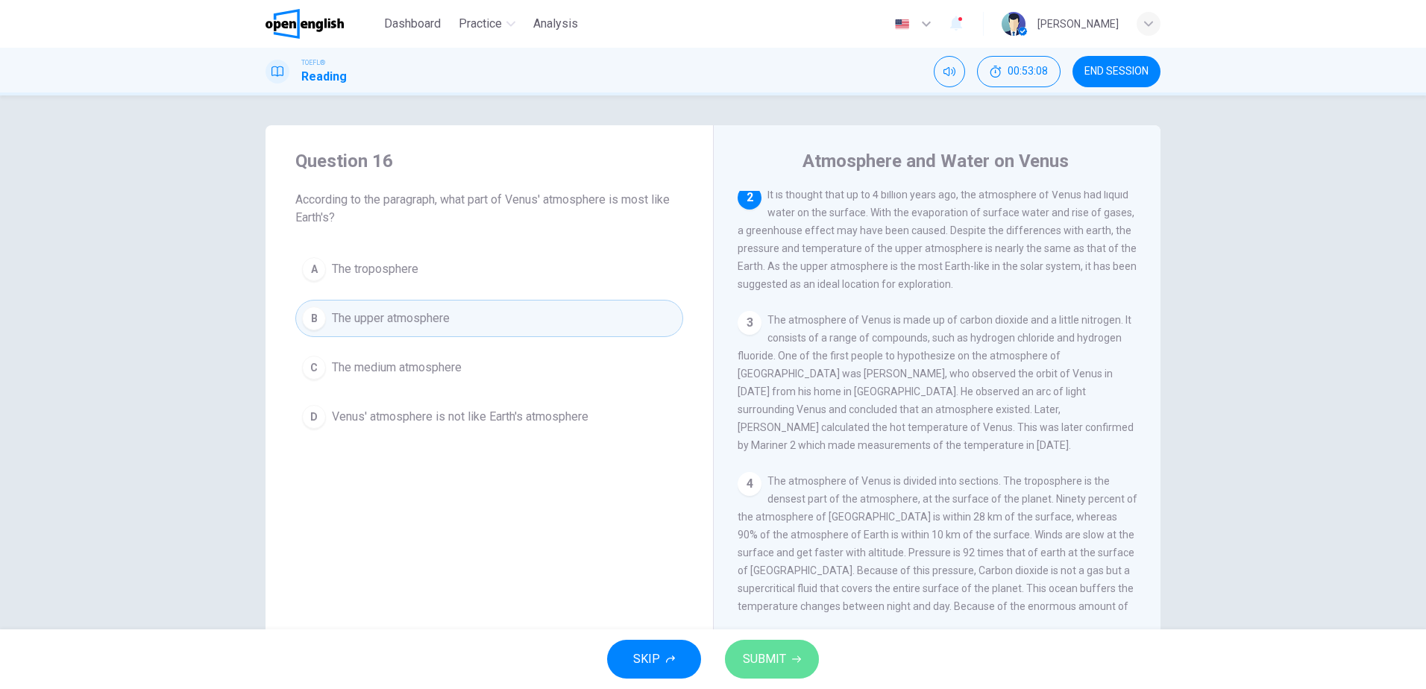
click at [743, 668] on span "SUBMIT" at bounding box center [764, 659] width 43 height 21
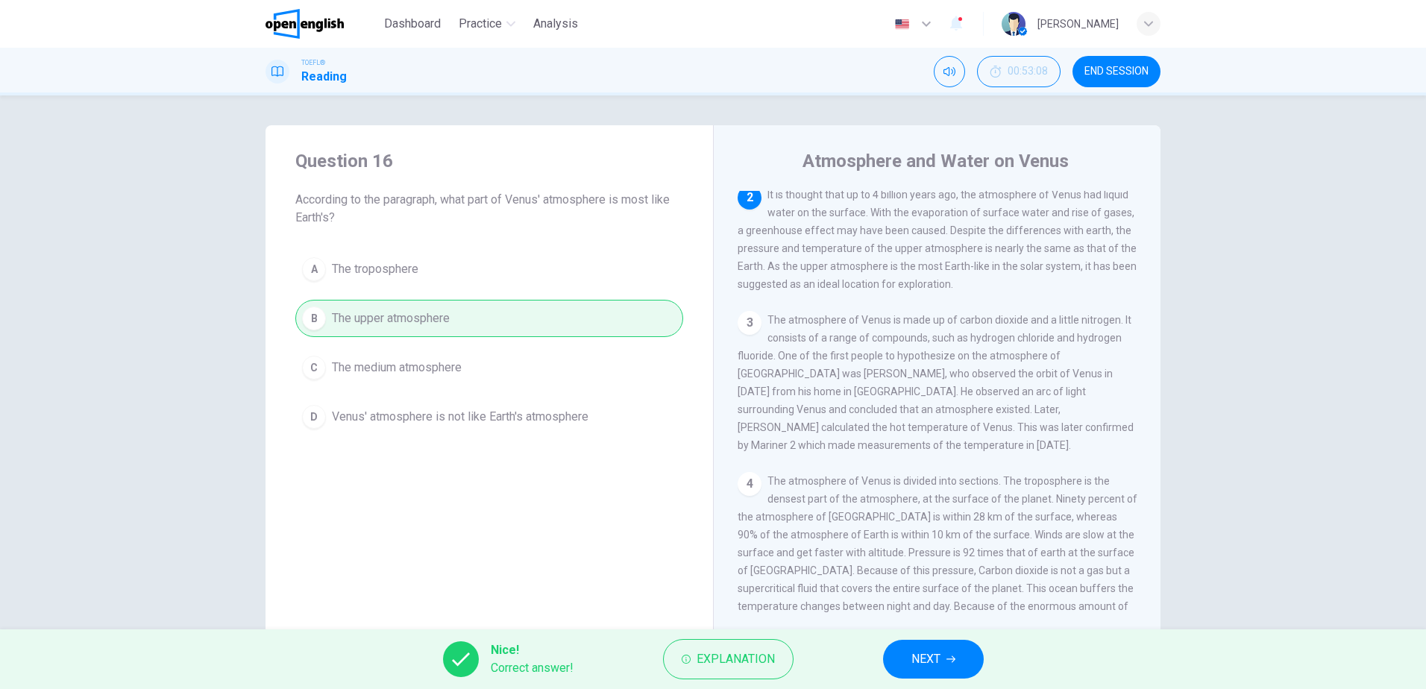
click at [949, 662] on icon "button" at bounding box center [950, 659] width 9 height 9
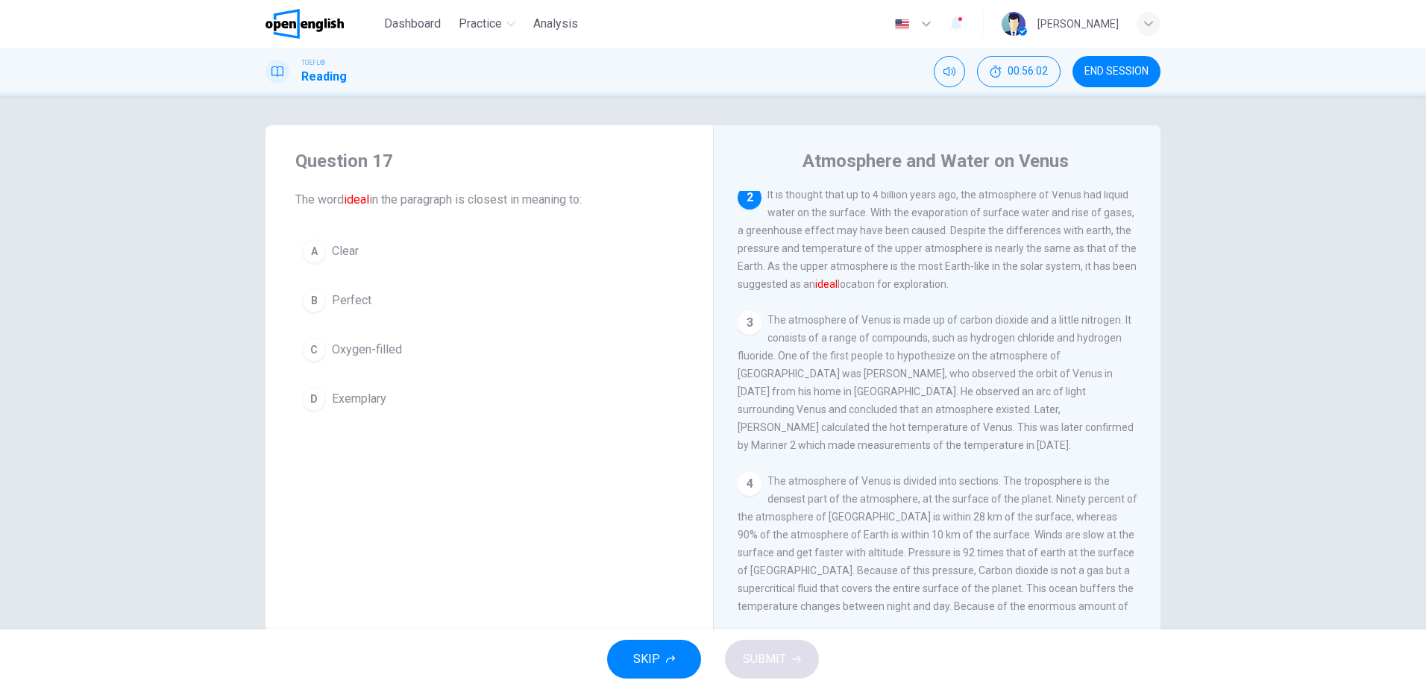
click at [374, 408] on button "D Exemplary" at bounding box center [489, 398] width 388 height 37
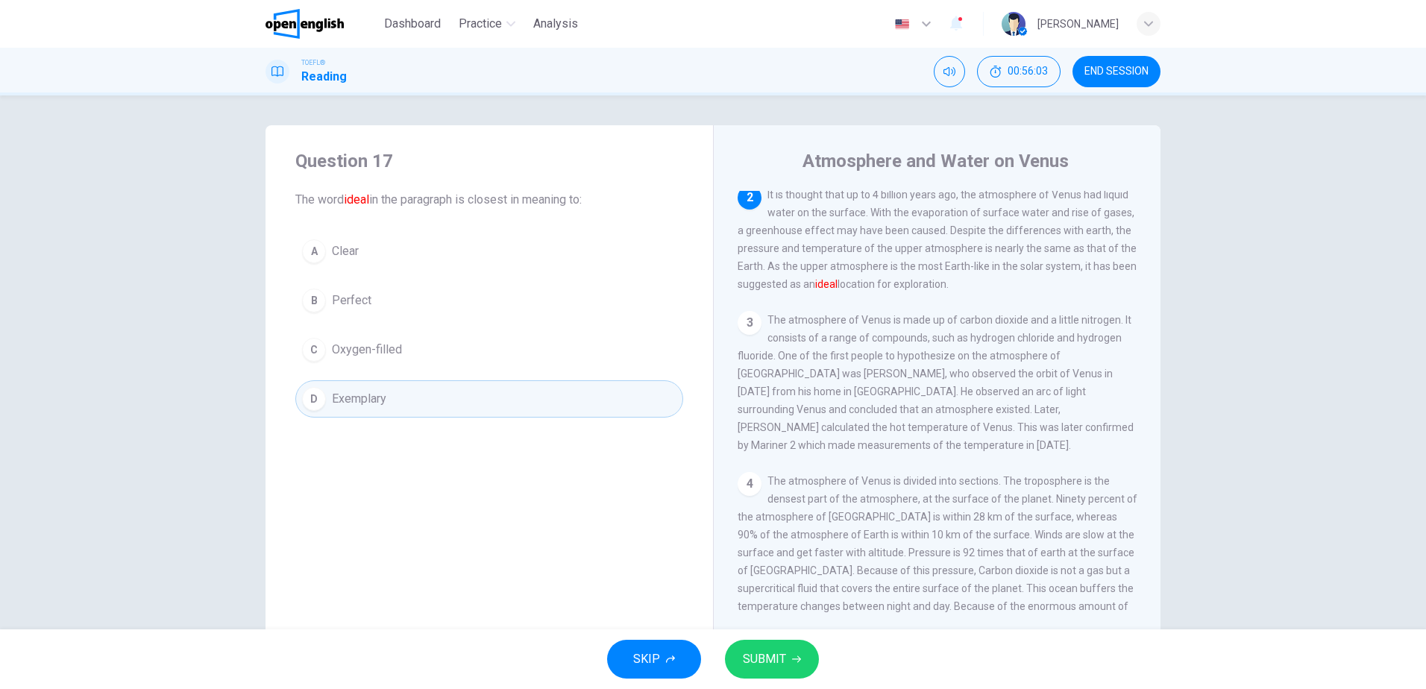
click at [794, 660] on icon "button" at bounding box center [796, 659] width 9 height 9
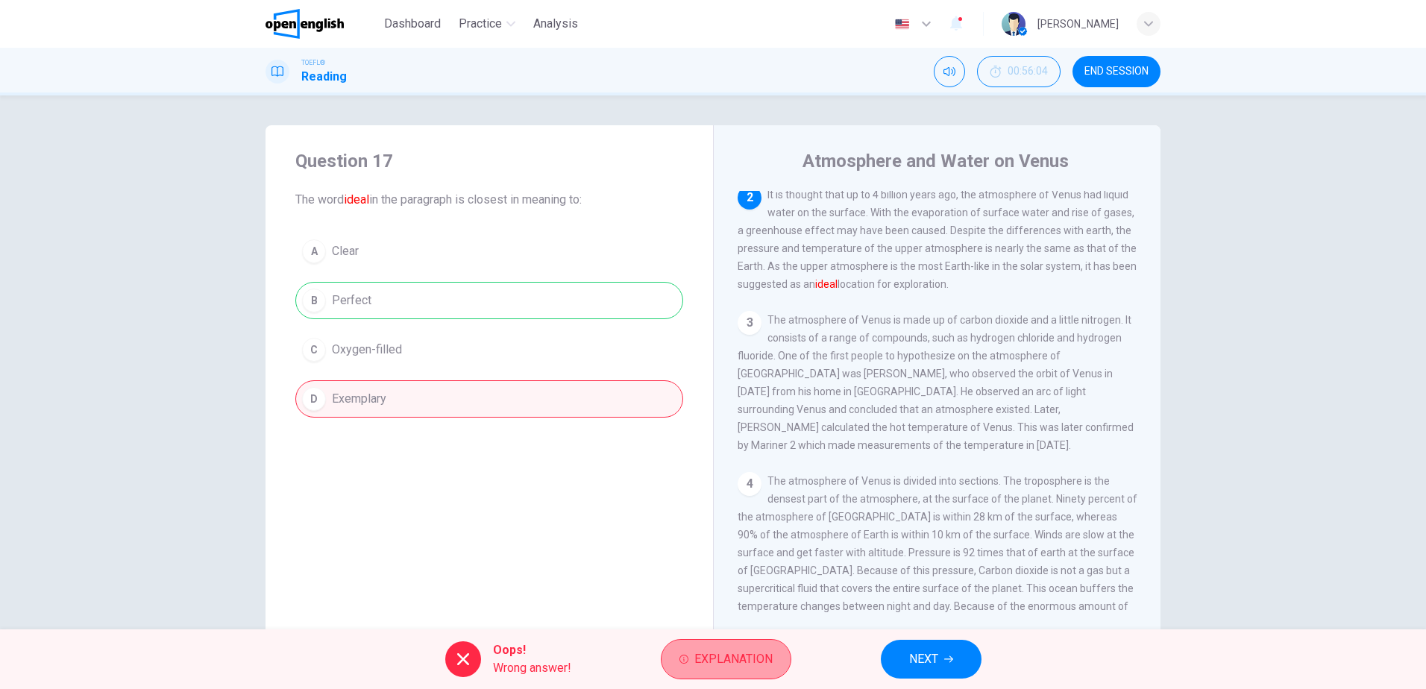
click at [723, 669] on span "Explanation" at bounding box center [733, 659] width 78 height 21
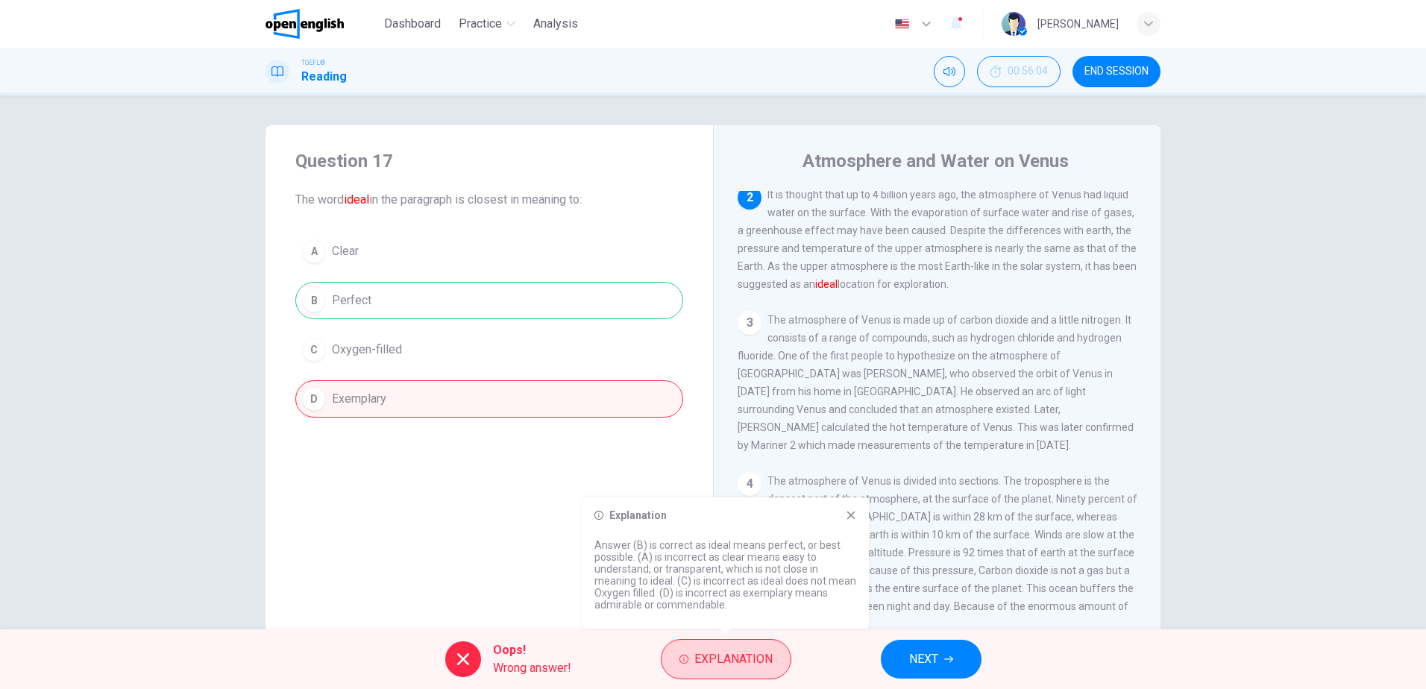
click at [749, 663] on span "Explanation" at bounding box center [733, 659] width 78 height 21
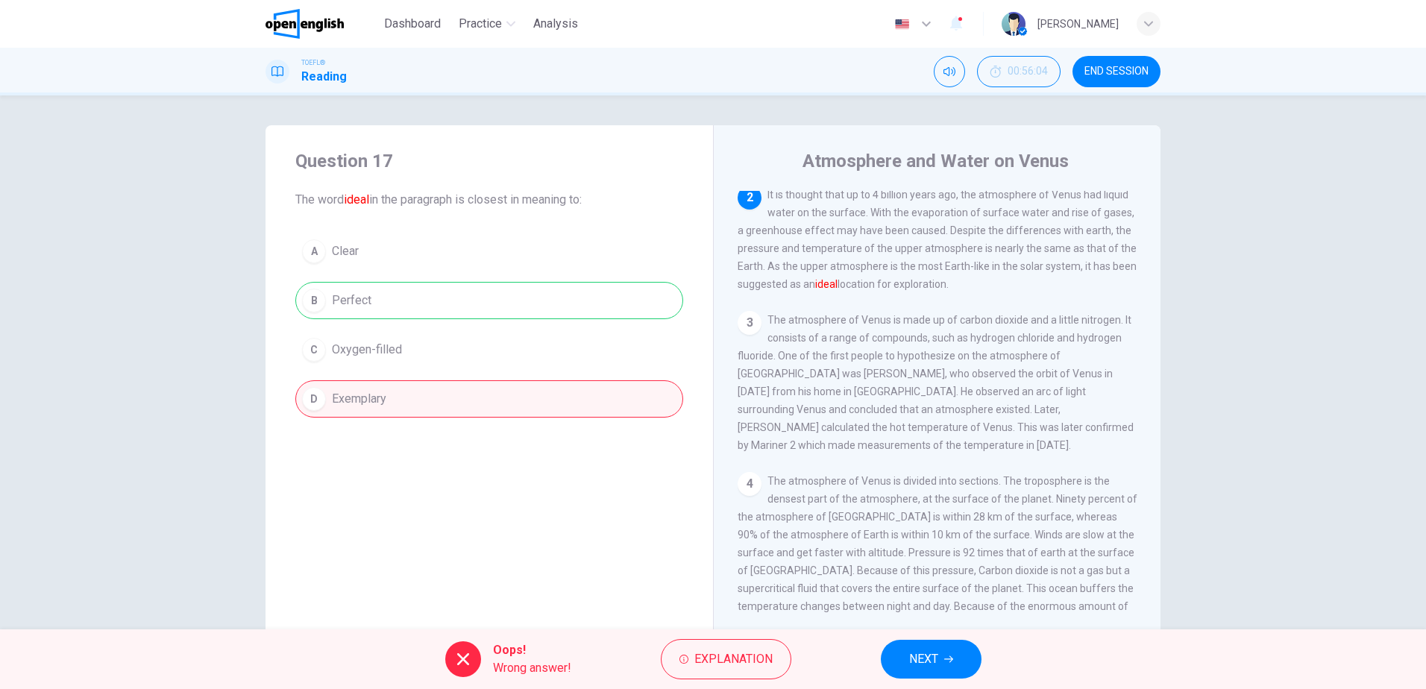
click at [920, 662] on span "NEXT" at bounding box center [923, 659] width 29 height 21
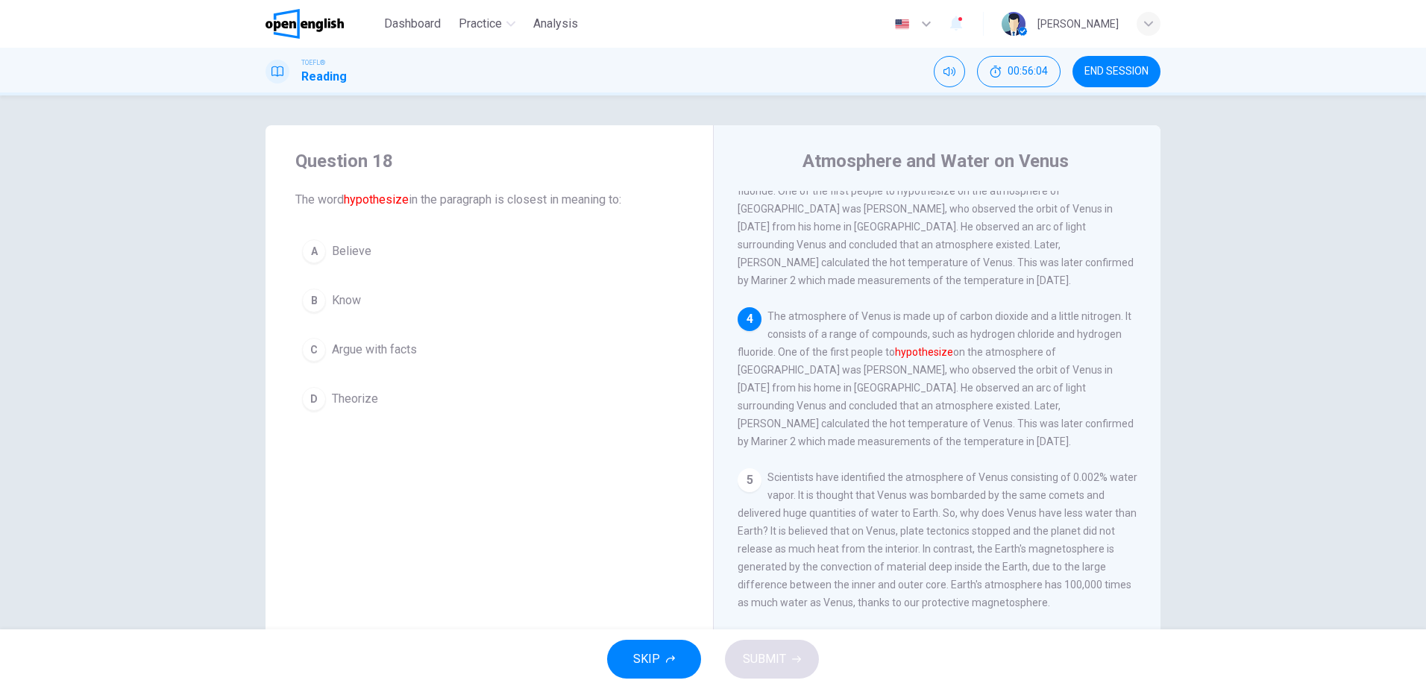
scroll to position [315, 0]
click at [356, 393] on span "Theorize" at bounding box center [355, 399] width 46 height 18
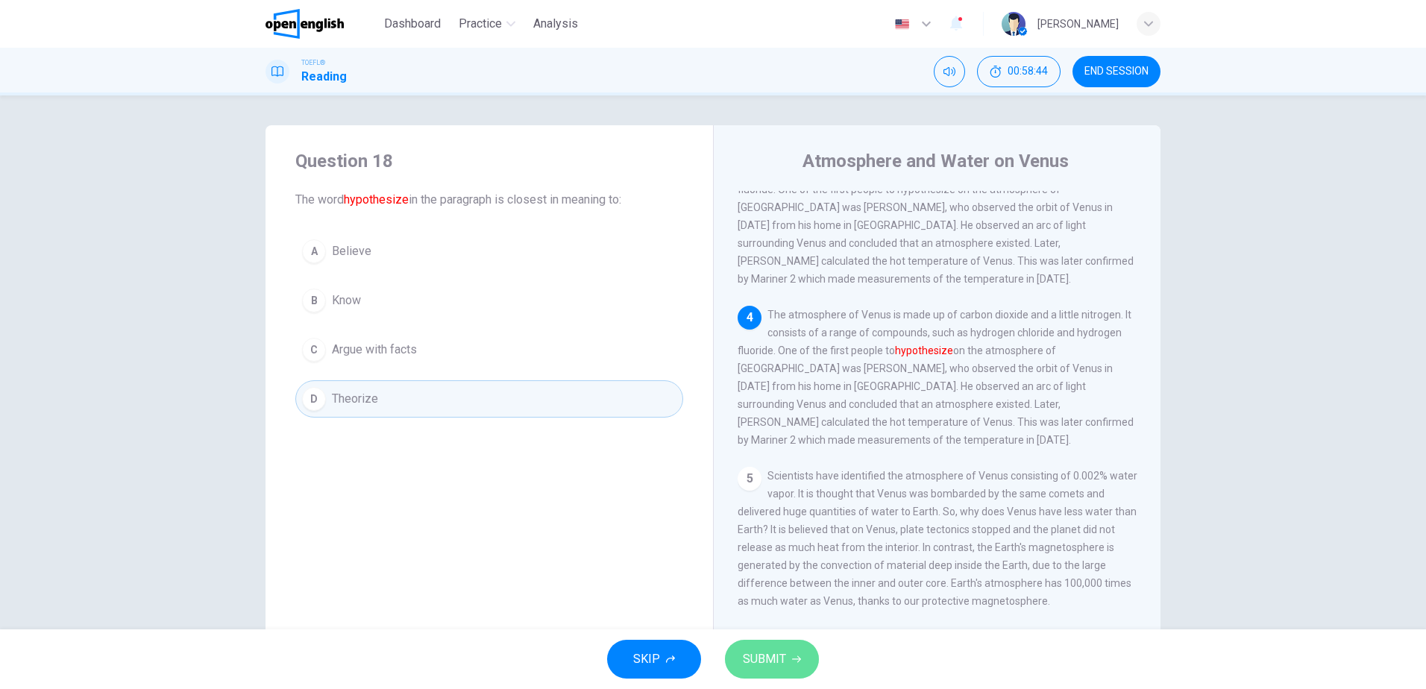
click at [761, 652] on span "SUBMIT" at bounding box center [764, 659] width 43 height 21
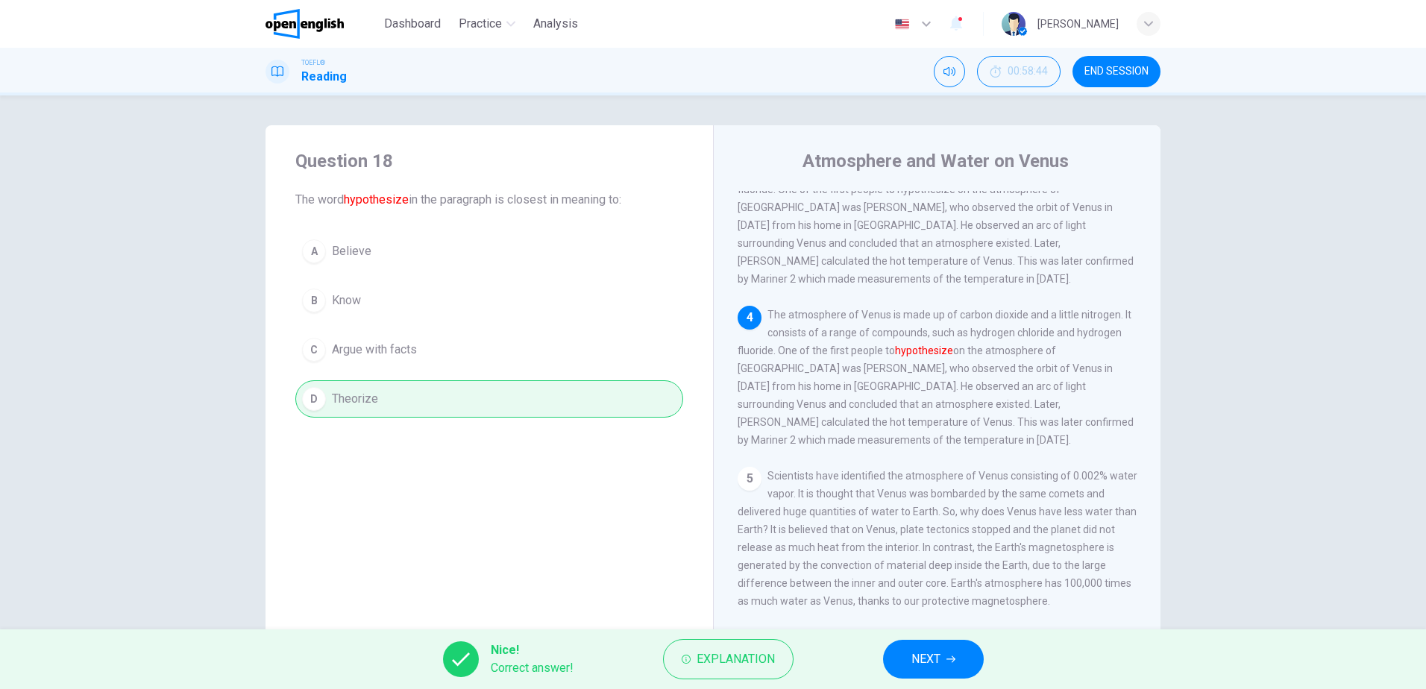
click at [936, 652] on span "NEXT" at bounding box center [925, 659] width 29 height 21
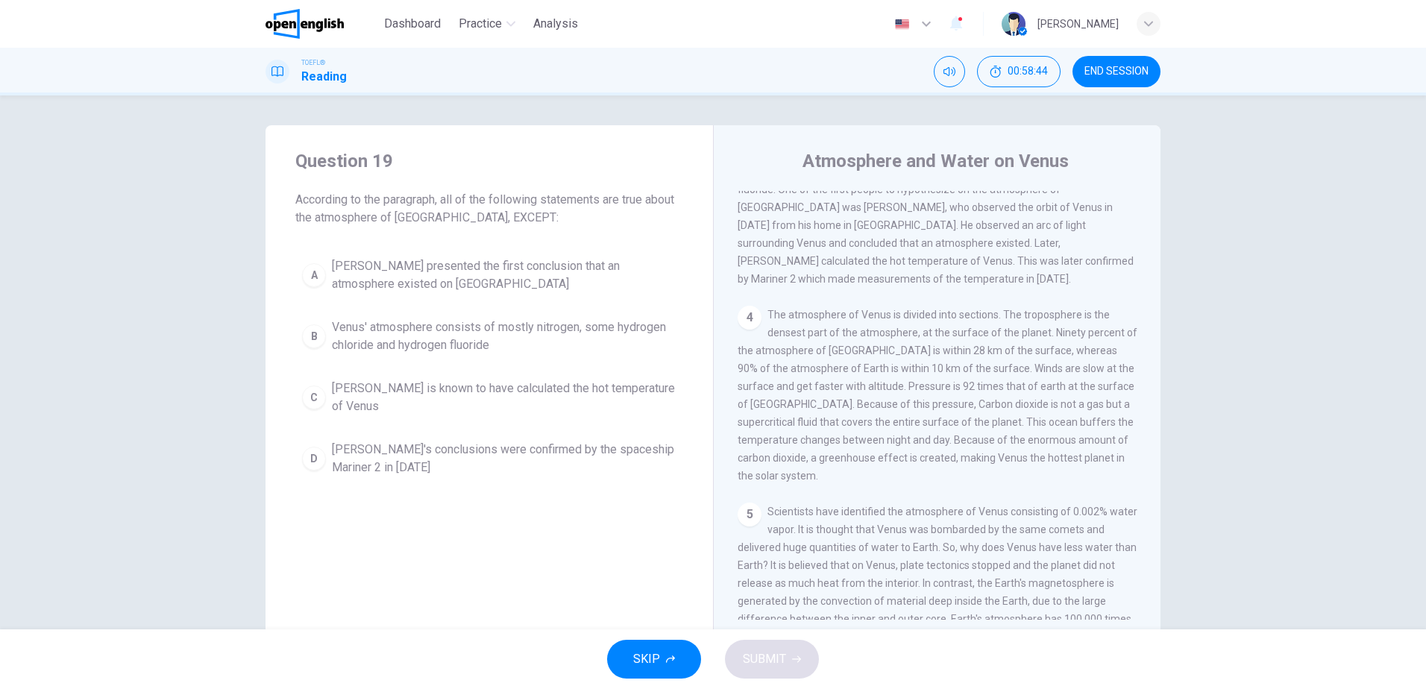
scroll to position [278, 0]
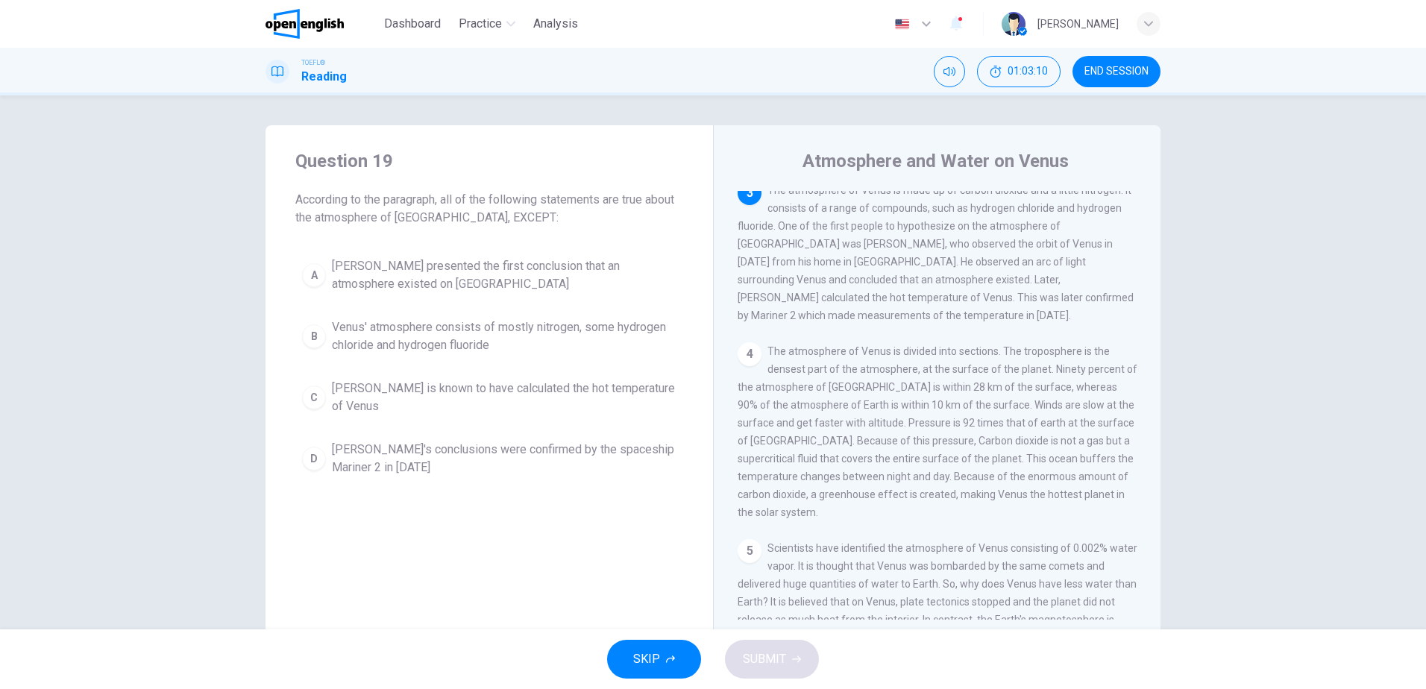
click at [415, 353] on span "Venus' atmosphere consists of mostly nitrogen, some hydrogen chloride and hydro…" at bounding box center [504, 336] width 345 height 36
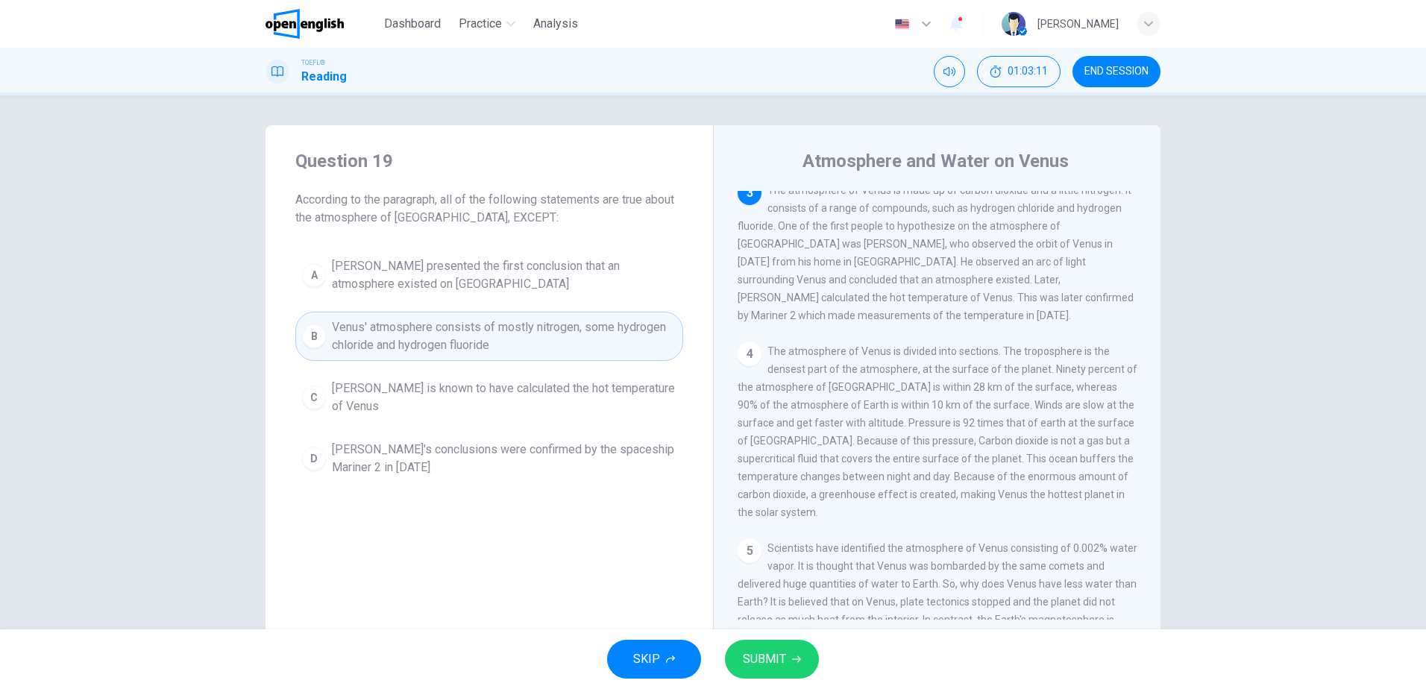
click at [772, 652] on span "SUBMIT" at bounding box center [764, 659] width 43 height 21
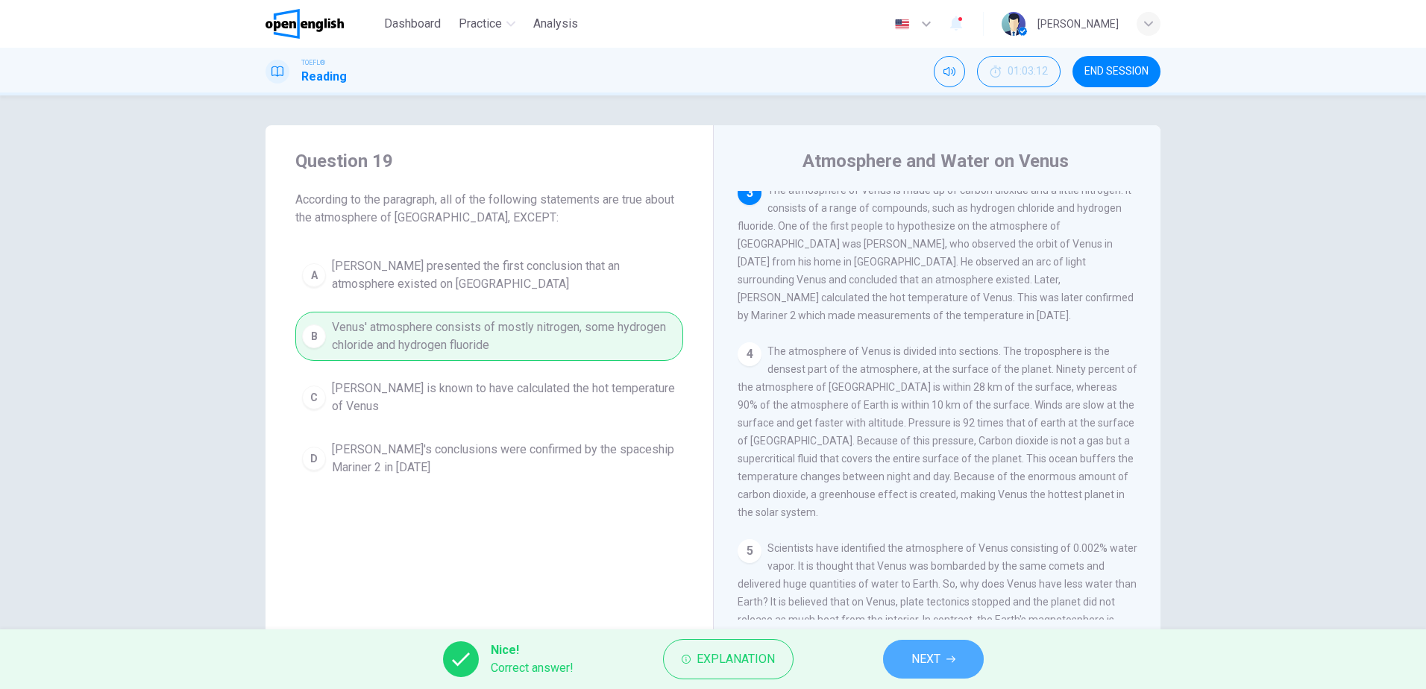
click at [952, 664] on button "NEXT" at bounding box center [933, 659] width 101 height 39
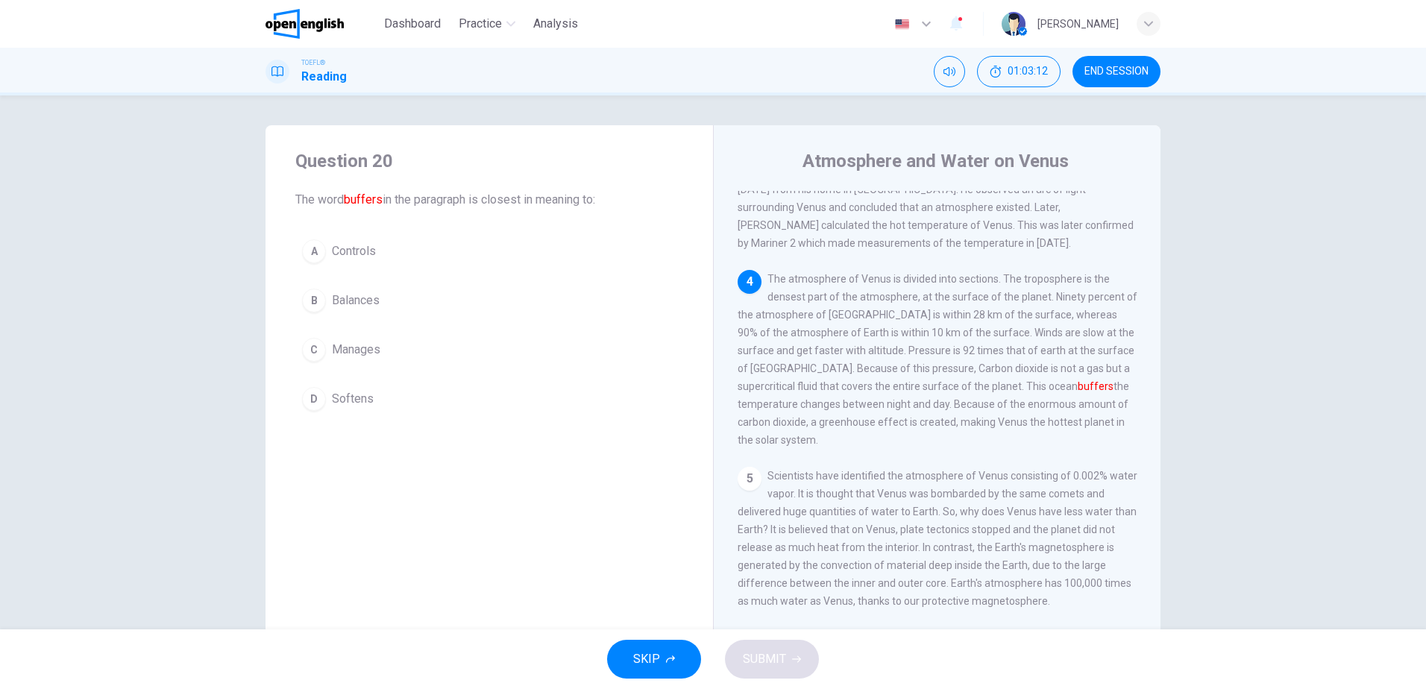
scroll to position [352, 0]
click at [360, 299] on span "Balances" at bounding box center [356, 301] width 48 height 18
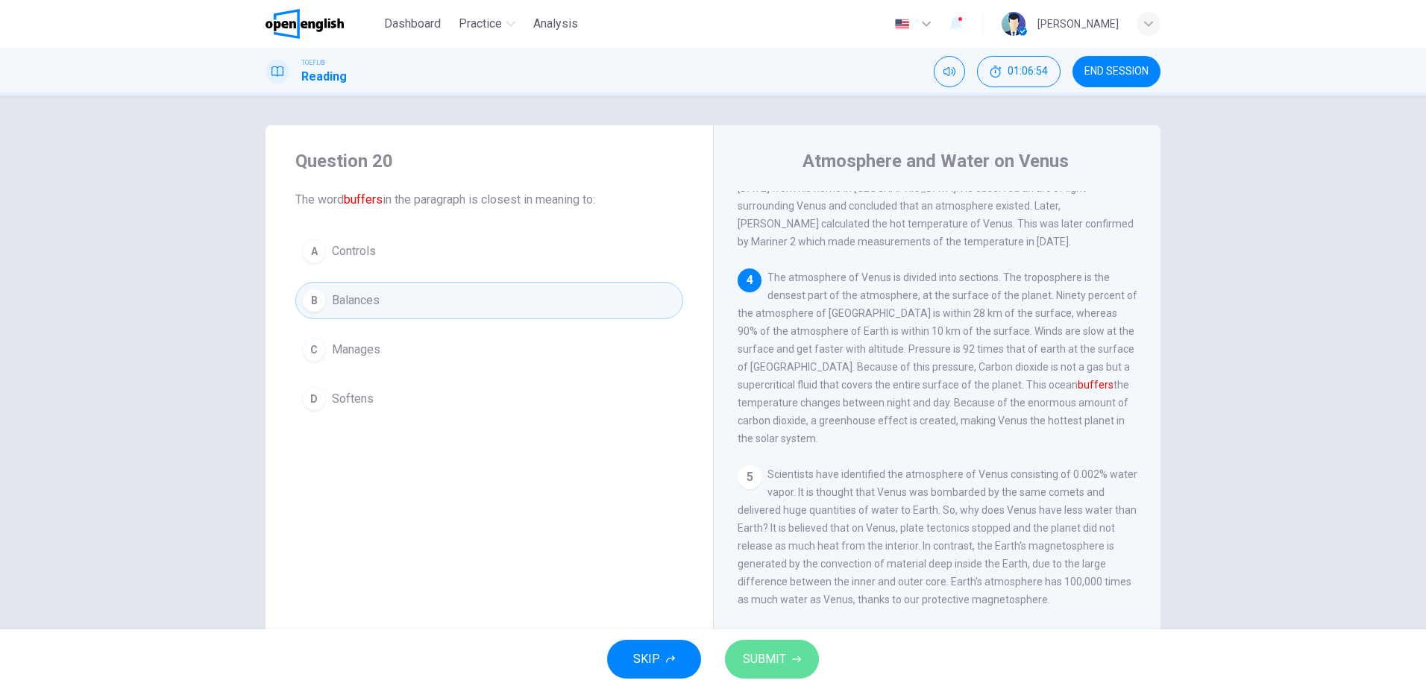
click at [782, 660] on span "SUBMIT" at bounding box center [764, 659] width 43 height 21
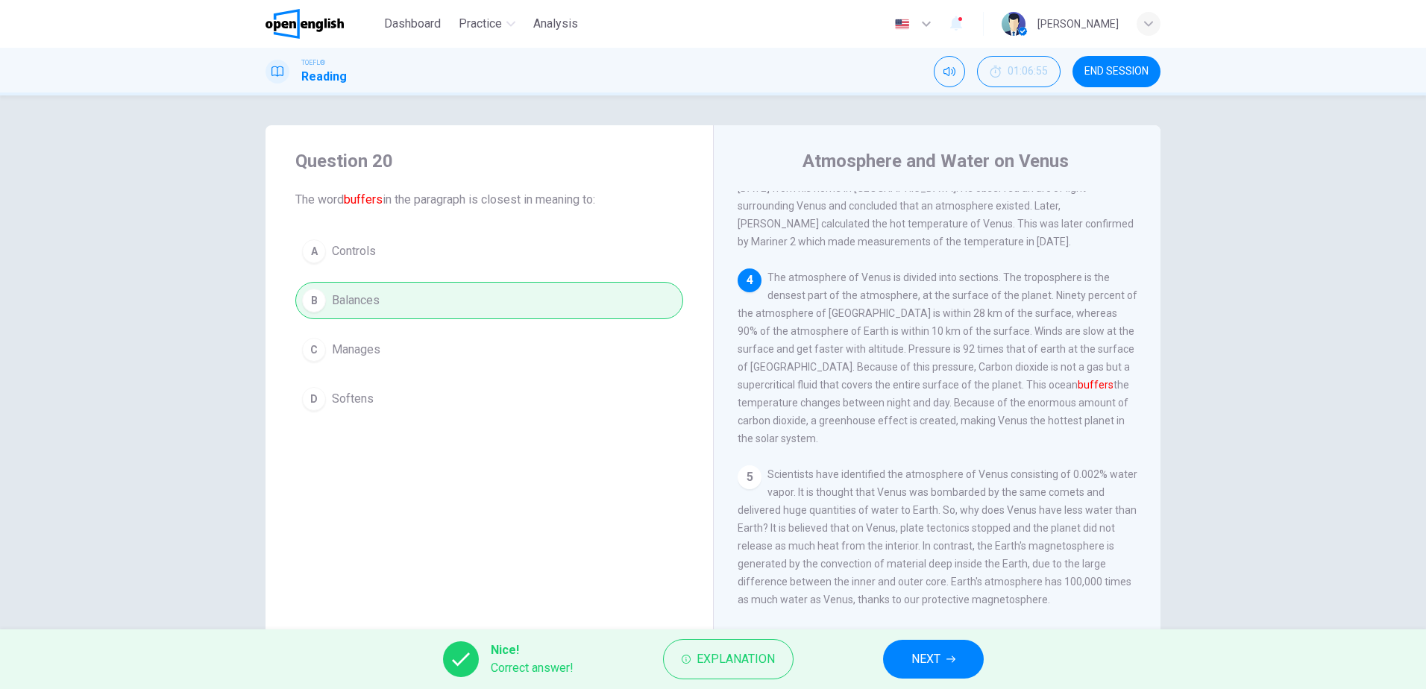
click at [941, 658] on button "NEXT" at bounding box center [933, 659] width 101 height 39
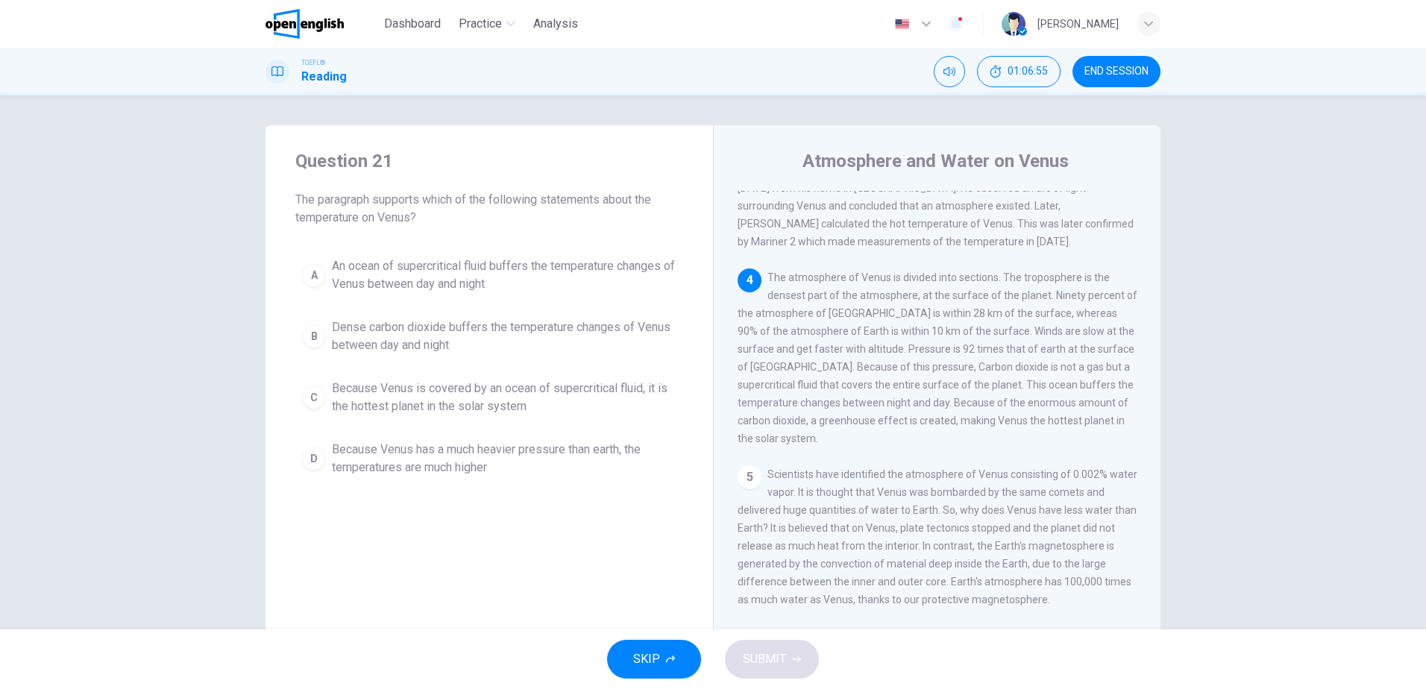
scroll to position [445, 0]
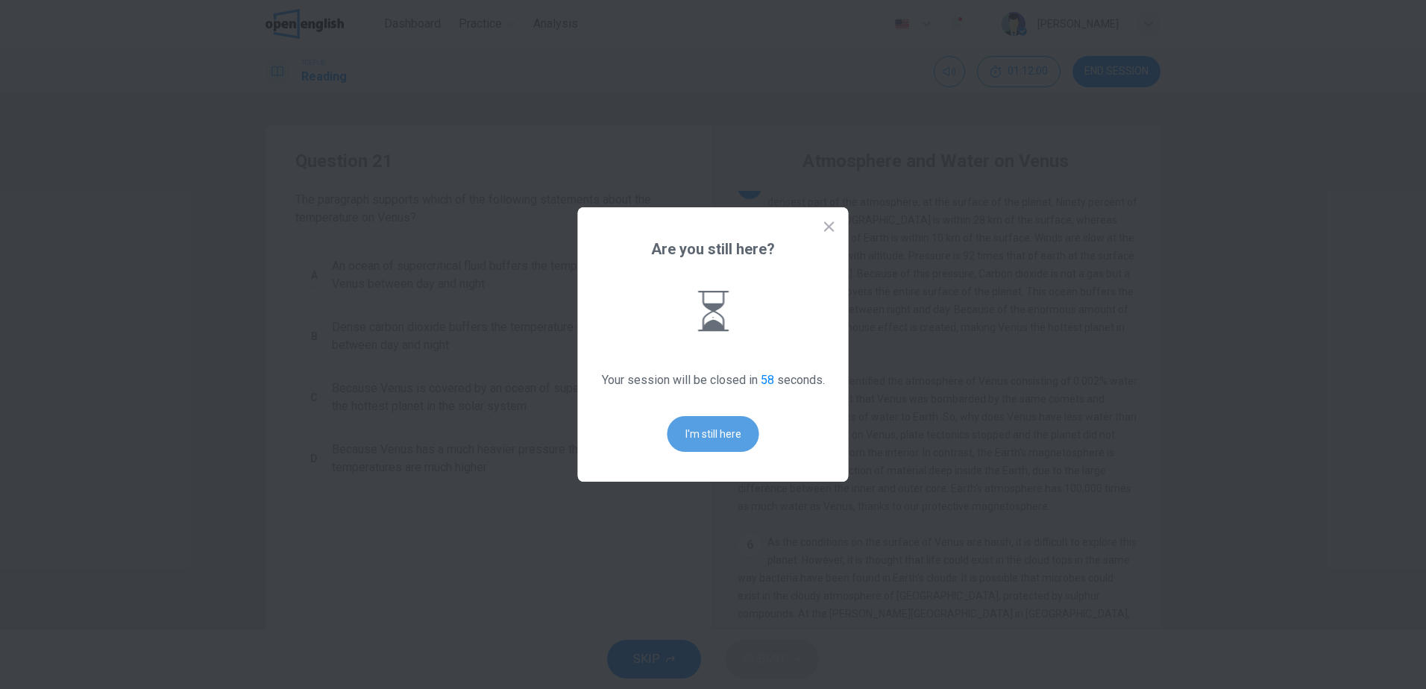
click at [694, 437] on button "I'm still here" at bounding box center [713, 434] width 92 height 36
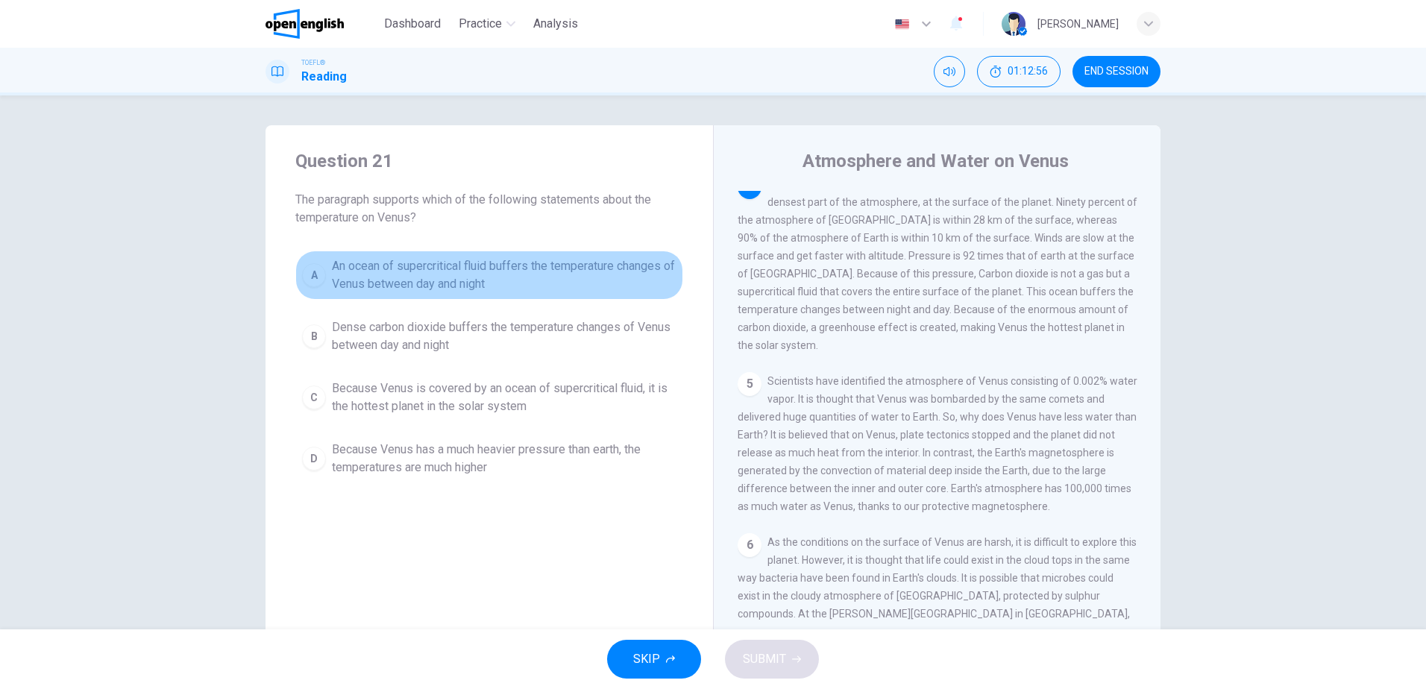
click at [430, 278] on span "An ocean of supercritical fluid buffers the temperature changes of Venus betwee…" at bounding box center [504, 275] width 345 height 36
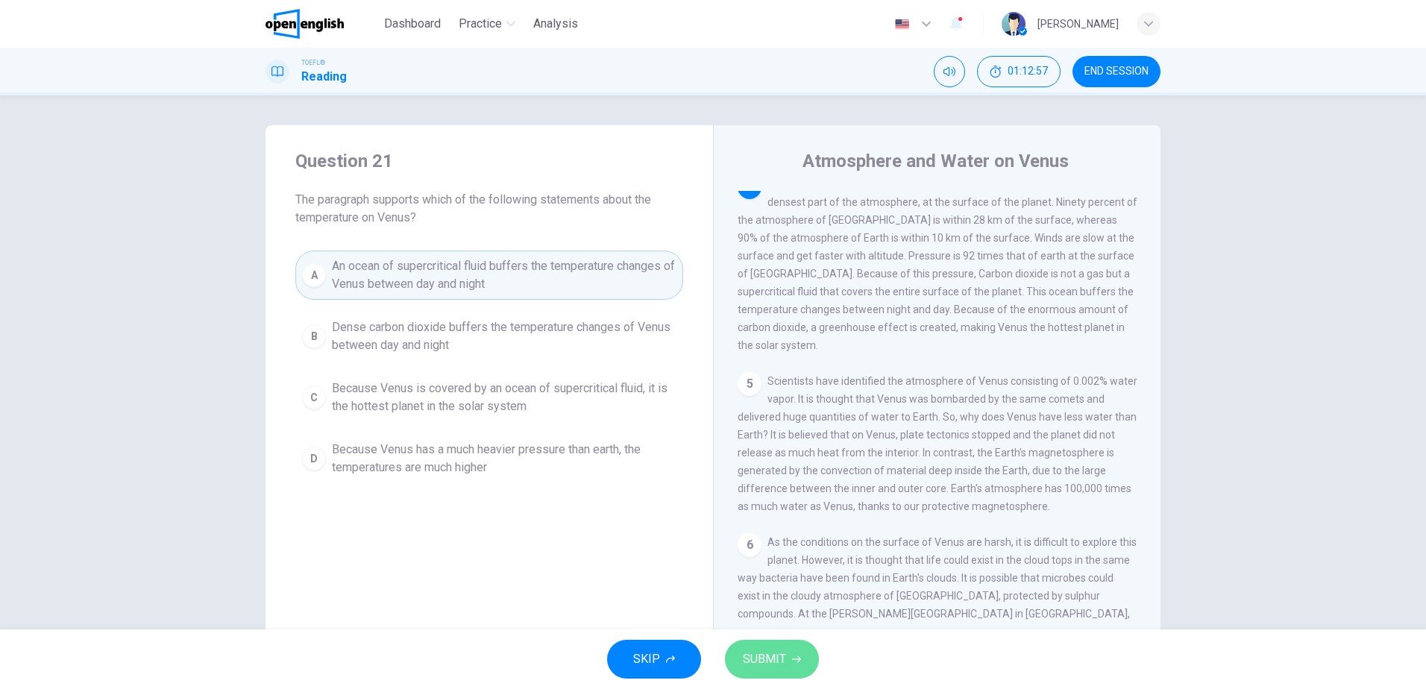
click at [785, 659] on span "SUBMIT" at bounding box center [764, 659] width 43 height 21
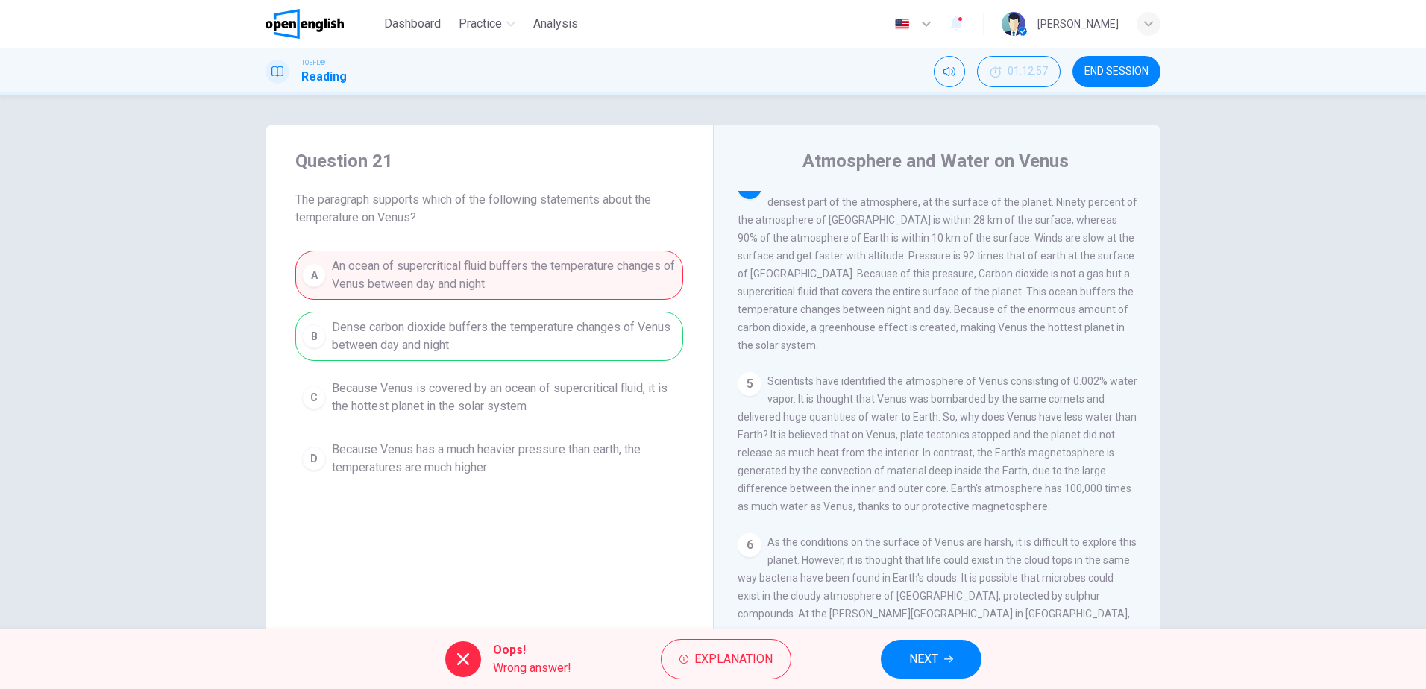
click at [936, 668] on span "NEXT" at bounding box center [923, 659] width 29 height 21
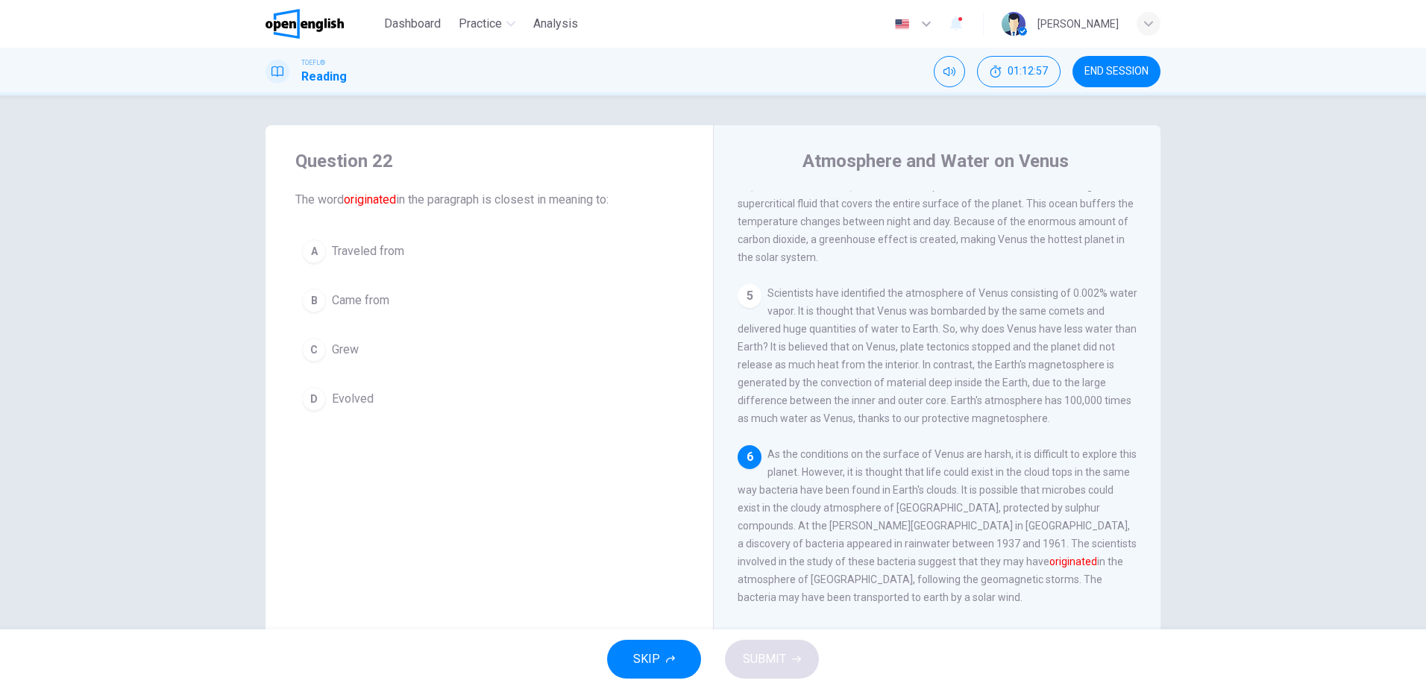
scroll to position [573, 0]
click at [358, 301] on span "Came from" at bounding box center [360, 301] width 57 height 18
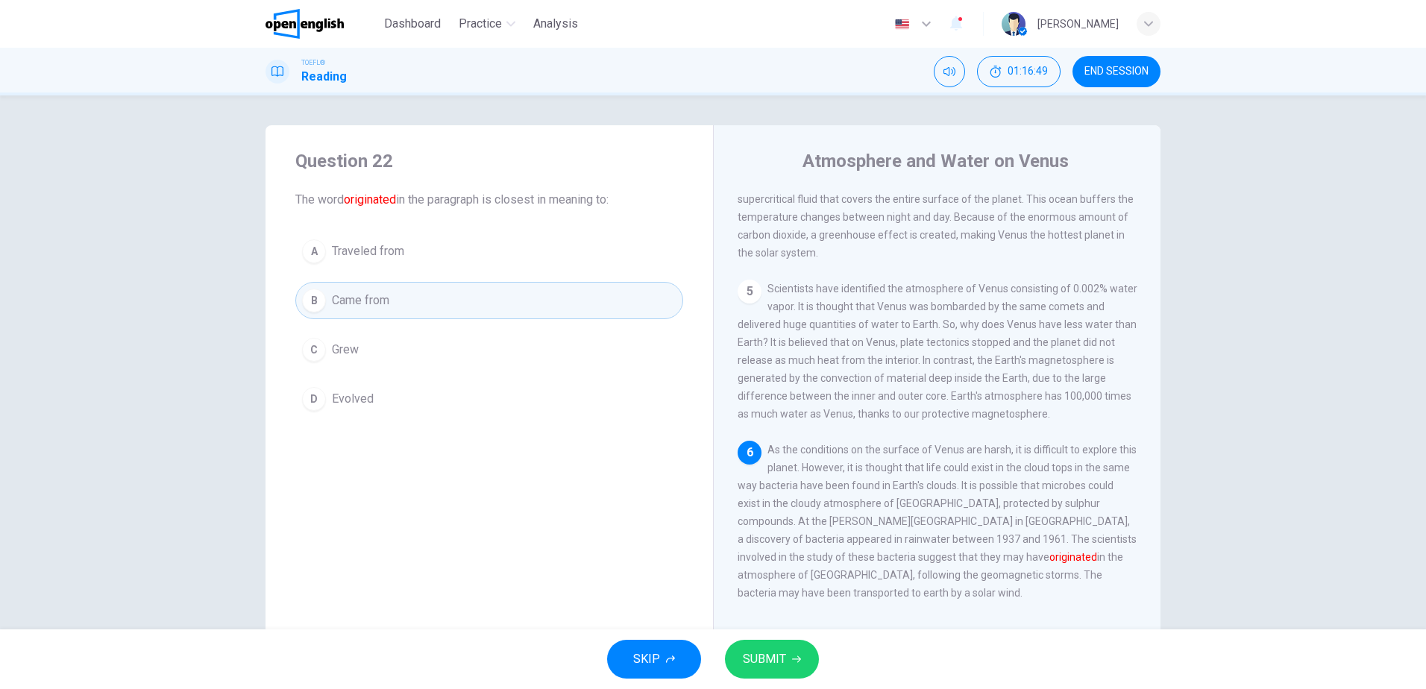
click at [752, 652] on span "SUBMIT" at bounding box center [764, 659] width 43 height 21
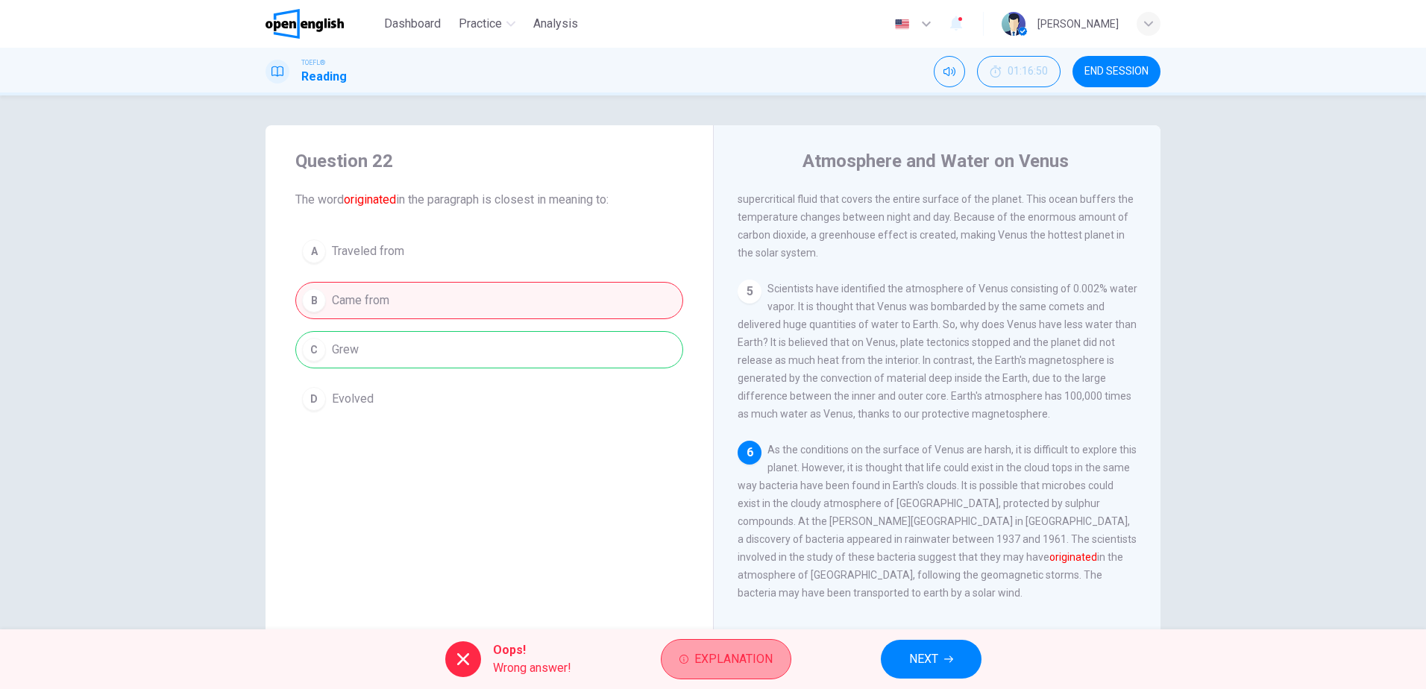
click at [729, 675] on button "Explanation" at bounding box center [726, 659] width 131 height 40
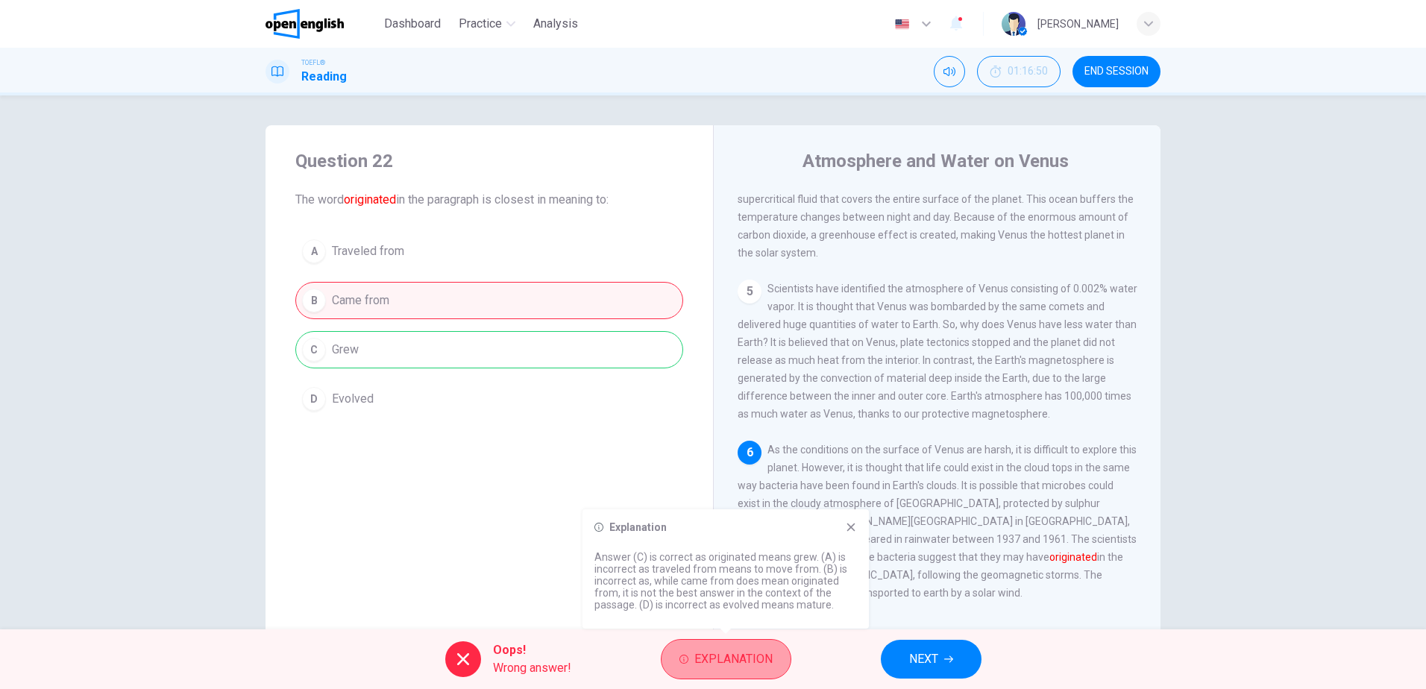
click at [753, 656] on span "Explanation" at bounding box center [733, 659] width 78 height 21
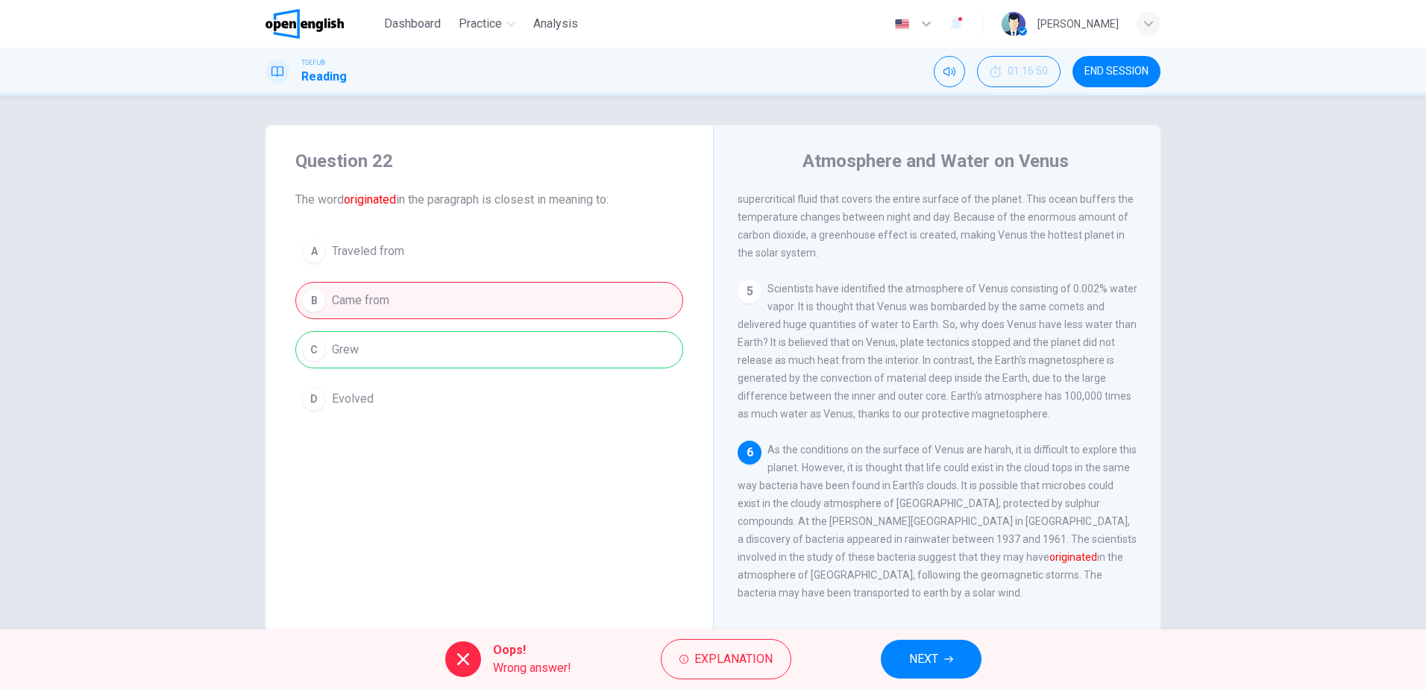
click at [938, 651] on span "NEXT" at bounding box center [923, 659] width 29 height 21
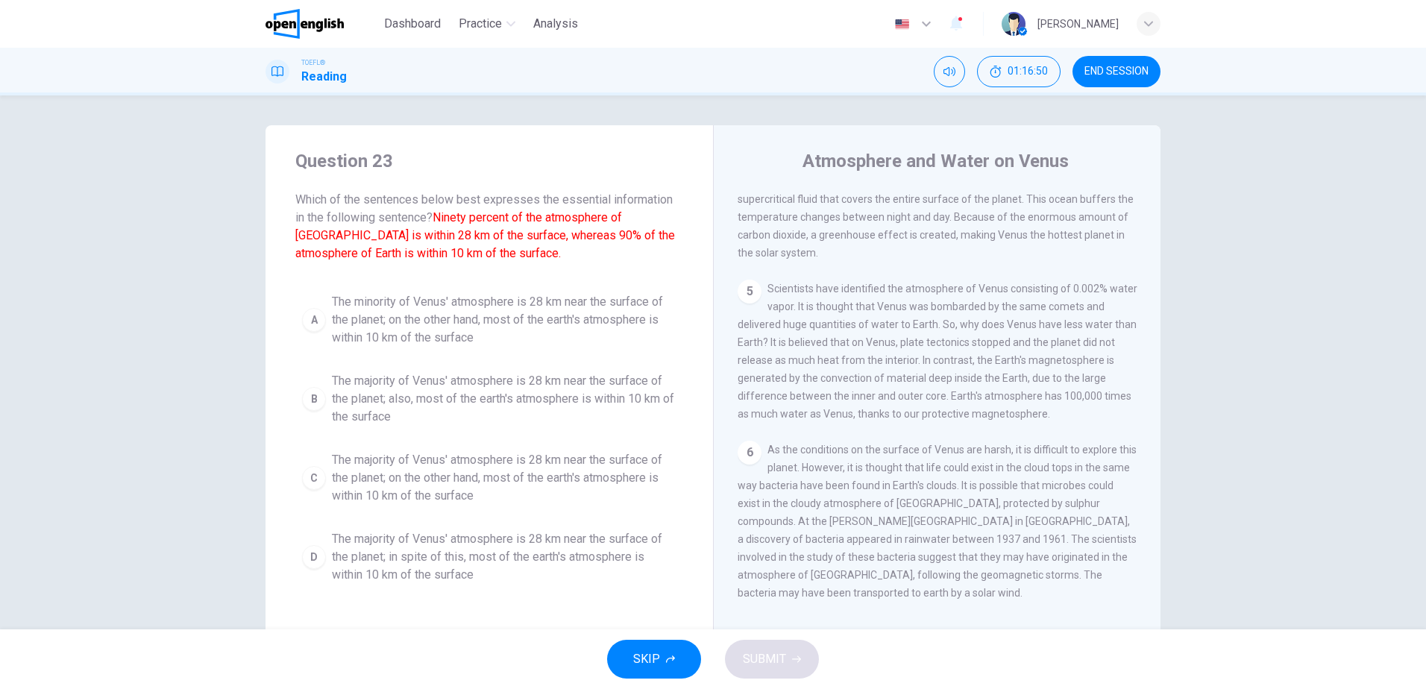
scroll to position [445, 0]
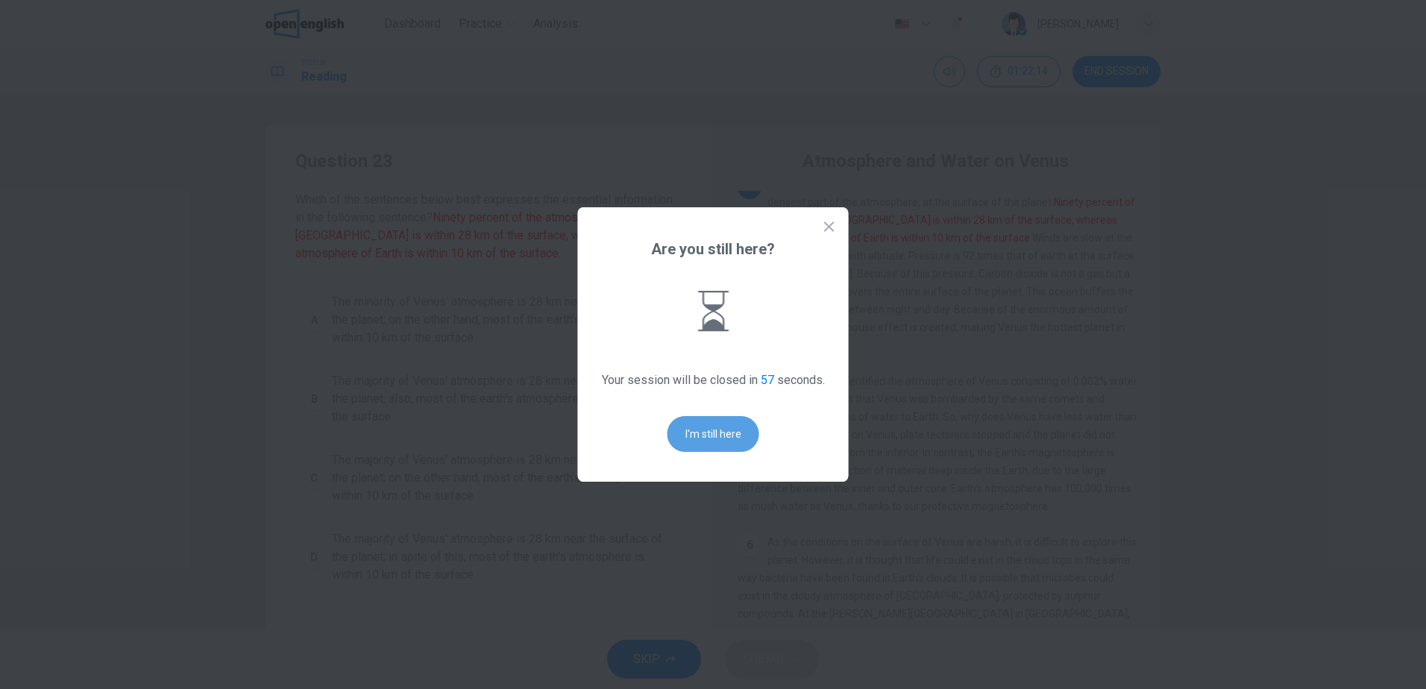
click at [702, 429] on button "I'm still here" at bounding box center [713, 434] width 92 height 36
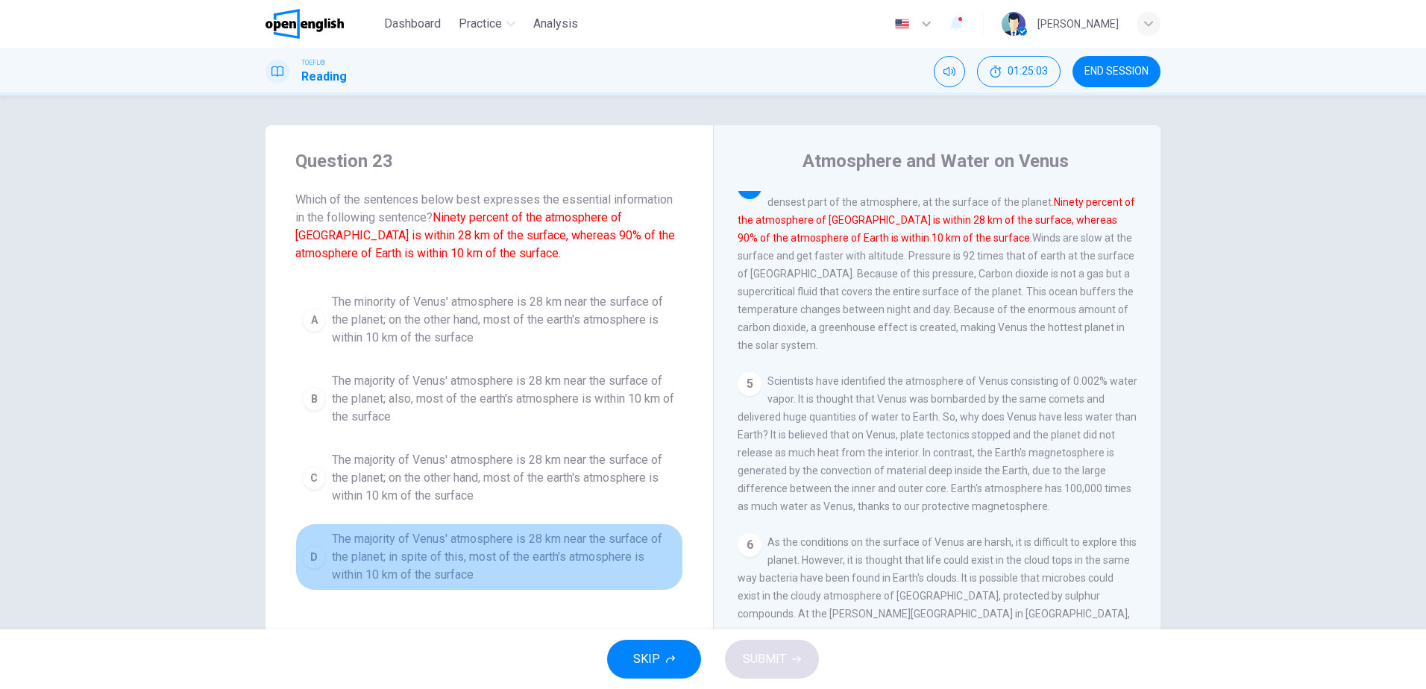
click at [556, 550] on span "The majority of Venus' atmosphere is 28 km near the surface of the planet; in s…" at bounding box center [504, 557] width 345 height 54
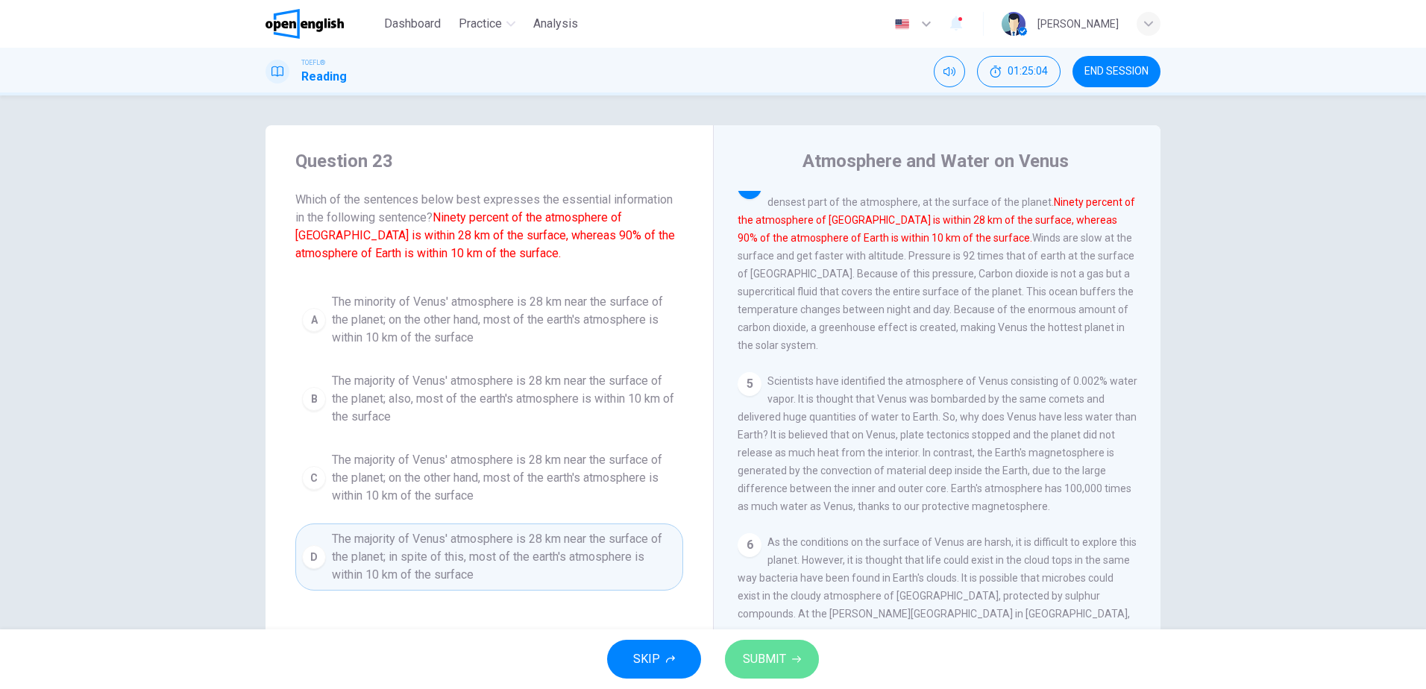
click at [773, 651] on span "SUBMIT" at bounding box center [764, 659] width 43 height 21
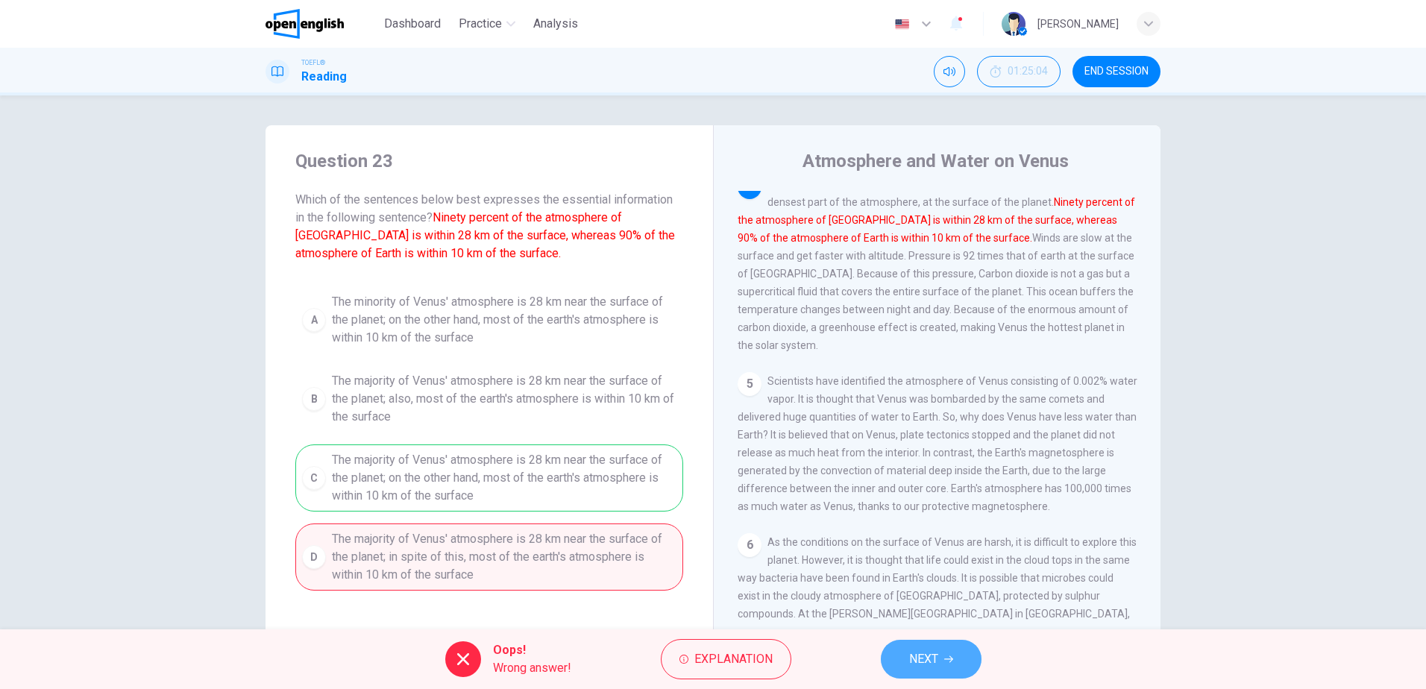
click at [923, 650] on span "NEXT" at bounding box center [923, 659] width 29 height 21
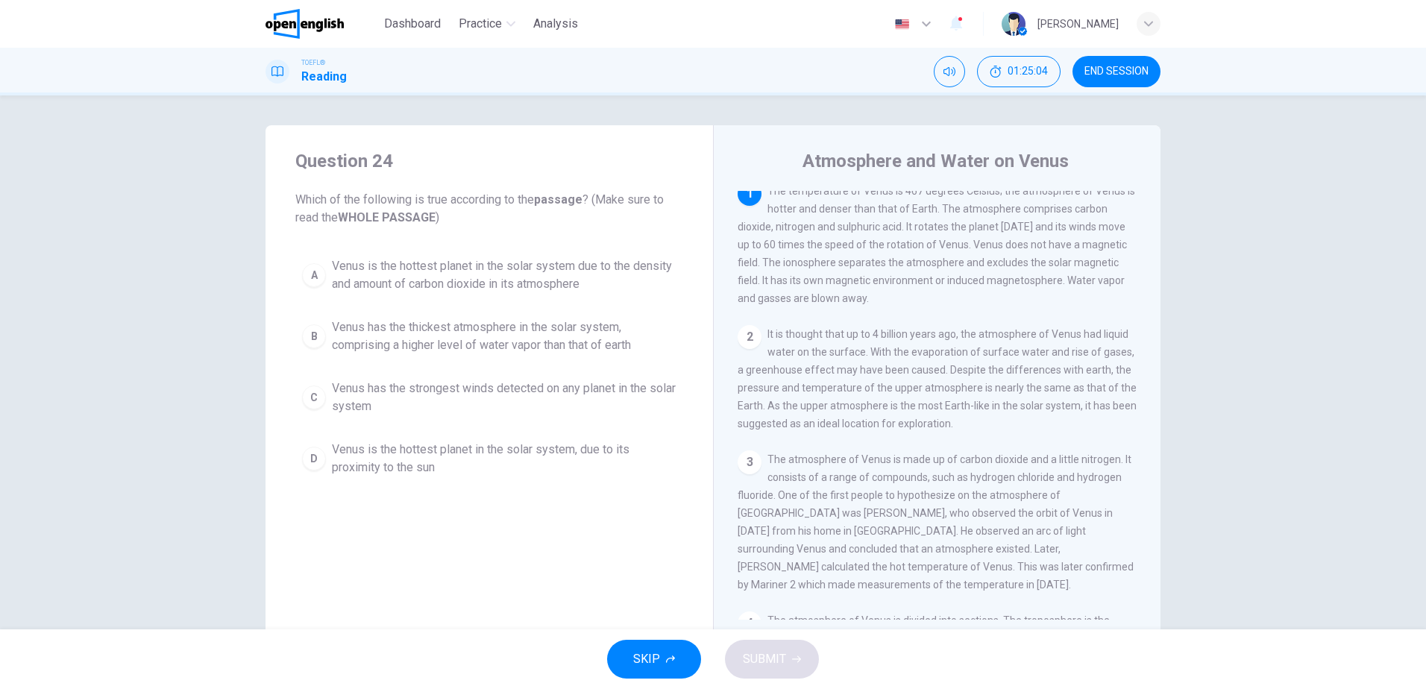
scroll to position [0, 0]
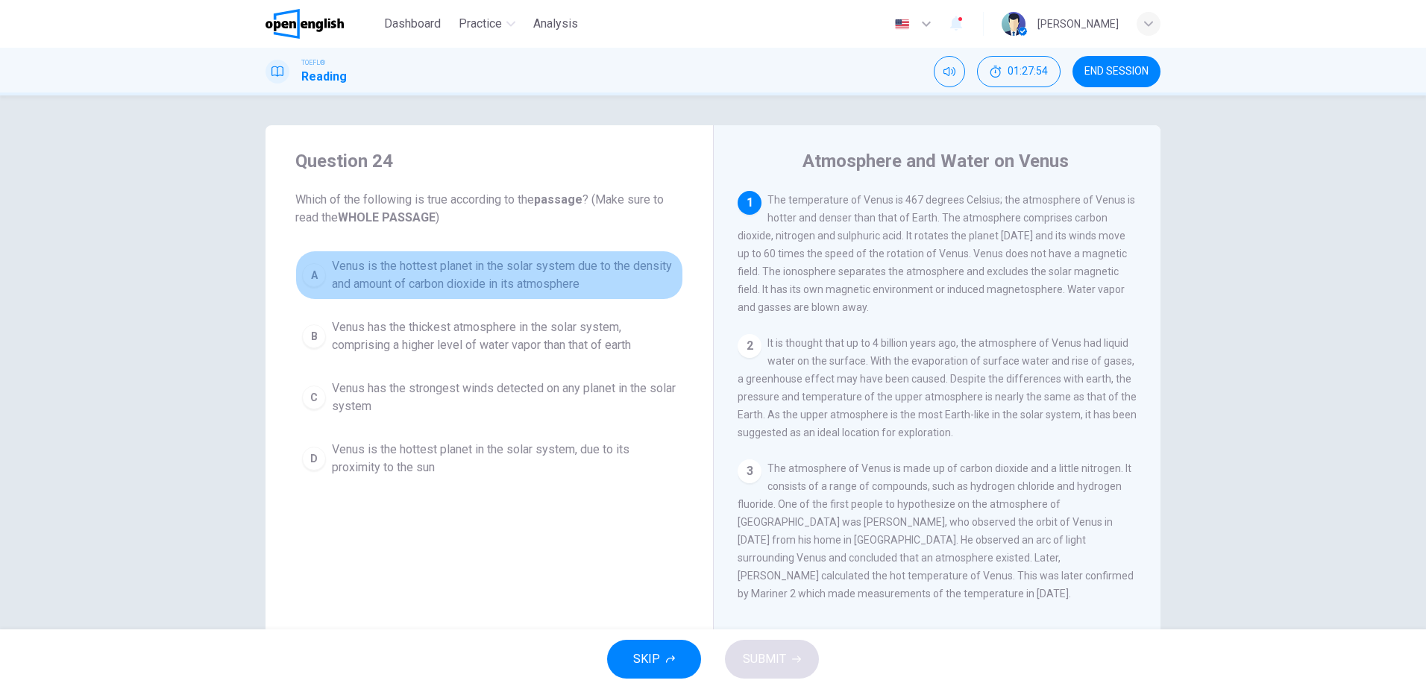
click at [470, 277] on span "Venus is the hottest planet in the solar system due to the density and amount o…" at bounding box center [504, 275] width 345 height 36
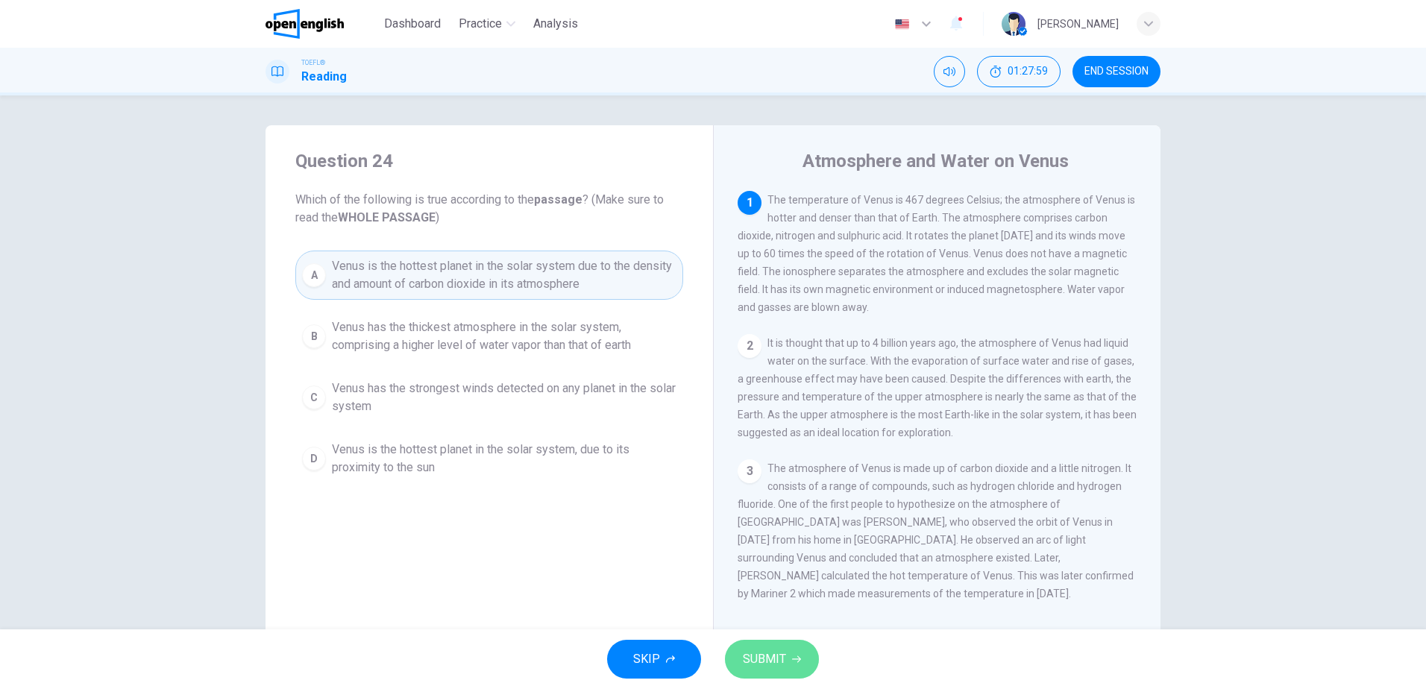
click at [771, 644] on button "SUBMIT" at bounding box center [772, 659] width 94 height 39
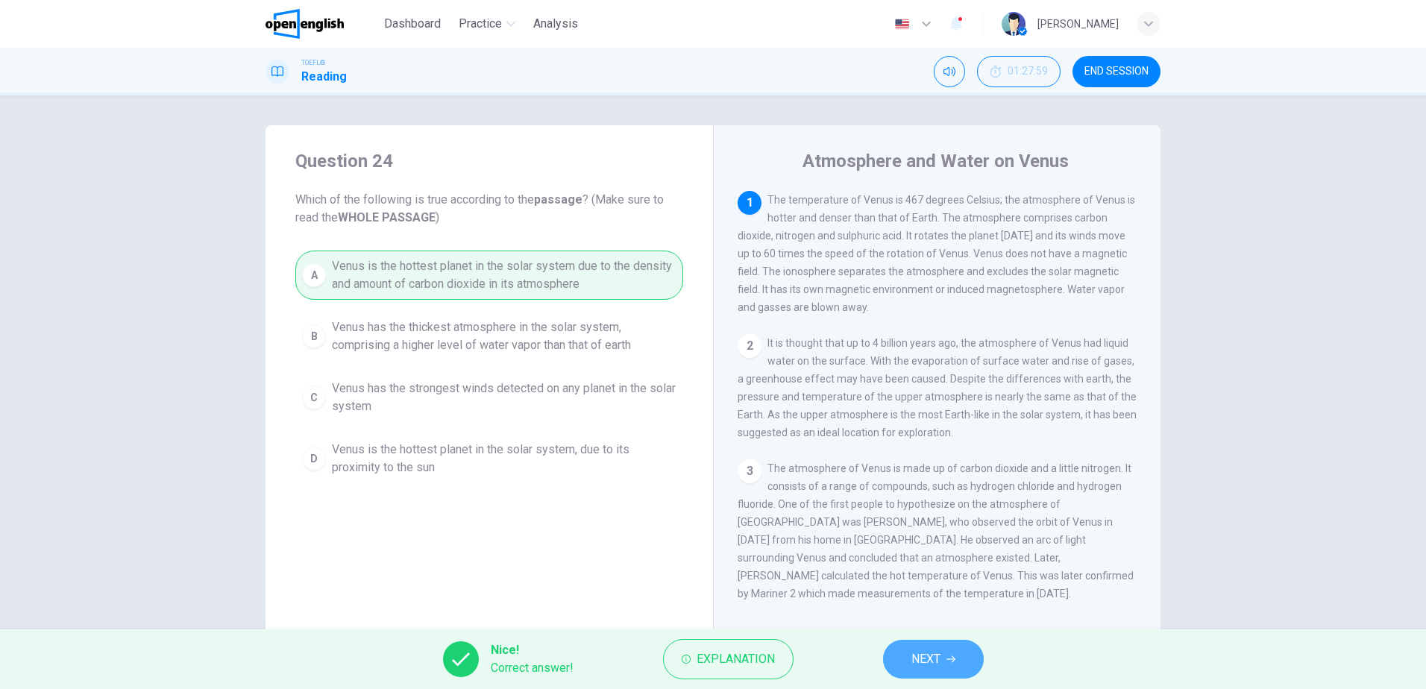
click at [934, 653] on span "NEXT" at bounding box center [925, 659] width 29 height 21
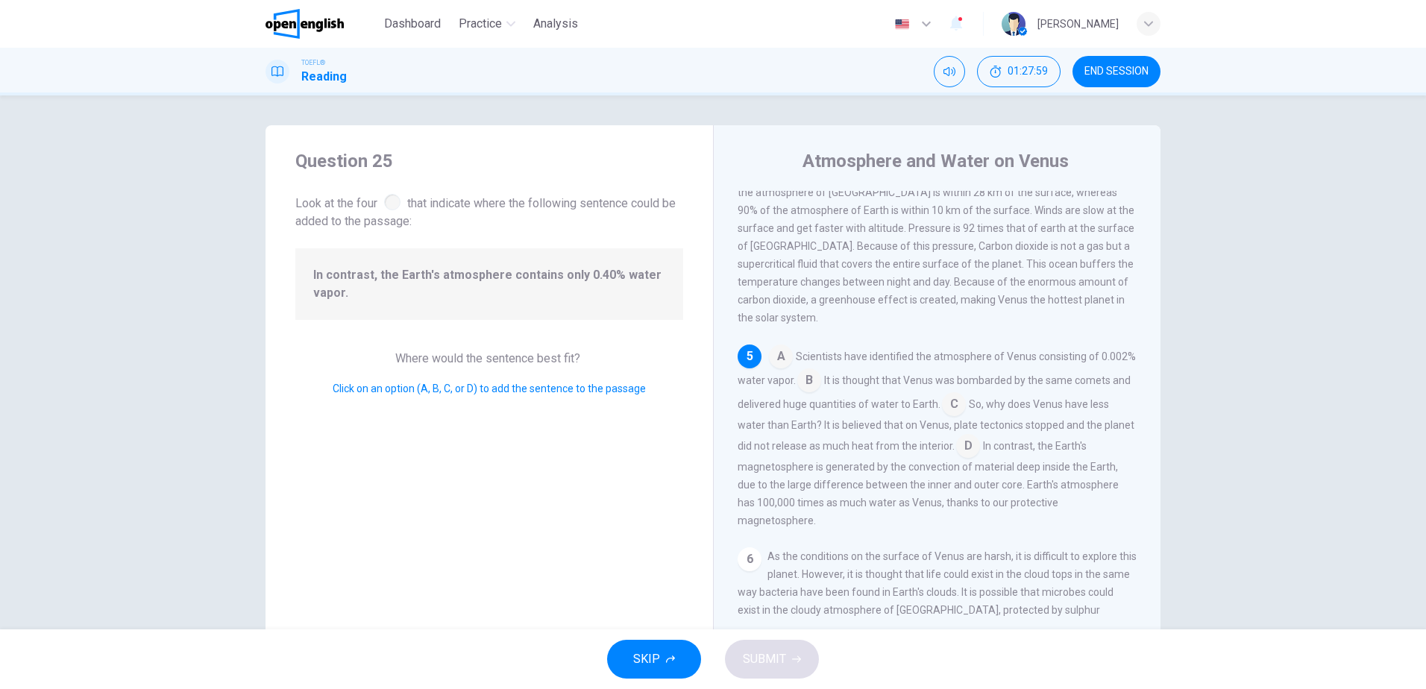
scroll to position [555, 0]
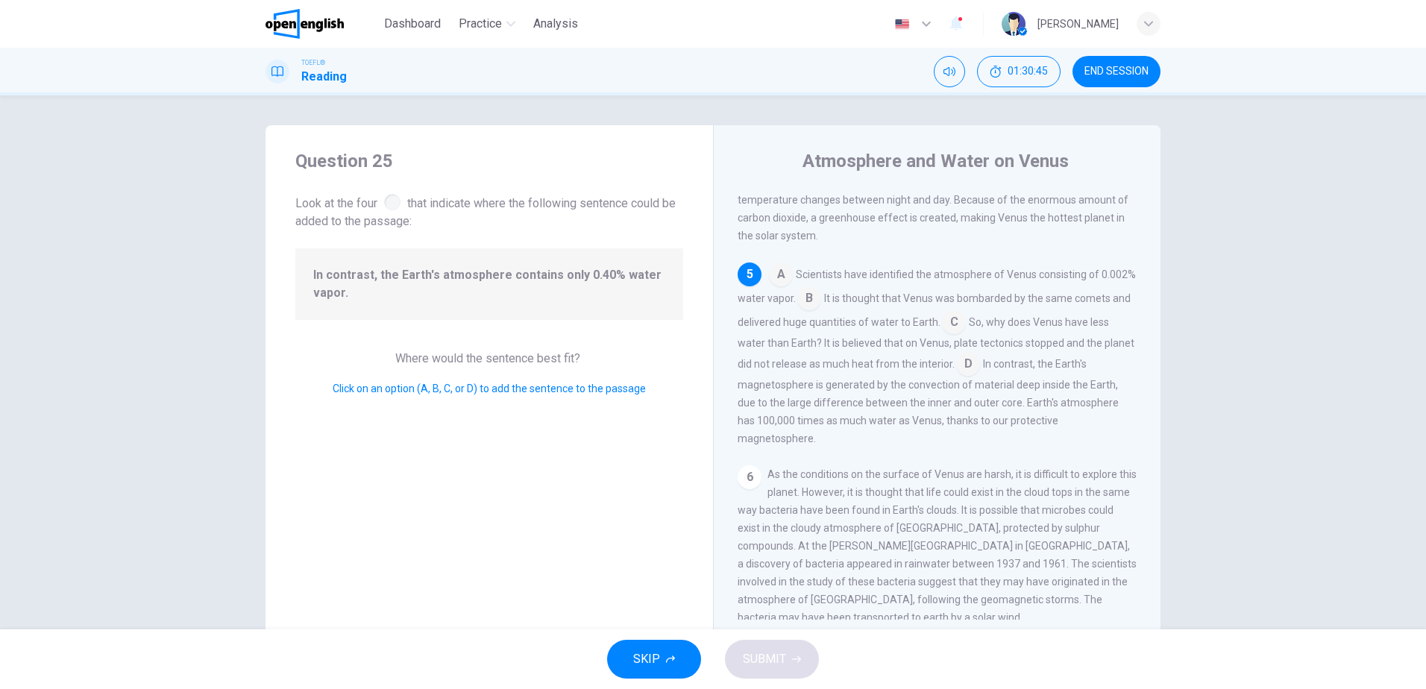
click at [980, 377] on input at bounding box center [968, 365] width 24 height 24
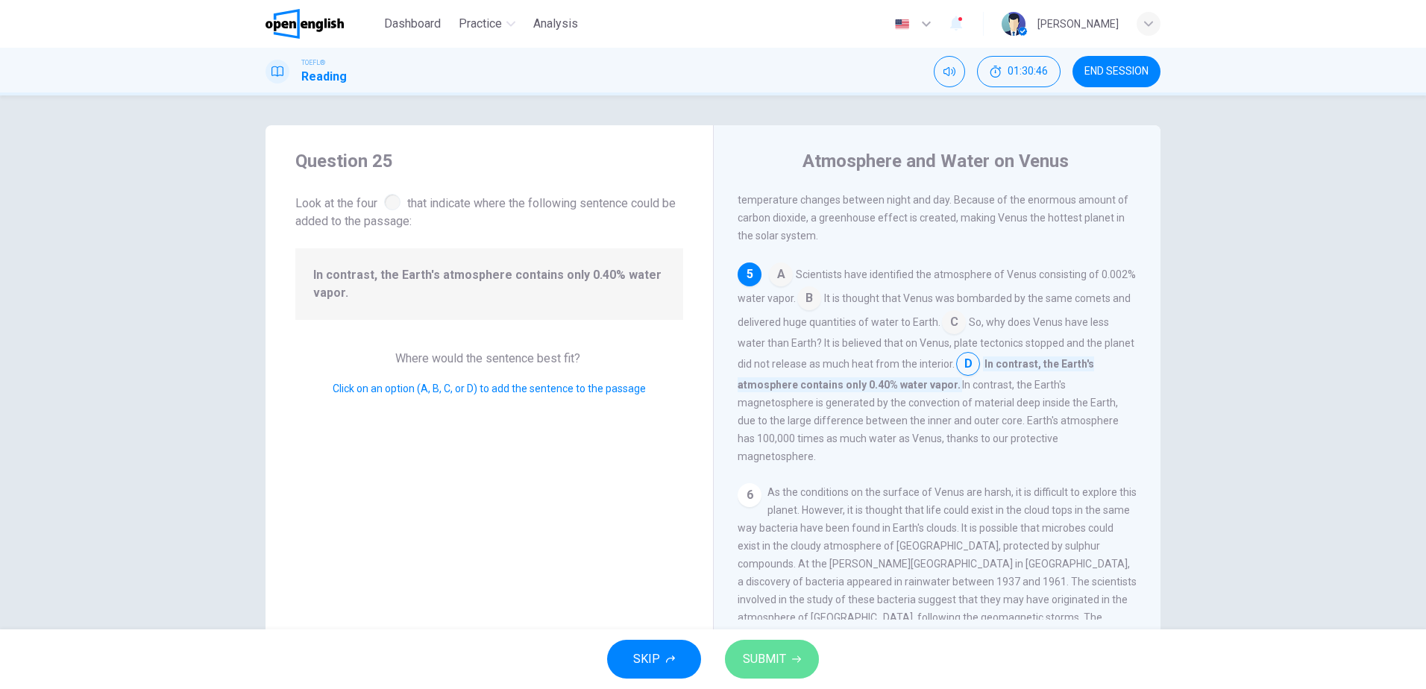
click at [759, 659] on span "SUBMIT" at bounding box center [764, 659] width 43 height 21
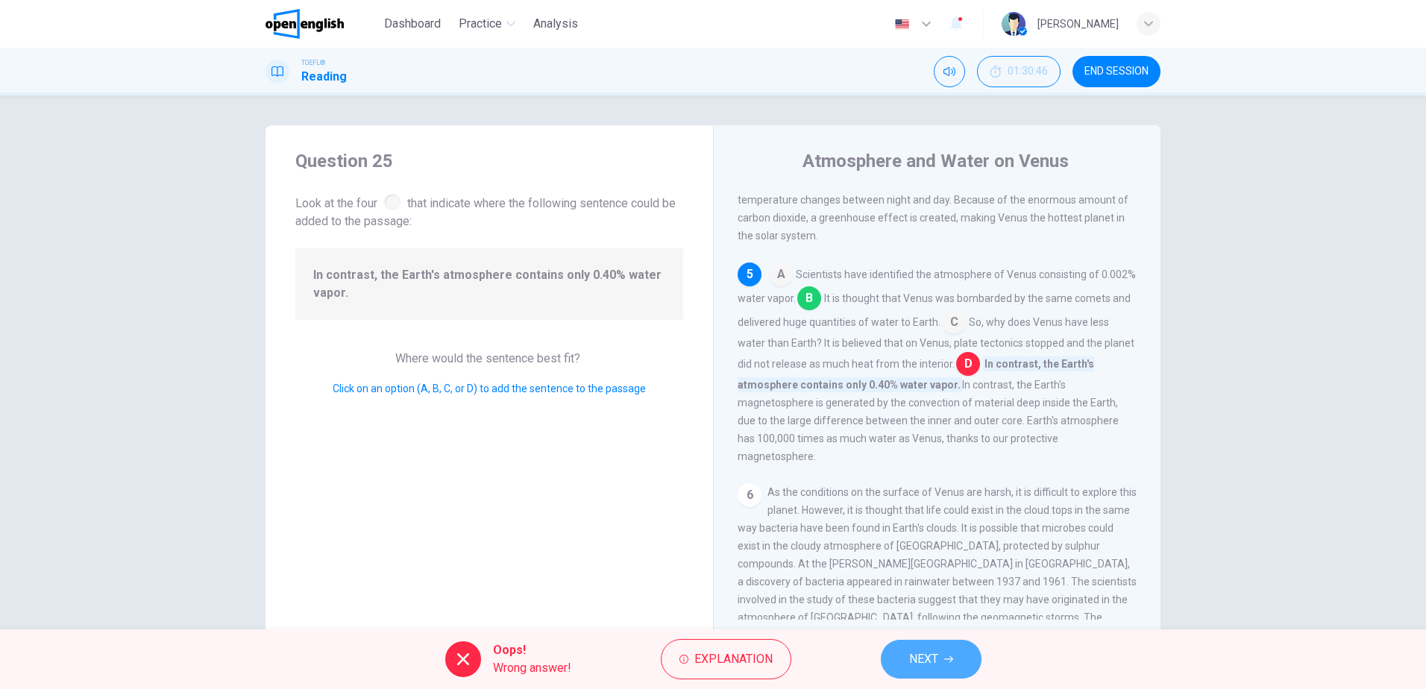
click at [935, 653] on span "NEXT" at bounding box center [923, 659] width 29 height 21
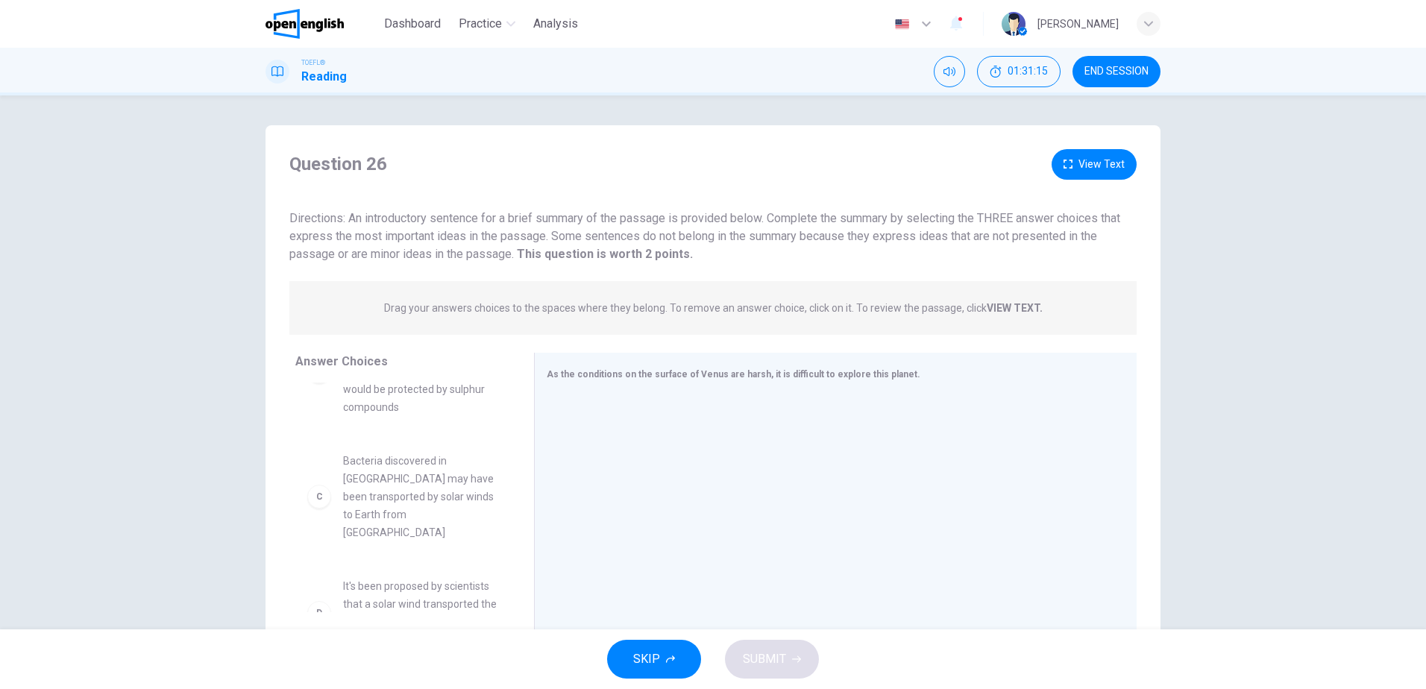
scroll to position [161, 0]
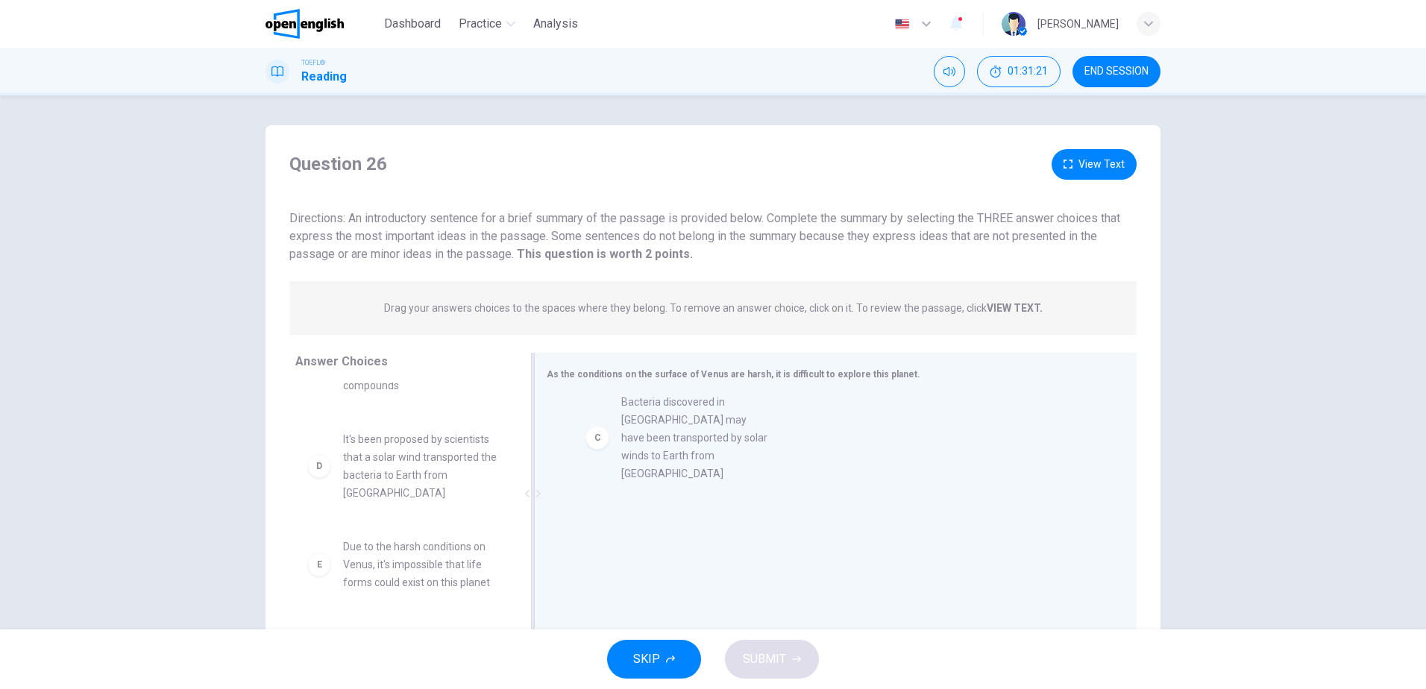
drag, startPoint x: 423, startPoint y: 485, endPoint x: 716, endPoint y: 427, distance: 298.8
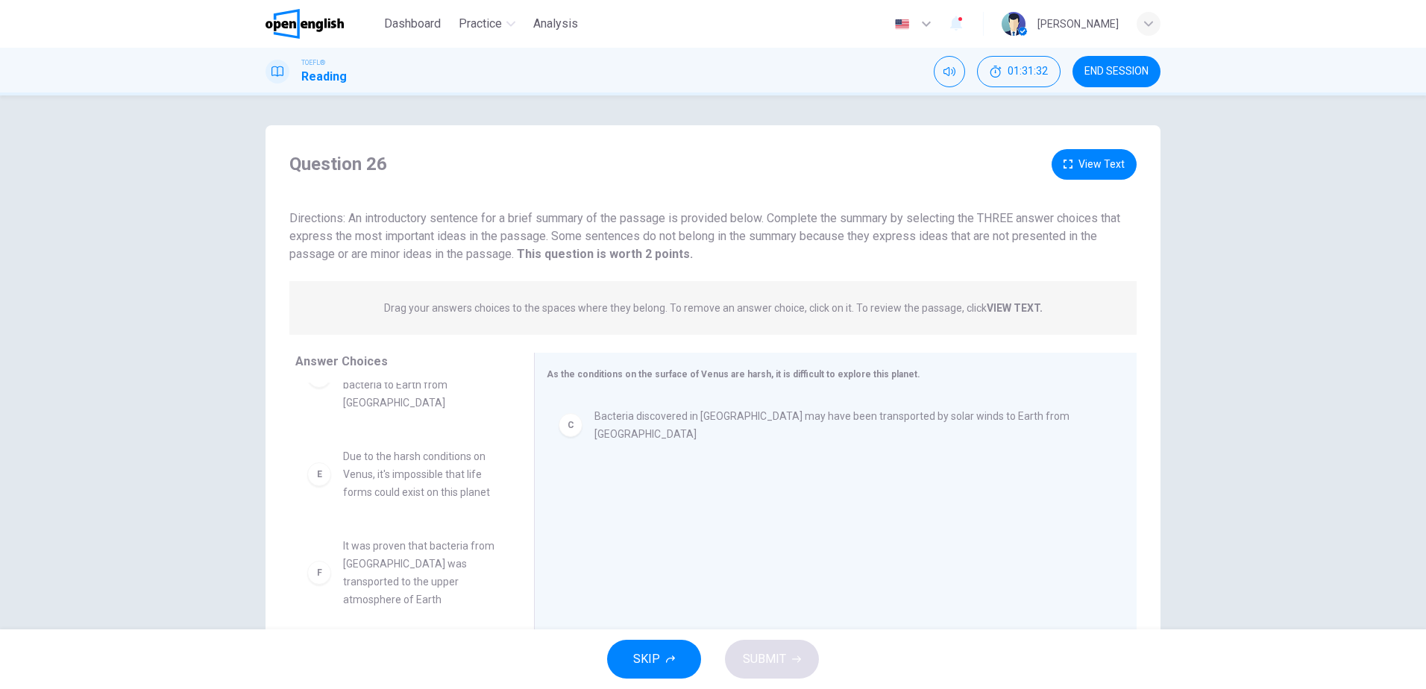
scroll to position [260, 0]
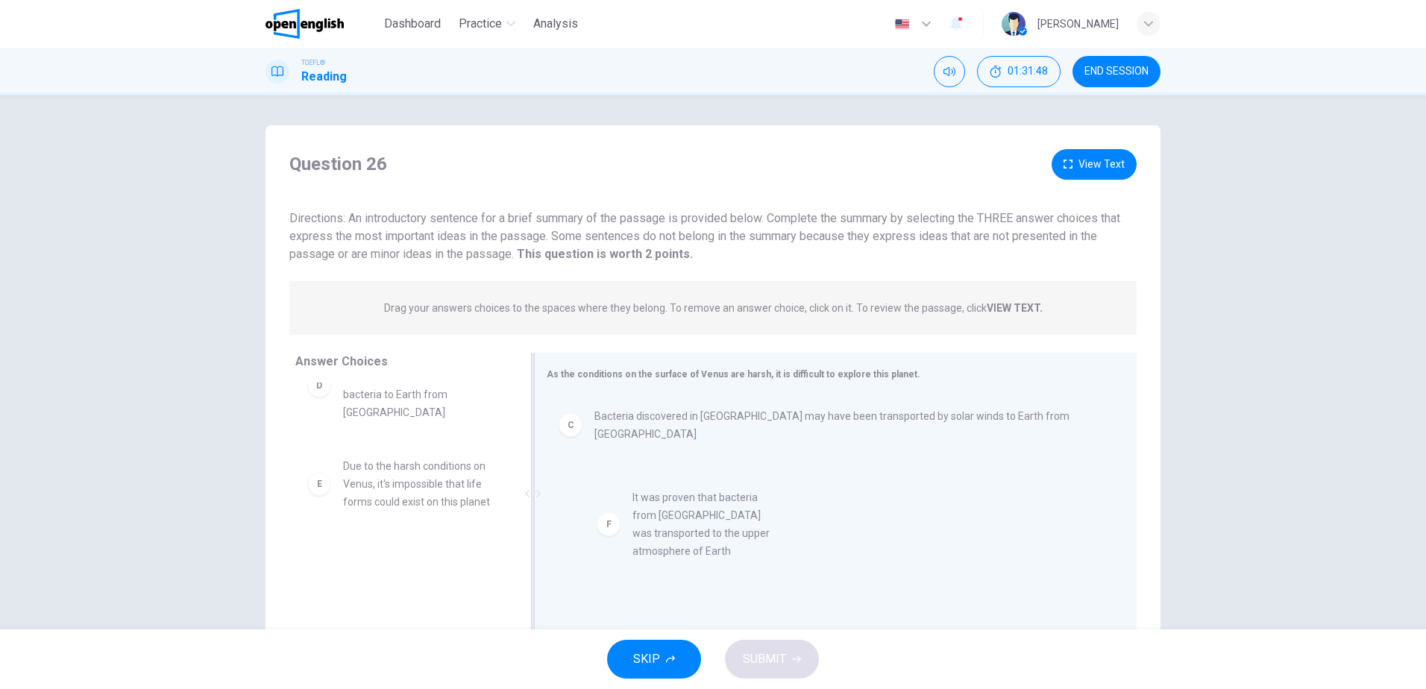
drag, startPoint x: 407, startPoint y: 577, endPoint x: 709, endPoint y: 509, distance: 309.6
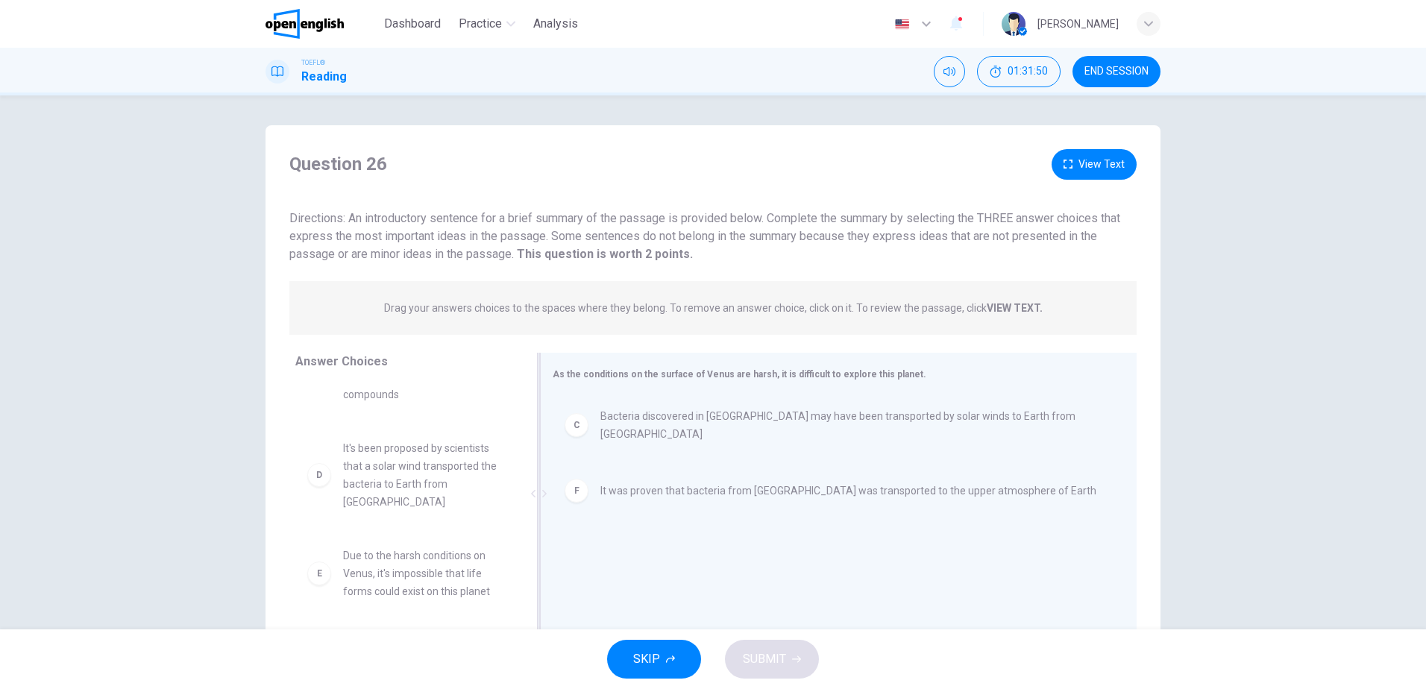
scroll to position [134, 0]
drag, startPoint x: 527, startPoint y: 521, endPoint x: 523, endPoint y: 514, distance: 7.7
click at [524, 514] on div at bounding box center [533, 494] width 19 height 282
drag, startPoint x: 409, startPoint y: 573, endPoint x: 701, endPoint y: 559, distance: 292.7
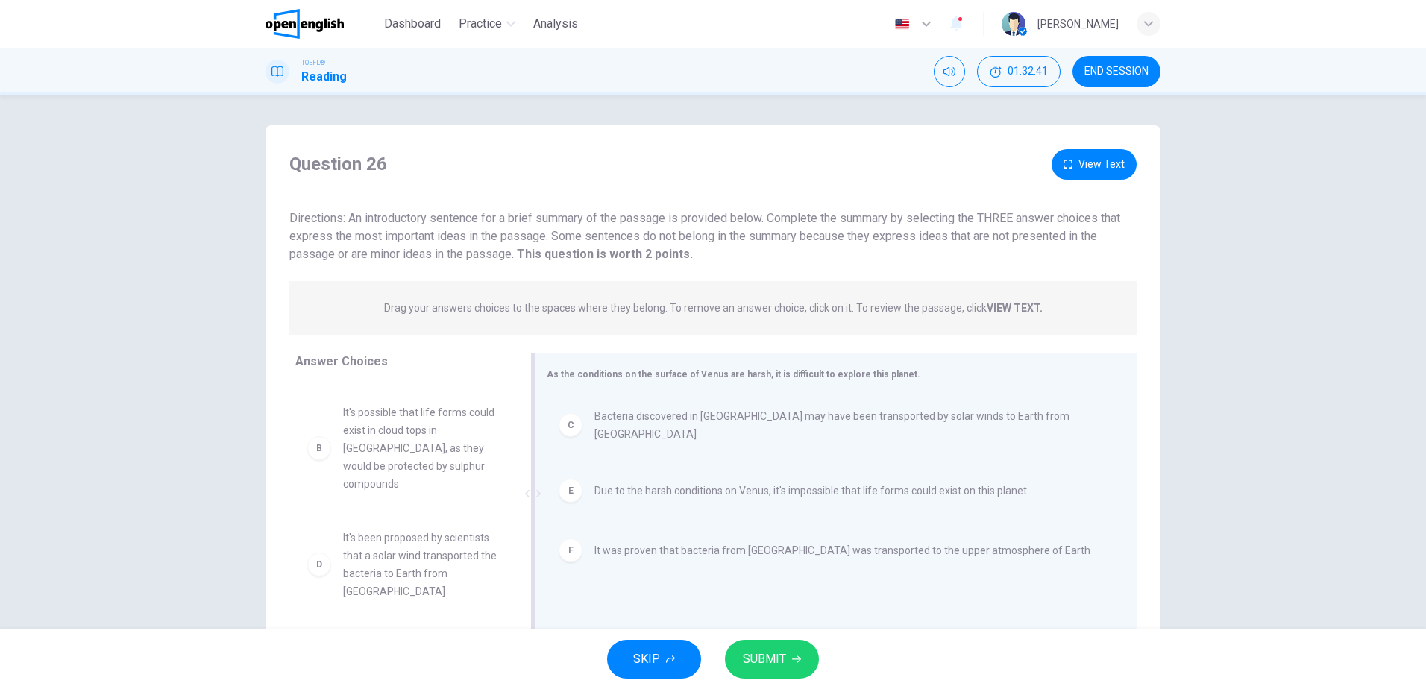
scroll to position [81, 0]
click at [768, 657] on span "SUBMIT" at bounding box center [764, 659] width 43 height 21
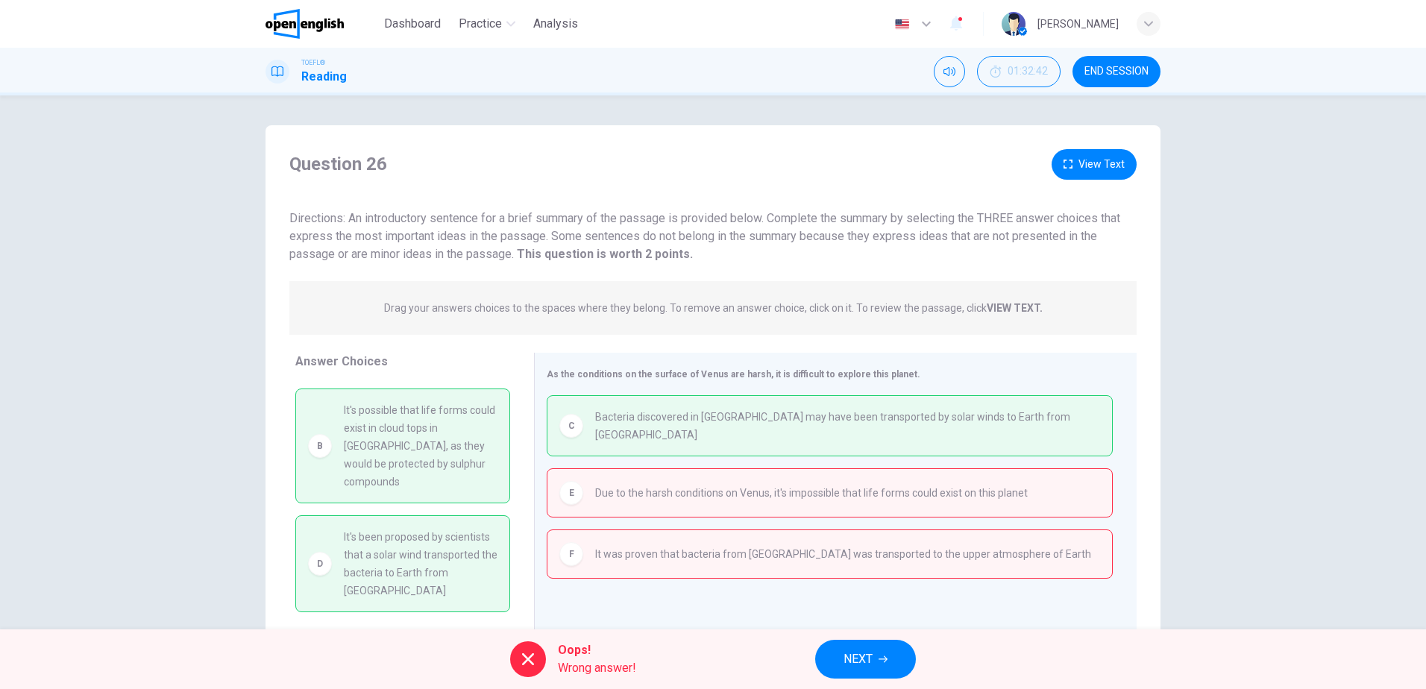
scroll to position [44, 0]
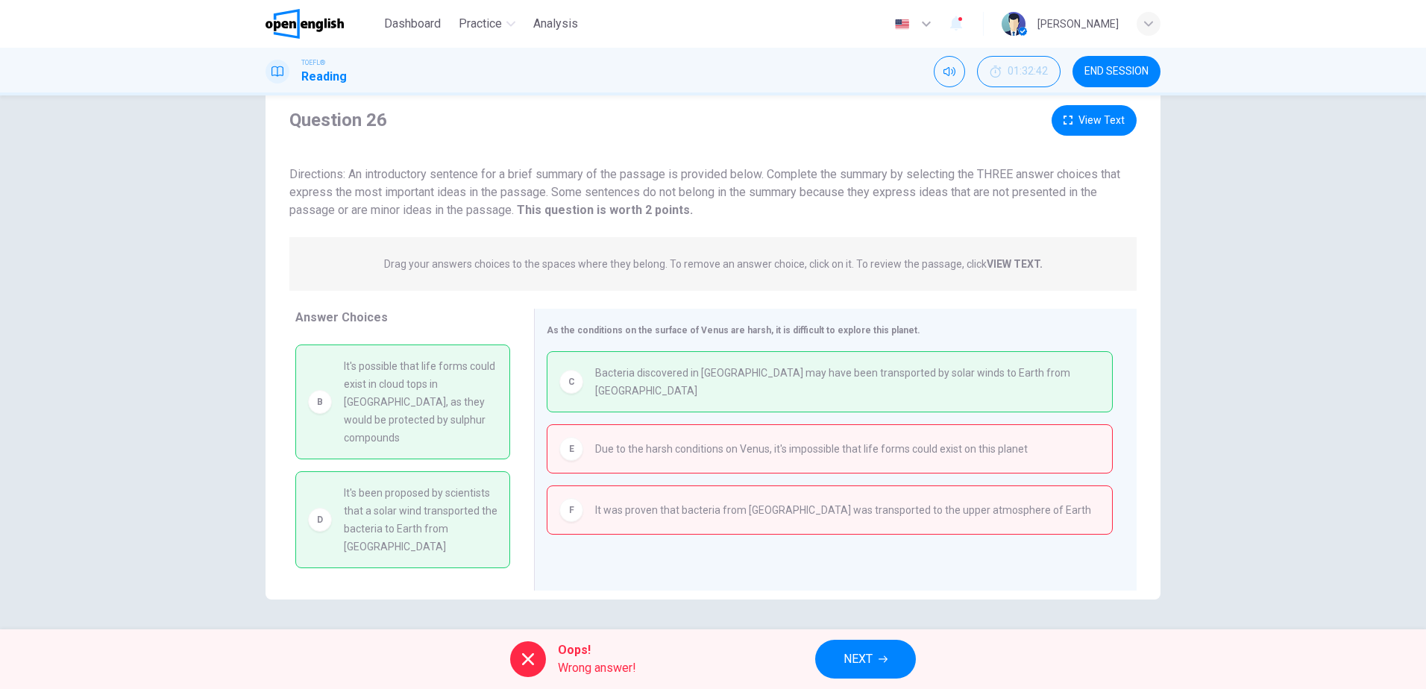
click at [1130, 69] on span "END SESSION" at bounding box center [1116, 72] width 64 height 12
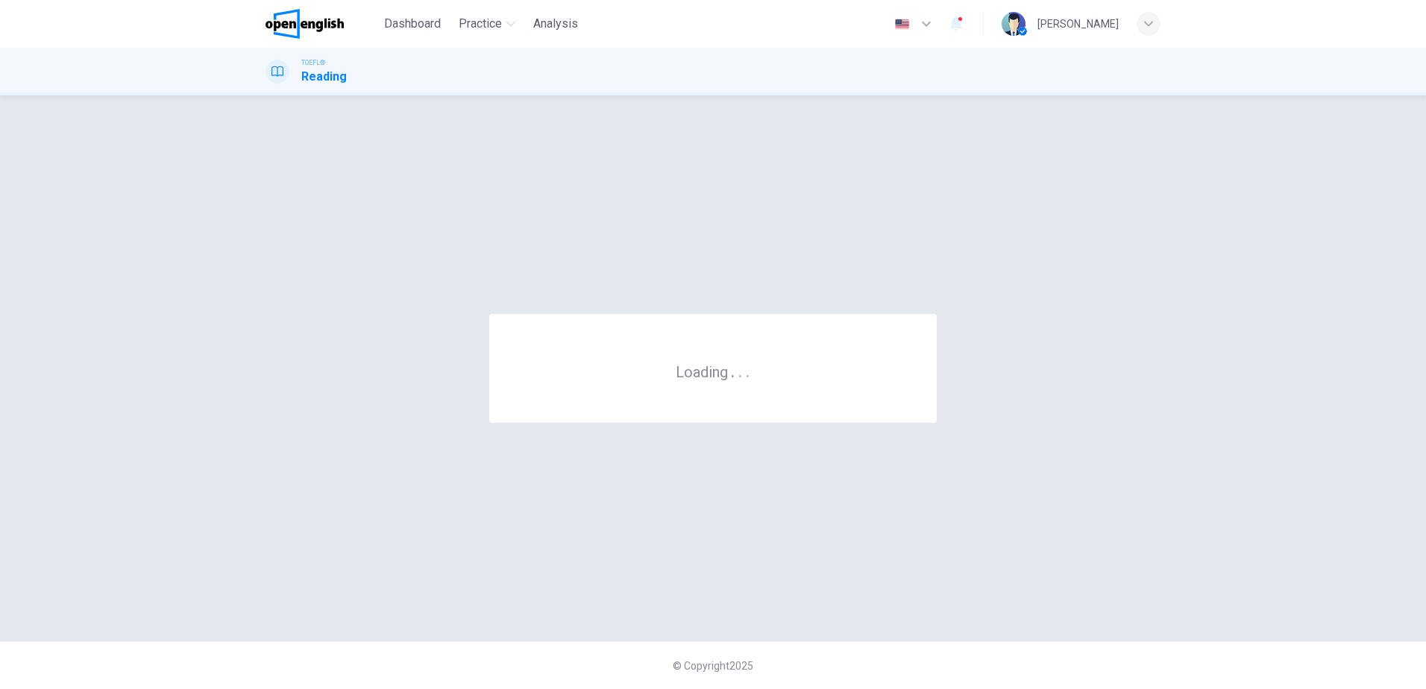
scroll to position [0, 0]
